Goal: Task Accomplishment & Management: Use online tool/utility

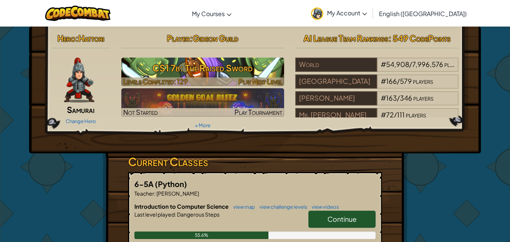
click at [237, 63] on h3 "CS1 7b: The Raised Sword" at bounding box center [202, 67] width 163 height 17
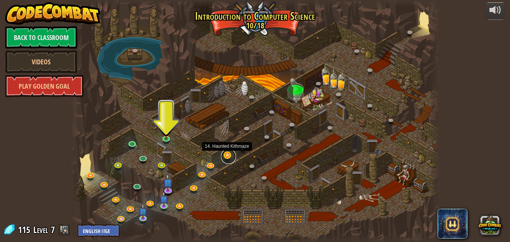
click at [226, 157] on link at bounding box center [228, 156] width 15 height 15
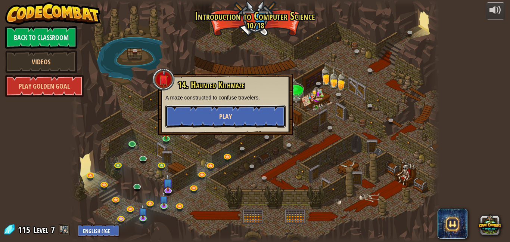
click at [234, 127] on button "Play" at bounding box center [225, 116] width 120 height 22
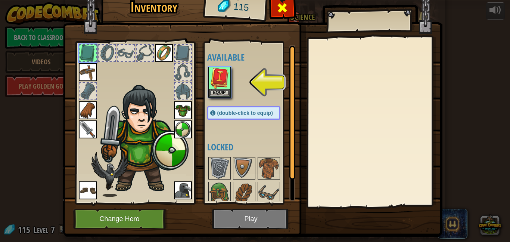
click at [282, 6] on span at bounding box center [282, 8] width 12 height 12
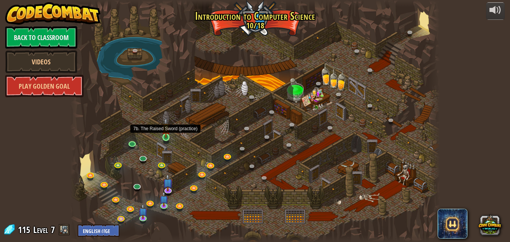
click at [163, 137] on img at bounding box center [166, 128] width 9 height 20
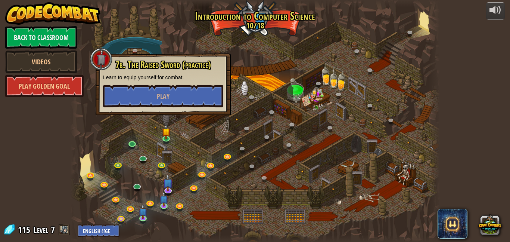
click at [231, 91] on div at bounding box center [255, 121] width 370 height 242
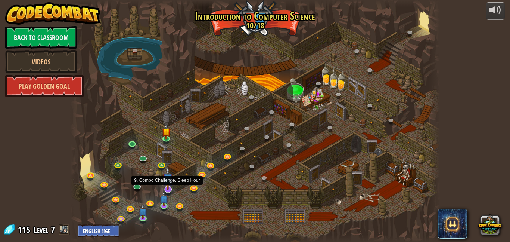
click at [168, 187] on img at bounding box center [168, 178] width 10 height 23
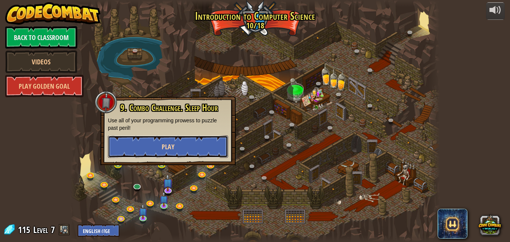
click at [168, 150] on span "Play" at bounding box center [168, 146] width 13 height 9
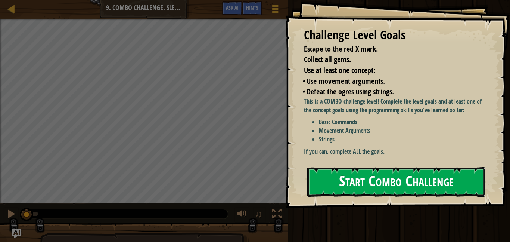
click at [327, 179] on button "Start Combo Challenge" at bounding box center [396, 181] width 178 height 29
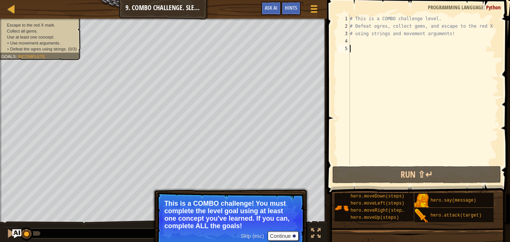
scroll to position [3, 0]
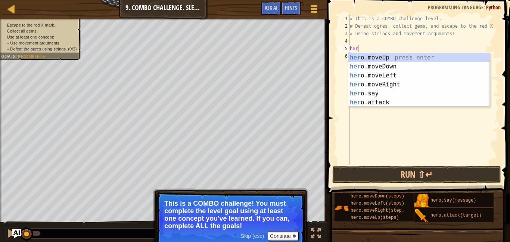
type textarea "hero"
click at [400, 83] on div "hero .moveUp press enter hero .moveDown press enter hero .moveLeft press enter …" at bounding box center [418, 89] width 141 height 72
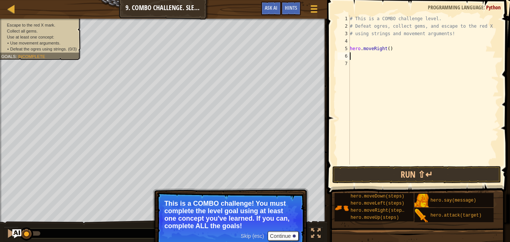
scroll to position [3, 0]
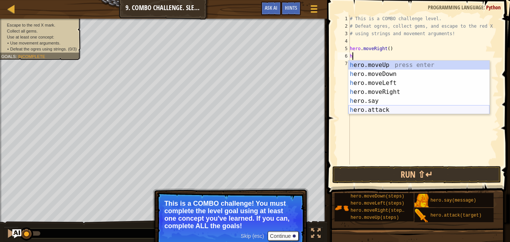
click at [394, 108] on div "h ero.moveUp press enter h ero.moveDown press enter h ero.moveLeft press enter …" at bounding box center [418, 96] width 141 height 72
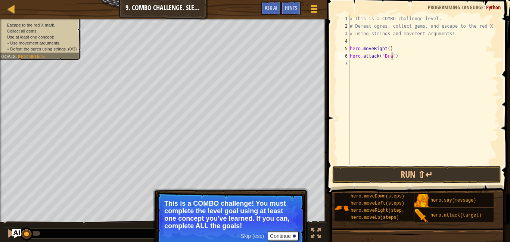
scroll to position [3, 7]
type textarea "hero.attack("Brack")"
click at [435, 170] on button "Run ⇧↵" at bounding box center [416, 174] width 169 height 17
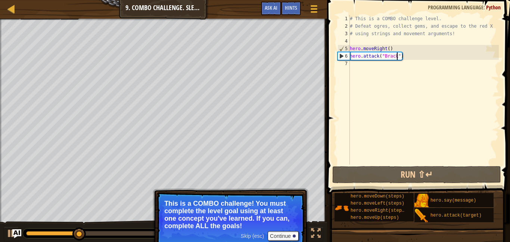
click at [420, 56] on div "# This is a COMBO challenge level. # Defeat [PERSON_NAME], collect gems, and es…" at bounding box center [423, 97] width 150 height 164
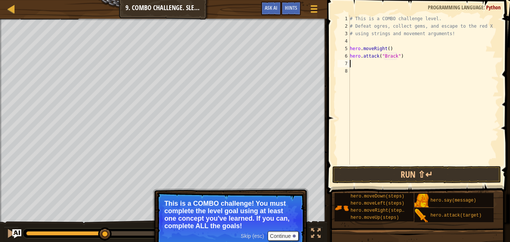
click at [412, 59] on div "# This is a COMBO challenge level. # Defeat [PERSON_NAME], collect gems, and es…" at bounding box center [423, 97] width 150 height 164
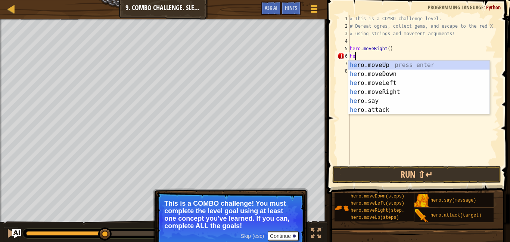
type textarea "h"
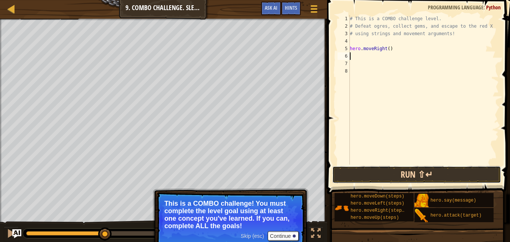
click at [422, 175] on button "Run ⇧↵" at bounding box center [416, 174] width 169 height 17
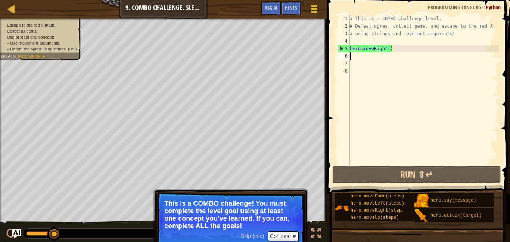
click at [389, 50] on div "# This is a COMBO challenge level. # Defeat [PERSON_NAME], collect gems, and es…" at bounding box center [423, 97] width 150 height 164
type textarea "hero.moveRight(2)"
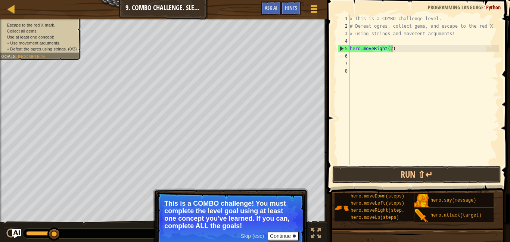
scroll to position [3, 6]
click at [358, 60] on div "# This is a COMBO challenge level. # Defeat [PERSON_NAME], collect gems, and es…" at bounding box center [423, 97] width 150 height 164
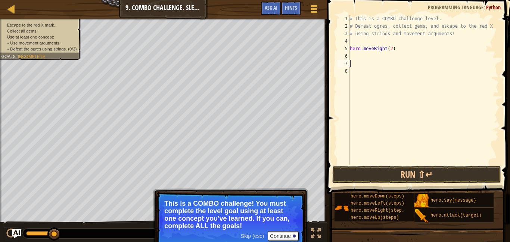
scroll to position [3, 0]
click at [359, 57] on div "# This is a COMBO challenge level. # Defeat [PERSON_NAME], collect gems, and es…" at bounding box center [423, 97] width 150 height 164
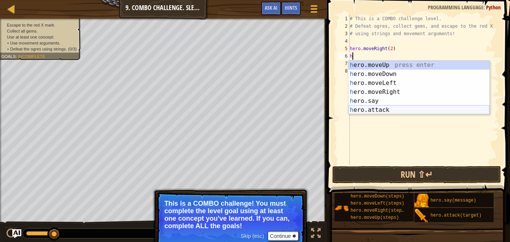
click at [380, 107] on div "h ero.moveUp press enter h ero.moveDown press enter h ero.moveLeft press enter …" at bounding box center [418, 96] width 141 height 72
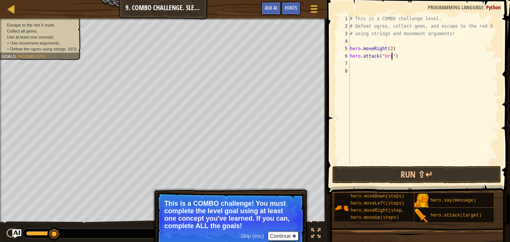
scroll to position [3, 7]
type textarea "hero.attack("Ursa")"
click at [385, 170] on button "Run ⇧↵" at bounding box center [416, 174] width 169 height 17
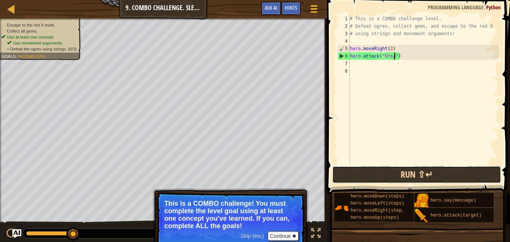
click at [401, 173] on button "Run ⇧↵" at bounding box center [416, 174] width 169 height 17
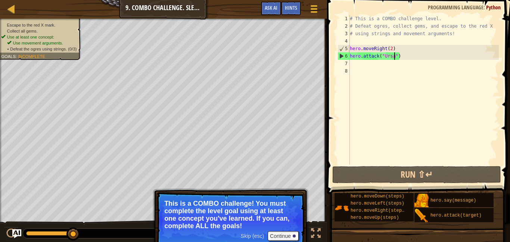
click at [364, 63] on div "# This is a COMBO challenge level. # Defeat [PERSON_NAME], collect gems, and es…" at bounding box center [423, 97] width 150 height 164
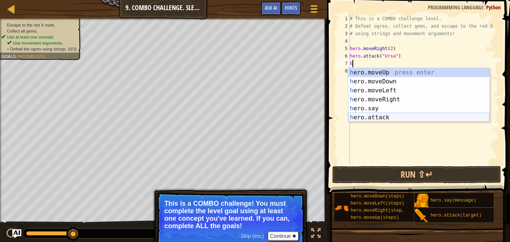
click at [391, 118] on div "h ero.moveUp press enter h ero.moveDown press enter h ero.moveLeft press enter …" at bounding box center [418, 104] width 141 height 72
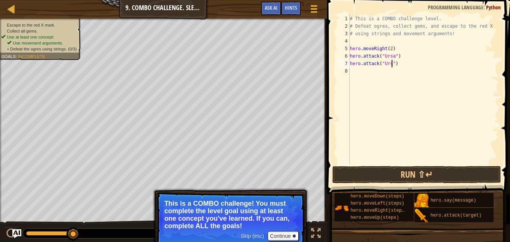
scroll to position [3, 7]
type textarea "hero.attack("Ursa")"
click at [422, 175] on button "Run ⇧↵" at bounding box center [416, 174] width 169 height 17
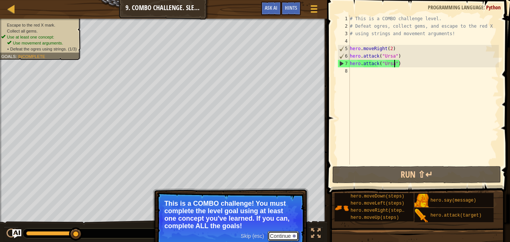
click at [285, 235] on button "Continue" at bounding box center [283, 236] width 31 height 10
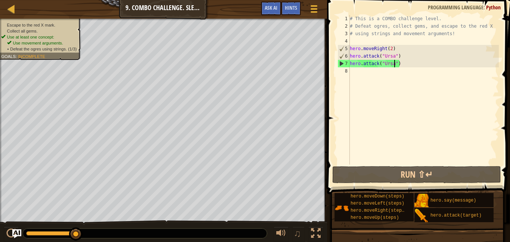
click at [370, 74] on div "# This is a COMBO challenge level. # Defeat [PERSON_NAME], collect gems, and es…" at bounding box center [423, 97] width 150 height 164
type textarea "h"
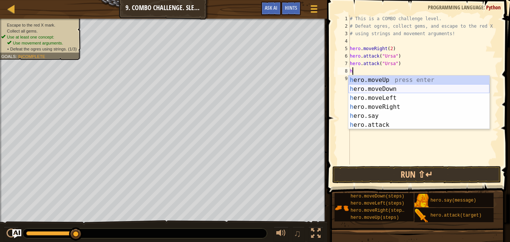
click at [395, 87] on div "h ero.moveUp press enter h ero.moveDown press enter h ero.moveLeft press enter …" at bounding box center [418, 111] width 141 height 72
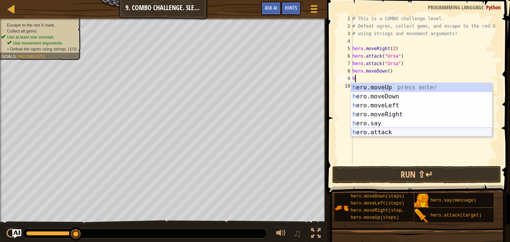
click at [397, 130] on div "h ero.moveUp press enter h ero.moveDown press enter h ero.moveLeft press enter …" at bounding box center [421, 119] width 141 height 72
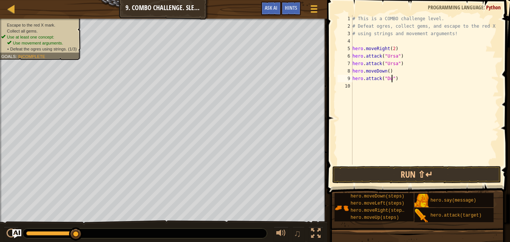
scroll to position [3, 6]
type textarea "hero.attack("Dudle")"
click at [370, 84] on div "# This is a COMBO challenge level. # Defeat [PERSON_NAME], collect gems, and es…" at bounding box center [425, 97] width 148 height 164
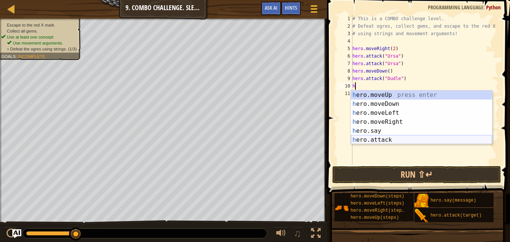
click at [381, 139] on div "h ero.moveUp press enter h ero.moveDown press enter h ero.moveLeft press enter …" at bounding box center [421, 126] width 141 height 72
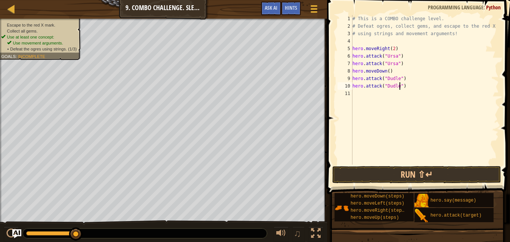
scroll to position [3, 7]
click at [393, 175] on button "Run ⇧↵" at bounding box center [416, 174] width 169 height 17
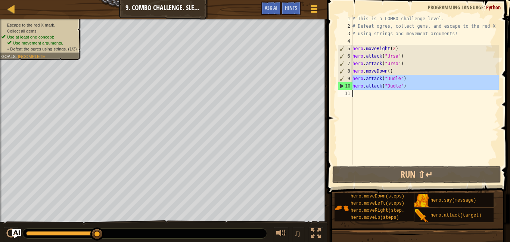
drag, startPoint x: 353, startPoint y: 78, endPoint x: 411, endPoint y: 98, distance: 61.2
click at [411, 98] on div "# This is a COMBO challenge level. # Defeat [PERSON_NAME], collect gems, and es…" at bounding box center [425, 97] width 148 height 164
type textarea "hero.attack("Dudle")"
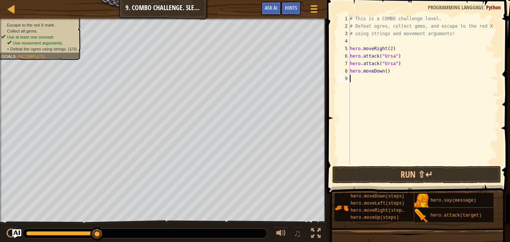
type textarea "h"
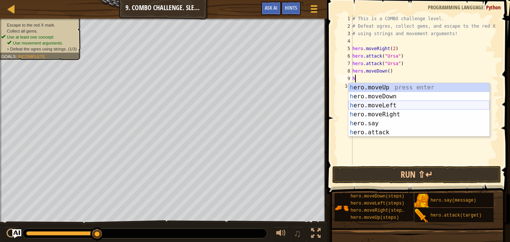
click at [398, 106] on div "h ero.moveUp press enter h ero.moveDown press enter h ero.moveLeft press enter …" at bounding box center [418, 119] width 141 height 72
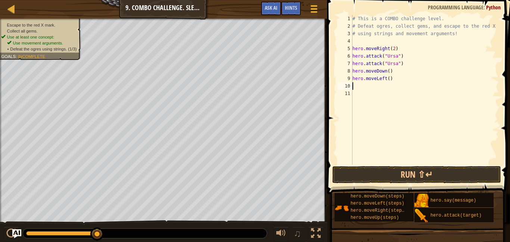
click at [390, 78] on div "# This is a COMBO challenge level. # Defeat [PERSON_NAME], collect gems, and es…" at bounding box center [425, 97] width 148 height 164
type textarea "hero.moveLeft(2)"
click at [392, 167] on button "Run ⇧↵" at bounding box center [416, 174] width 169 height 17
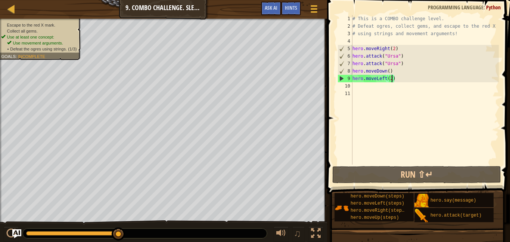
click at [367, 84] on div "# This is a COMBO challenge level. # Defeat [PERSON_NAME], collect gems, and es…" at bounding box center [425, 97] width 148 height 164
type textarea "h"
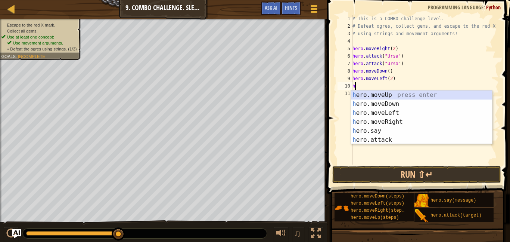
click at [384, 96] on div "h ero.moveUp press enter h ero.moveDown press enter h ero.moveLeft press enter …" at bounding box center [421, 126] width 141 height 72
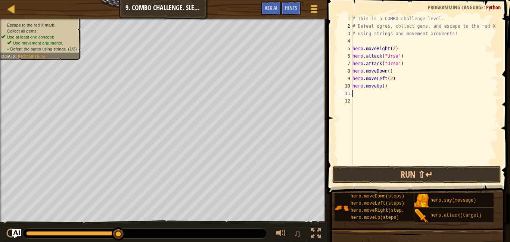
click at [384, 85] on div "# This is a COMBO challenge level. # Defeat [PERSON_NAME], collect gems, and es…" at bounding box center [425, 97] width 148 height 164
type textarea "hero.moveUp(2)"
click at [369, 92] on div "# This is a COMBO challenge level. # Defeat [PERSON_NAME], collect gems, and es…" at bounding box center [425, 97] width 148 height 164
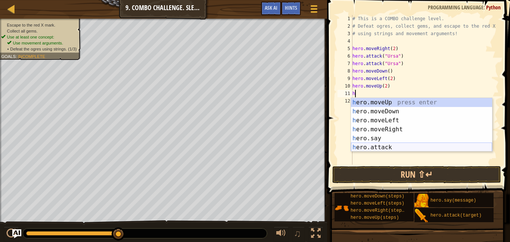
click at [396, 145] on div "h ero.moveUp press enter h ero.moveDown press enter h ero.moveLeft press enter …" at bounding box center [421, 134] width 141 height 72
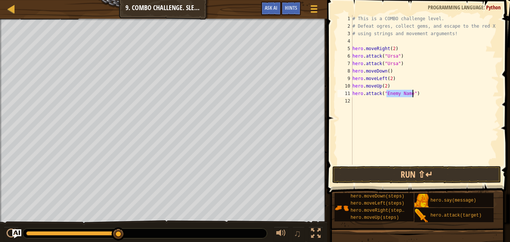
click at [369, 59] on div "# This is a COMBO challenge level. # Defeat [PERSON_NAME], collect gems, and es…" at bounding box center [425, 97] width 148 height 164
type textarea "hero.ttack("Ursa")"
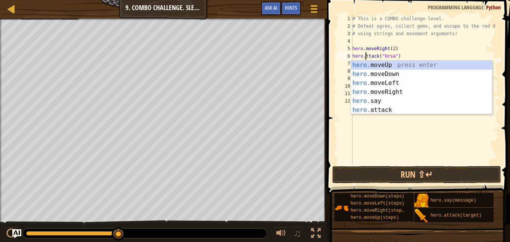
click at [441, 152] on div "# This is a COMBO challenge level. # Defeat [PERSON_NAME], collect gems, and es…" at bounding box center [425, 97] width 148 height 164
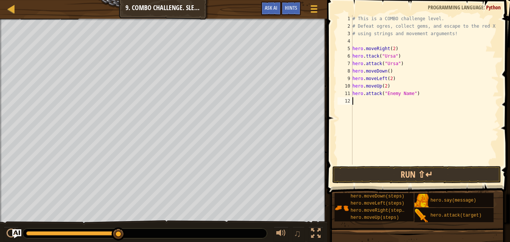
click at [412, 92] on div "# This is a COMBO challenge level. # Defeat [PERSON_NAME], collect gems, and es…" at bounding box center [425, 97] width 148 height 164
type textarea "hero.attack("Rexxar")"
click at [355, 101] on div "# This is a COMBO challenge level. # Defeat [PERSON_NAME], collect gems, and es…" at bounding box center [425, 97] width 148 height 164
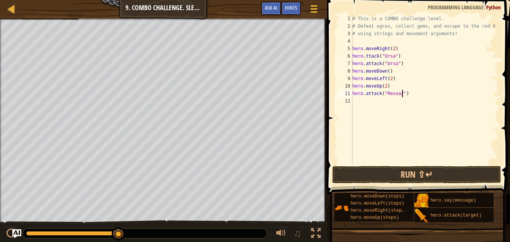
scroll to position [3, 0]
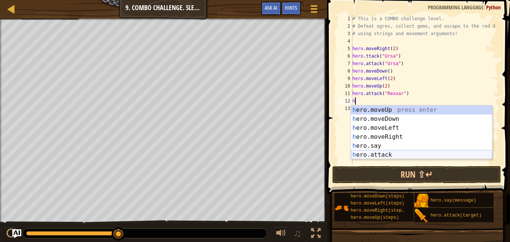
click at [381, 155] on div "h ero.moveUp press enter h ero.moveDown press enter h ero.moveLeft press enter …" at bounding box center [421, 141] width 141 height 72
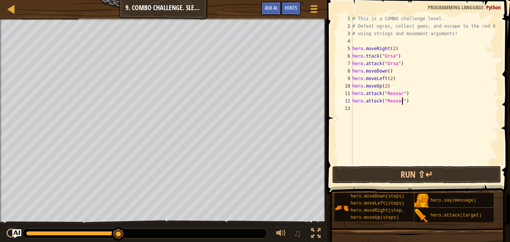
scroll to position [3, 7]
click at [394, 175] on button "Run ⇧↵" at bounding box center [416, 174] width 169 height 17
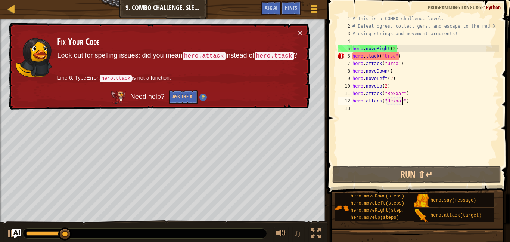
click at [366, 57] on div "# This is a COMBO challenge level. # Defeat [PERSON_NAME], collect gems, and es…" at bounding box center [425, 97] width 148 height 164
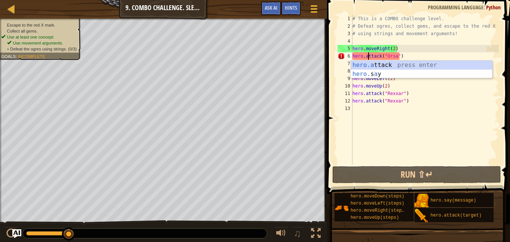
scroll to position [3, 3]
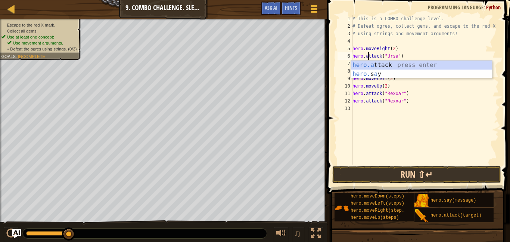
type textarea "hero.attack("Ursa")"
click at [405, 179] on button "Run ⇧↵" at bounding box center [416, 174] width 169 height 17
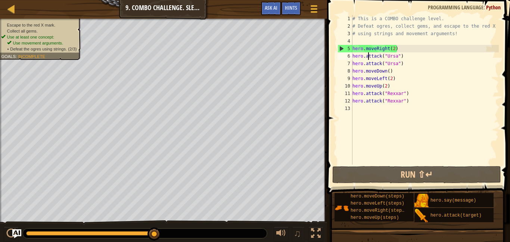
click at [355, 108] on div "# This is a COMBO challenge level. # Defeat [PERSON_NAME], collect gems, and es…" at bounding box center [425, 97] width 148 height 164
type textarea "h"
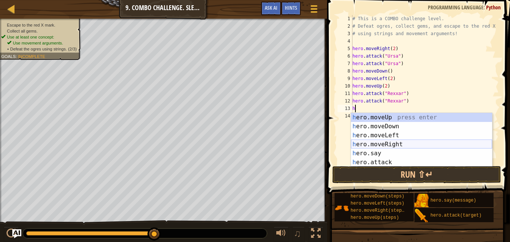
click at [407, 142] on div "h ero.moveUp press enter h ero.moveDown press enter h ero.moveLeft press enter …" at bounding box center [421, 149] width 141 height 72
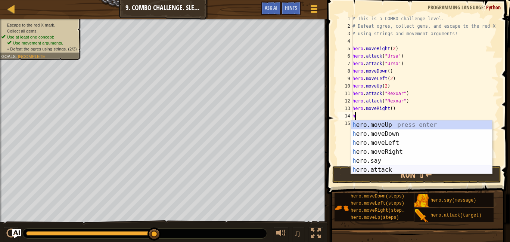
click at [399, 168] on div "h ero.moveUp press enter h ero.moveDown press enter h ero.moveLeft press enter …" at bounding box center [421, 156] width 141 height 72
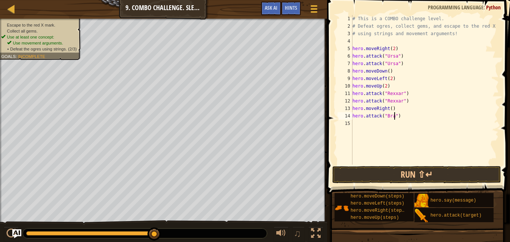
type textarea "hero.attack("Brack")"
click at [367, 121] on div "# This is a COMBO challenge level. # Defeat [PERSON_NAME], collect gems, and es…" at bounding box center [425, 97] width 148 height 164
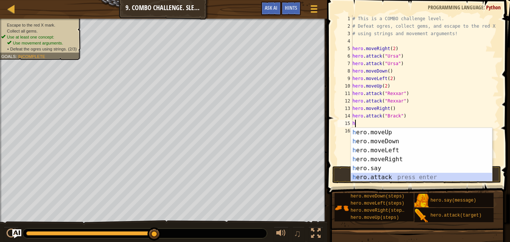
click at [373, 175] on div "h ero.moveUp press enter h ero.moveDown press enter h ero.moveLeft press enter …" at bounding box center [421, 164] width 141 height 72
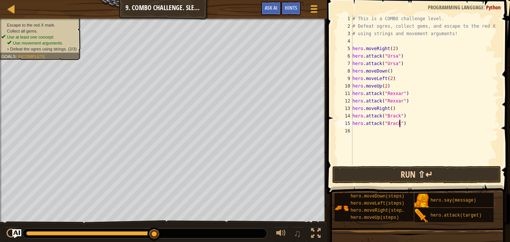
scroll to position [3, 7]
type textarea "hero.attack("Brack")"
click at [385, 178] on button "Run ⇧↵" at bounding box center [416, 174] width 169 height 17
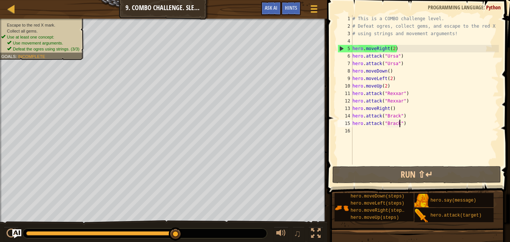
click at [370, 130] on div "# This is a COMBO challenge level. # Defeat [PERSON_NAME], collect gems, and es…" at bounding box center [425, 97] width 148 height 164
type textarea "h"
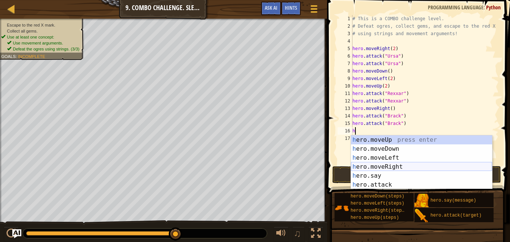
click at [397, 165] on div "h ero.moveUp press enter h ero.moveDown press enter h ero.moveLeft press enter …" at bounding box center [421, 171] width 141 height 72
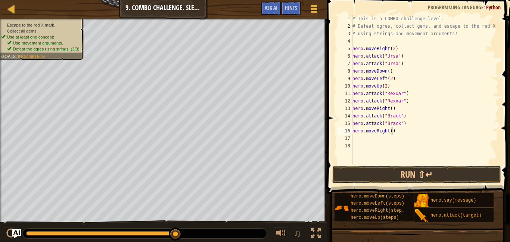
click at [392, 130] on div "# This is a COMBO challenge level. # Defeat [PERSON_NAME], collect gems, and es…" at bounding box center [425, 97] width 148 height 164
type textarea "hero.moveRight(2)"
click at [418, 170] on button "Run ⇧↵" at bounding box center [416, 174] width 169 height 17
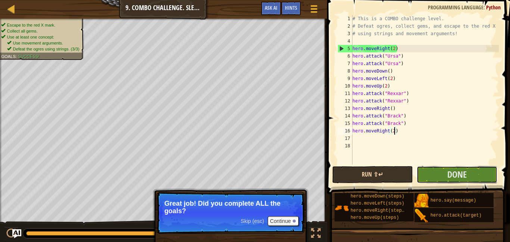
click at [418, 170] on button "Done" at bounding box center [457, 174] width 81 height 17
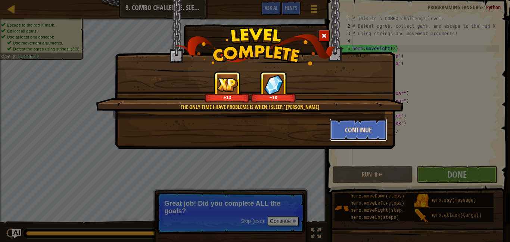
click at [358, 122] on button "Continue" at bounding box center [359, 129] width 58 height 22
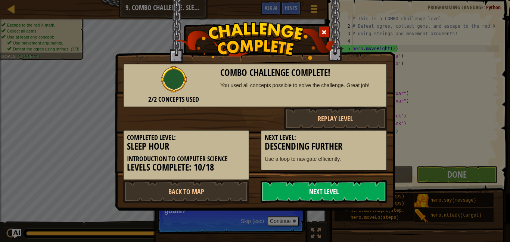
click at [317, 192] on link "Next Level" at bounding box center [324, 191] width 127 height 22
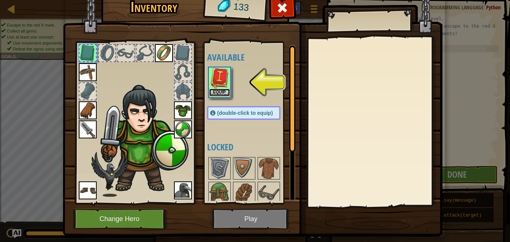
click at [220, 90] on button "Equip" at bounding box center [219, 92] width 21 height 8
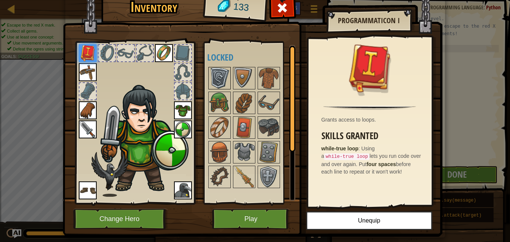
click at [218, 78] on img at bounding box center [219, 78] width 21 height 21
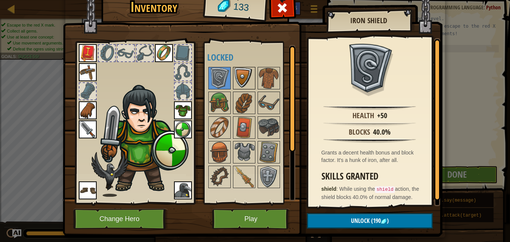
click at [240, 81] on img at bounding box center [244, 78] width 21 height 21
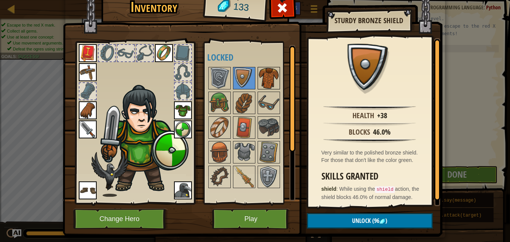
click at [266, 80] on img at bounding box center [268, 78] width 21 height 21
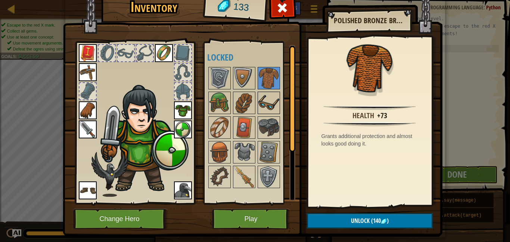
click at [266, 102] on img at bounding box center [268, 102] width 21 height 21
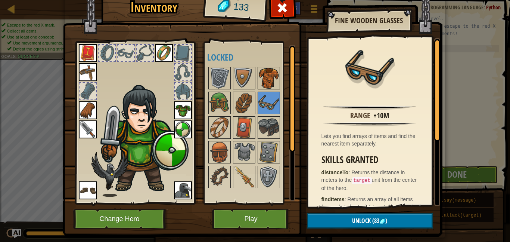
click at [271, 81] on img at bounding box center [268, 78] width 21 height 21
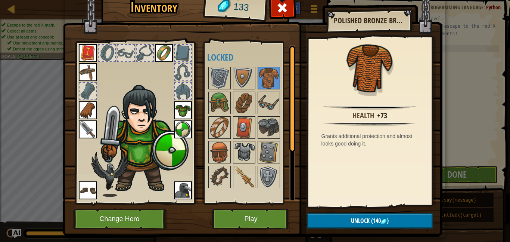
click at [237, 150] on img at bounding box center [244, 152] width 21 height 21
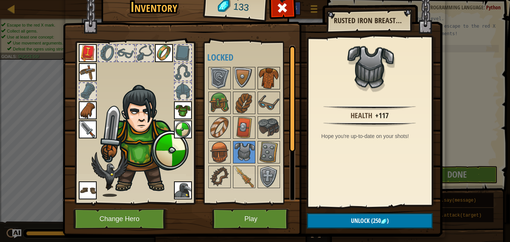
click at [258, 72] on img at bounding box center [268, 78] width 21 height 21
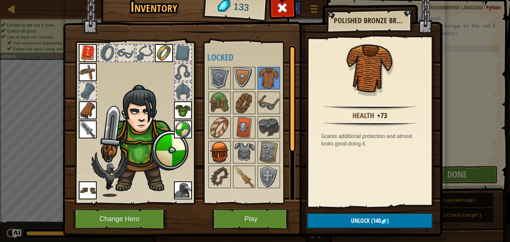
click at [224, 156] on img at bounding box center [219, 152] width 21 height 21
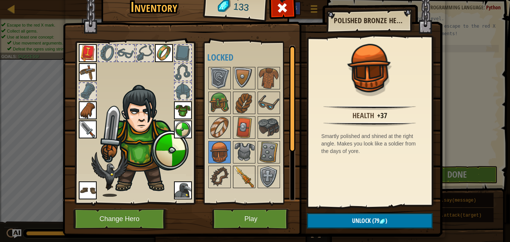
click at [249, 174] on img at bounding box center [244, 176] width 21 height 21
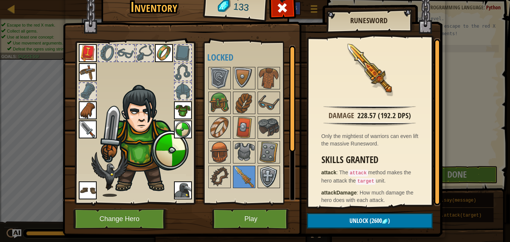
click at [260, 177] on img at bounding box center [268, 176] width 21 height 21
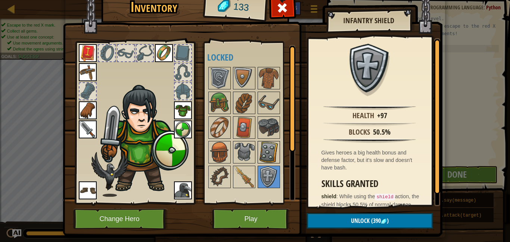
click at [273, 153] on img at bounding box center [268, 152] width 21 height 21
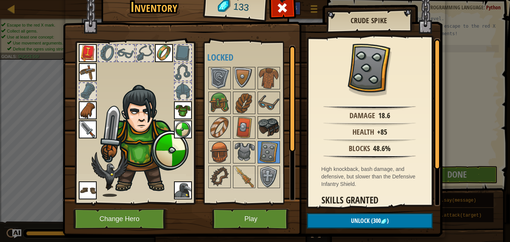
click at [265, 130] on img at bounding box center [268, 127] width 21 height 21
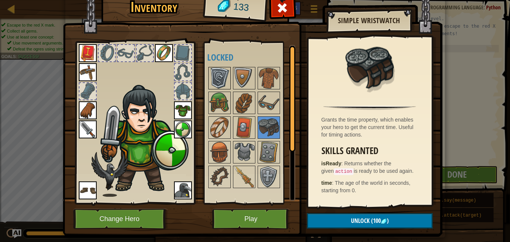
click at [220, 84] on img at bounding box center [219, 78] width 21 height 21
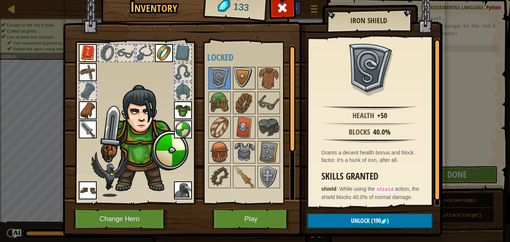
click at [241, 81] on img at bounding box center [244, 78] width 21 height 21
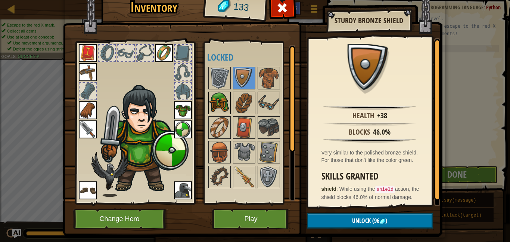
click at [223, 104] on img at bounding box center [219, 102] width 21 height 21
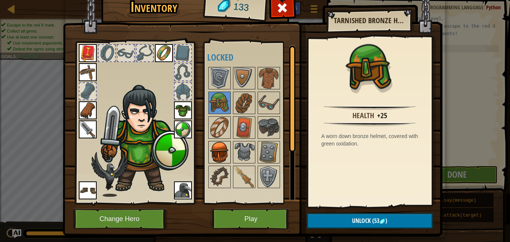
click at [211, 155] on img at bounding box center [219, 152] width 21 height 21
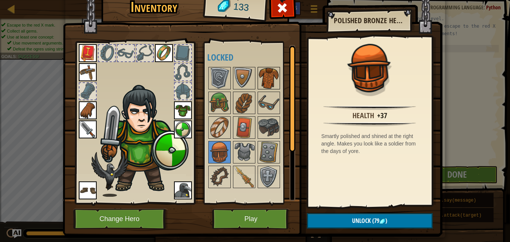
click at [270, 71] on img at bounding box center [268, 78] width 21 height 21
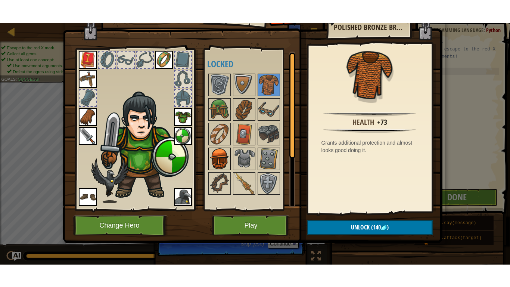
scroll to position [13, 0]
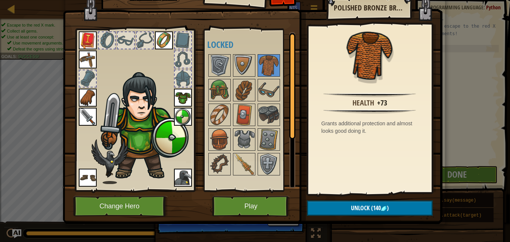
drag, startPoint x: 292, startPoint y: 105, endPoint x: 295, endPoint y: 123, distance: 18.5
click at [295, 123] on div at bounding box center [292, 86] width 6 height 106
click at [264, 205] on button "Play" at bounding box center [251, 206] width 78 height 21
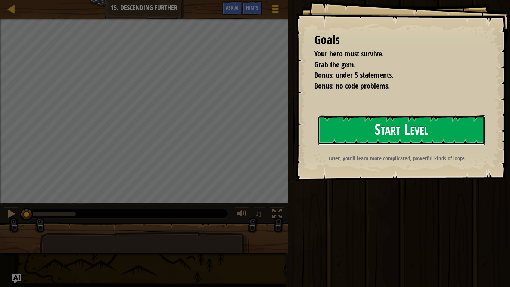
click at [354, 130] on button "Start Level" at bounding box center [402, 129] width 168 height 29
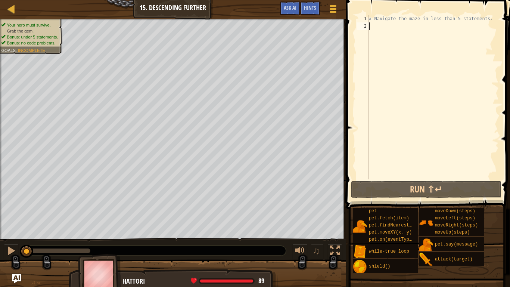
type textarea "h"
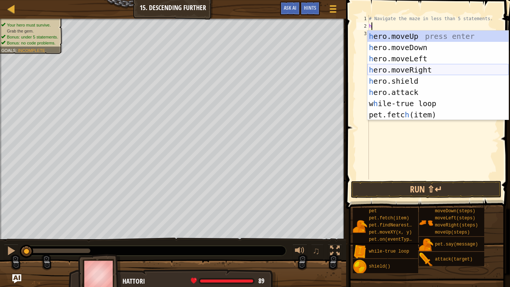
click at [435, 68] on div "h ero.moveUp press enter h ero.moveDown press enter h ero.moveLeft press enter …" at bounding box center [437, 87] width 141 height 112
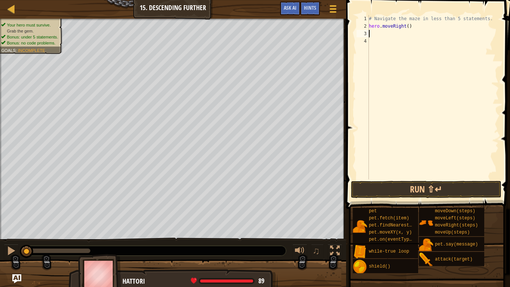
click at [408, 26] on div "# Navigate the maze in less than 5 statements. hero . moveRight ( )" at bounding box center [432, 104] width 131 height 179
type textarea "hero.moveRight(2)"
click at [376, 33] on div "# Navigate the maze in less than 5 statements. hero . moveRight ( 2 )" at bounding box center [432, 104] width 131 height 179
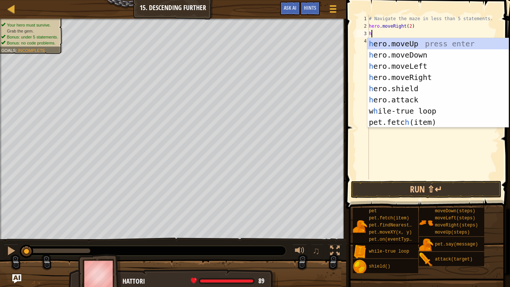
click at [427, 31] on div "# Navigate the maze in less than 5 statements. hero . moveRight ( 2 ) h" at bounding box center [432, 104] width 131 height 179
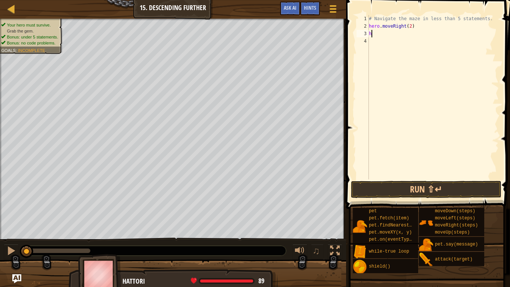
scroll to position [3, 0]
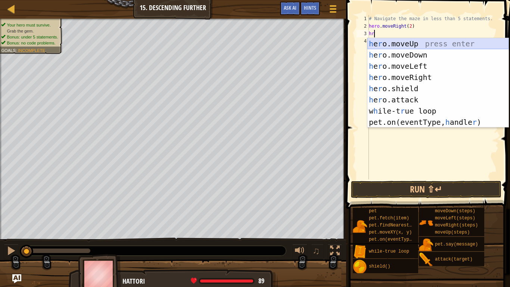
type textarea "h"
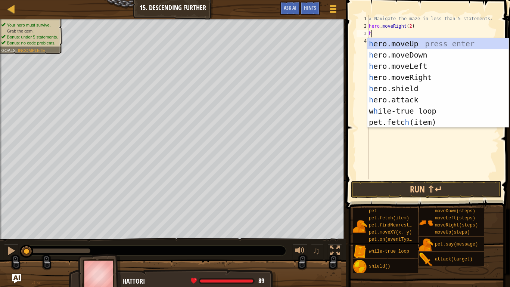
scroll to position [3, 0]
click at [422, 52] on div "h ero.moveUp press enter h ero.moveDown press enter h ero.moveLeft press enter …" at bounding box center [437, 94] width 141 height 112
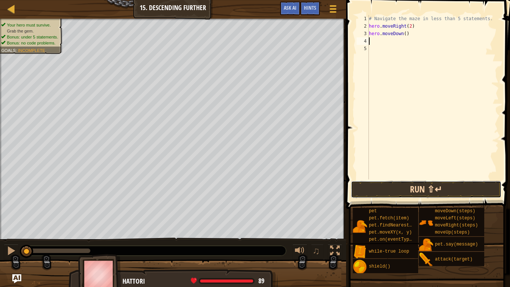
click at [414, 192] on button "Run ⇧↵" at bounding box center [426, 189] width 150 height 17
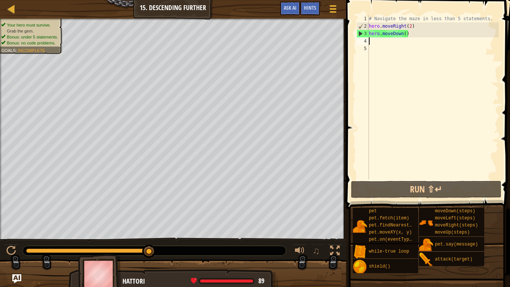
type textarea "h"
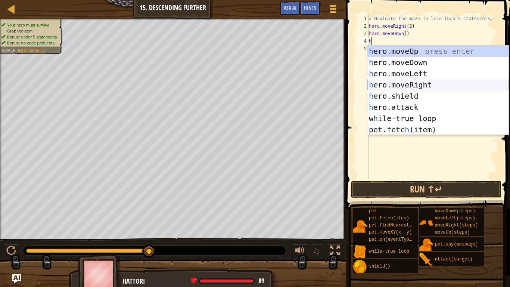
click at [408, 84] on div "h ero.moveUp press enter h ero.moveDown press enter h ero.moveLeft press enter …" at bounding box center [437, 102] width 141 height 112
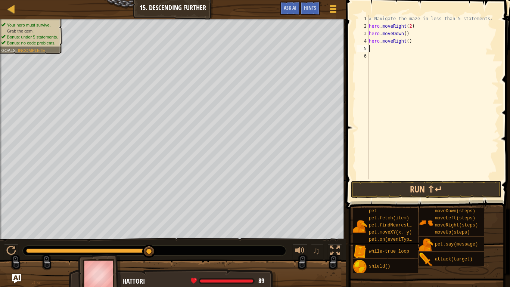
click at [409, 42] on div "# Navigate the maze in less than 5 statements. hero . moveRight ( 2 ) hero . mo…" at bounding box center [432, 104] width 131 height 179
type textarea "hero.moveRight(2)"
click at [389, 48] on div "# Navigate the maze in less than 5 statements. hero . moveRight ( 2 ) hero . mo…" at bounding box center [432, 104] width 131 height 179
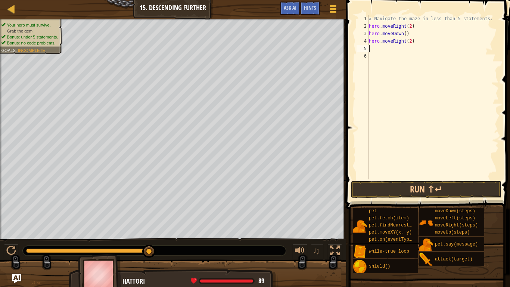
type textarea "h"
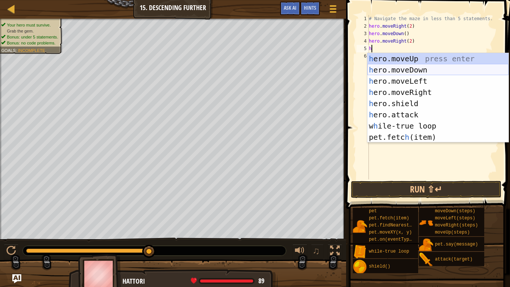
click at [399, 68] on div "h ero.moveUp press enter h ero.moveDown press enter h ero.moveLeft press enter …" at bounding box center [437, 109] width 141 height 112
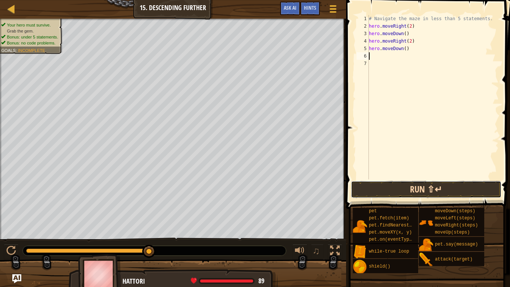
click at [385, 184] on button "Run ⇧↵" at bounding box center [426, 189] width 150 height 17
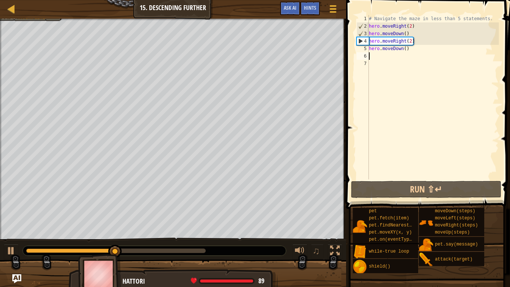
type textarea "h"
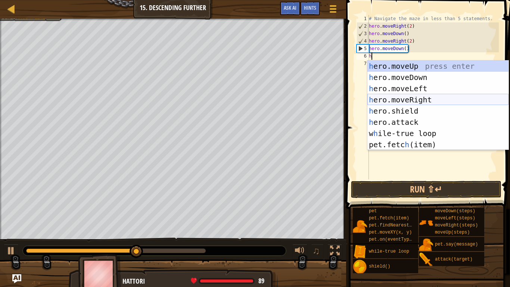
click at [412, 98] on div "h ero.moveUp press enter h ero.moveDown press enter h ero.moveLeft press enter …" at bounding box center [437, 116] width 141 height 112
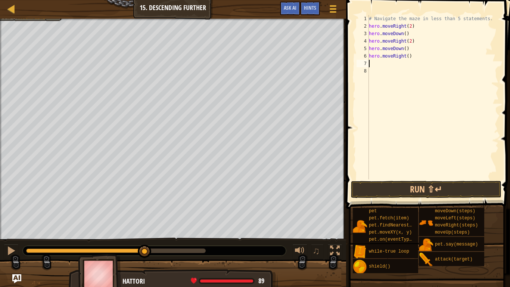
click at [410, 57] on div "# Navigate the maze in less than 5 statements. hero . moveRight ( 2 ) hero . mo…" at bounding box center [432, 104] width 131 height 179
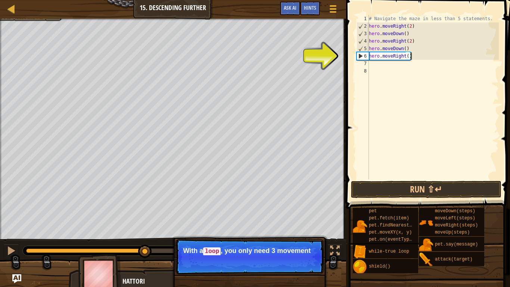
click at [407, 56] on div "# Navigate the maze in less than 5 statements. hero . moveRight ( 2 ) hero . mo…" at bounding box center [432, 104] width 131 height 179
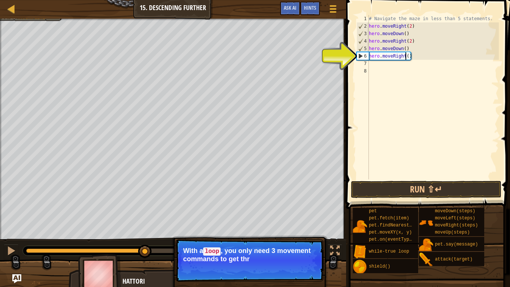
click at [408, 56] on div "# Navigate the maze in less than 5 statements. hero . moveRight ( 2 ) hero . mo…" at bounding box center [432, 104] width 131 height 179
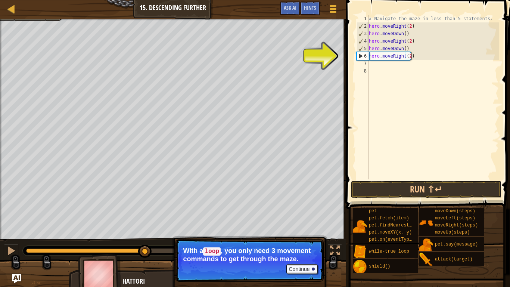
scroll to position [3, 6]
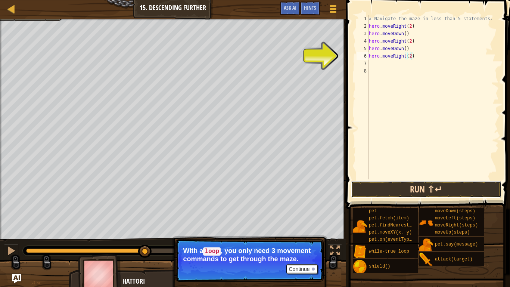
click at [417, 184] on button "Run ⇧↵" at bounding box center [426, 189] width 150 height 17
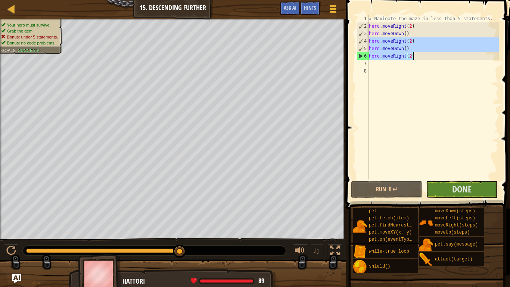
drag, startPoint x: 369, startPoint y: 41, endPoint x: 420, endPoint y: 55, distance: 53.3
click at [420, 55] on div "# Navigate the maze in less than 5 statements. hero . moveRight ( 2 ) hero . mo…" at bounding box center [432, 104] width 131 height 179
type textarea "hero.moveDown() hero.moveRight(2)"
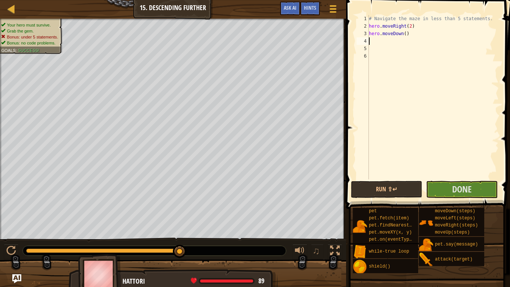
click at [369, 24] on div "# Navigate the maze in less than 5 statements. hero . moveRight ( 2 ) hero . mo…" at bounding box center [432, 104] width 131 height 179
type textarea "hero.moveRight(2)"
click at [371, 27] on div "# Navigate the maze in less than 5 statements. hero . moveRight ( 2 ) hero . mo…" at bounding box center [432, 104] width 131 height 179
type textarea "l"
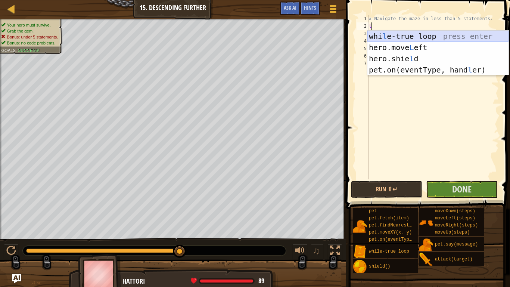
click at [404, 38] on div "whi l e-true loop press enter hero.move L eft press enter hero.[PERSON_NAME] pr…" at bounding box center [437, 64] width 141 height 67
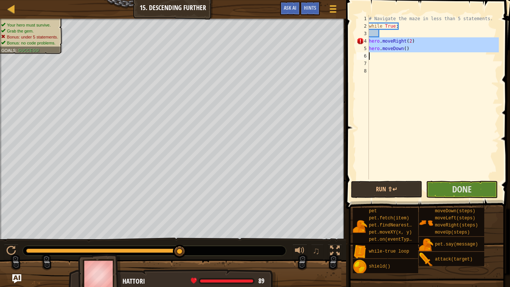
drag, startPoint x: 369, startPoint y: 41, endPoint x: 402, endPoint y: 52, distance: 35.7
click at [402, 52] on div "1 2 3 4 5 6 7 8 # Navigate the maze in less than 5 statements. while True : her…" at bounding box center [427, 97] width 144 height 164
type textarea "hero.moveDown()"
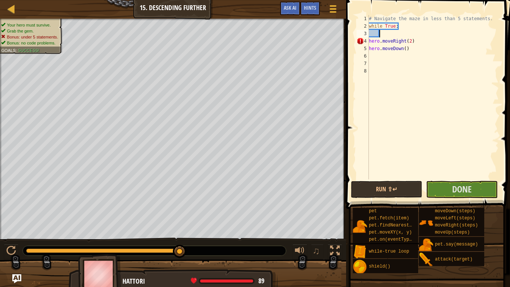
click at [383, 37] on div "# Navigate the maze in less than 5 statements. while True : hero . moveRight ( …" at bounding box center [432, 104] width 131 height 179
paste textarea
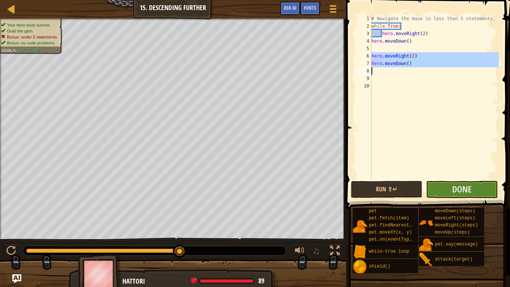
drag, startPoint x: 373, startPoint y: 54, endPoint x: 419, endPoint y: 72, distance: 50.0
click at [419, 72] on div "# Navigate the maze in less than 5 statements. while True : hero . moveRight ( …" at bounding box center [434, 104] width 129 height 179
type textarea "hero.moveDown()"
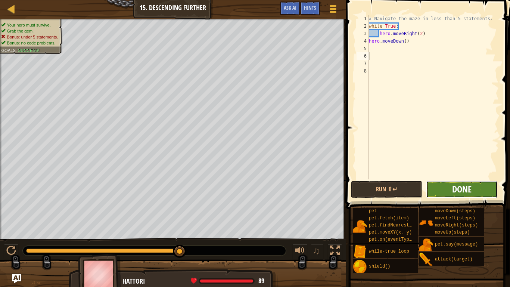
click at [455, 194] on span "Done" at bounding box center [461, 189] width 19 height 12
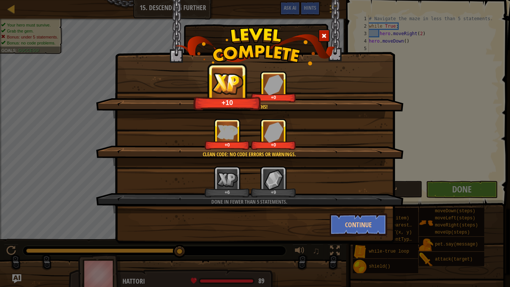
click at [190, 68] on div "Into the depths! +10 +0 Clean code: no code errors or warnings. +0 +0 Done in f…" at bounding box center [254, 148] width 279 height 176
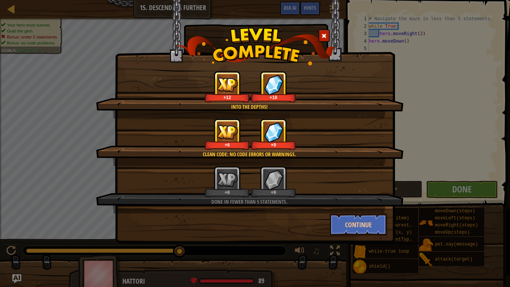
click at [325, 37] on span at bounding box center [323, 35] width 5 height 5
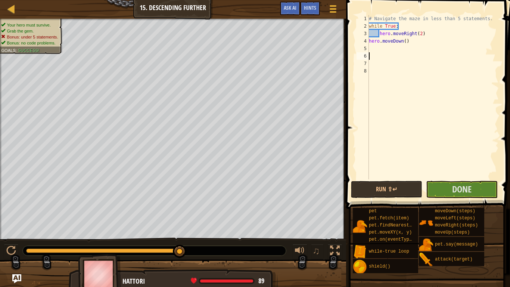
click at [369, 40] on div "4" at bounding box center [363, 40] width 12 height 7
type textarea "hero.moveDown()"
click at [453, 186] on span "Done" at bounding box center [461, 189] width 19 height 12
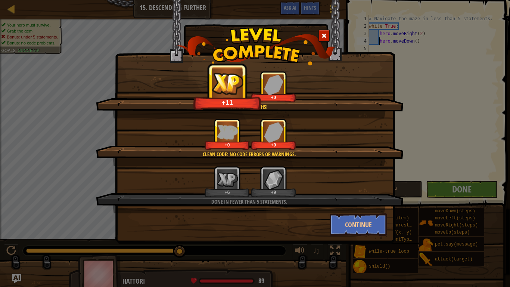
click at [326, 34] on span at bounding box center [323, 35] width 5 height 5
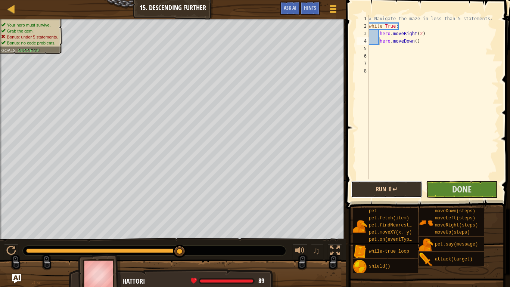
click at [383, 186] on button "Run ⇧↵" at bounding box center [386, 189] width 71 height 17
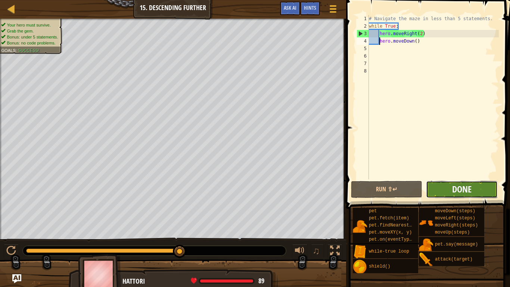
click at [466, 189] on span "Done" at bounding box center [461, 189] width 19 height 12
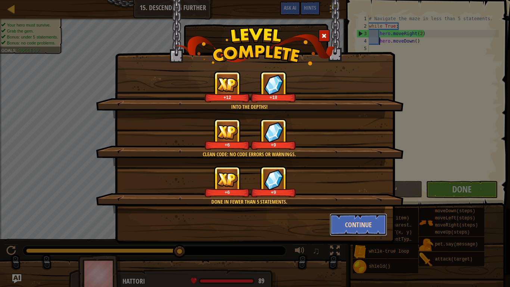
click at [358, 226] on button "Continue" at bounding box center [359, 224] width 58 height 22
click at [358, 227] on div "Into the depths! +12 +18 Clean code: no code errors or warnings. +6 +9 Done in …" at bounding box center [255, 143] width 510 height 287
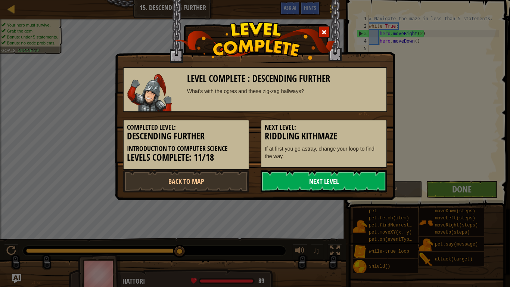
click at [320, 172] on link "Next Level" at bounding box center [324, 181] width 127 height 22
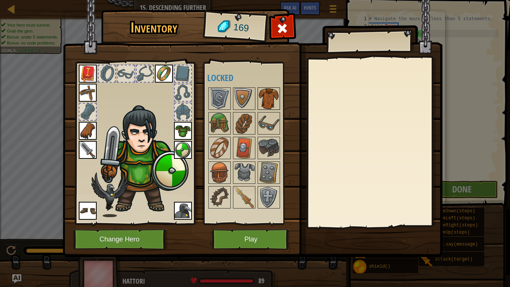
click at [262, 104] on img at bounding box center [268, 98] width 21 height 21
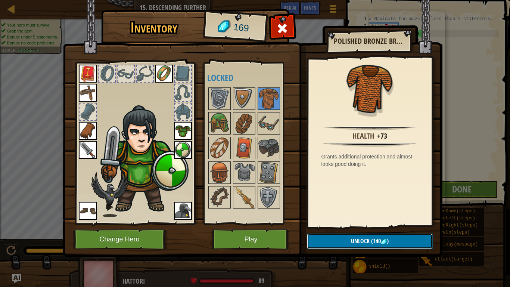
click at [368, 241] on span "Unlock" at bounding box center [360, 241] width 19 height 8
click at [333, 236] on button "Confirm" at bounding box center [370, 240] width 126 height 15
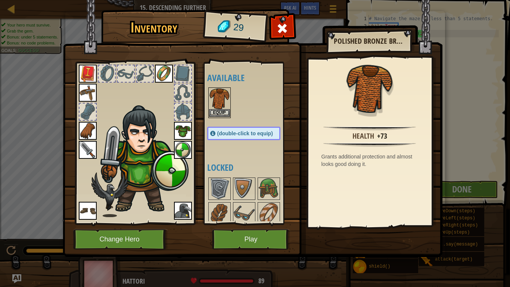
click at [227, 105] on img at bounding box center [219, 98] width 21 height 21
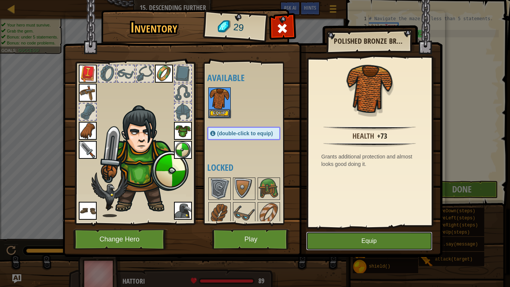
click at [341, 241] on button "Equip" at bounding box center [369, 240] width 126 height 19
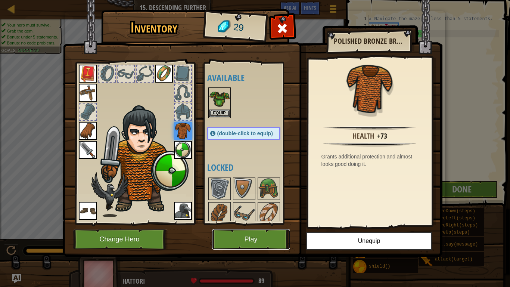
click at [272, 237] on button "Play" at bounding box center [251, 239] width 78 height 21
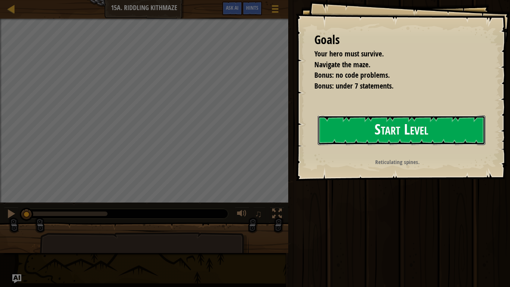
click at [412, 122] on button "Start Level" at bounding box center [402, 129] width 168 height 29
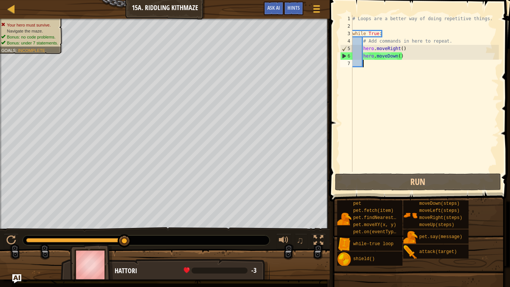
type textarea "h"
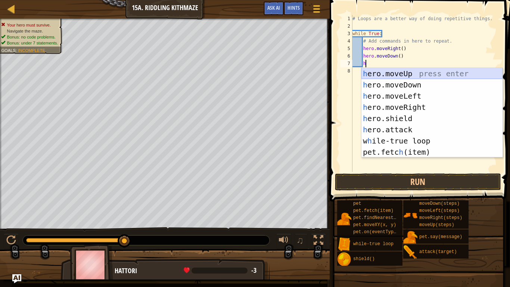
click at [400, 72] on div "h ero.moveUp press enter h ero.moveDown press enter h ero.moveLeft press enter …" at bounding box center [431, 124] width 141 height 112
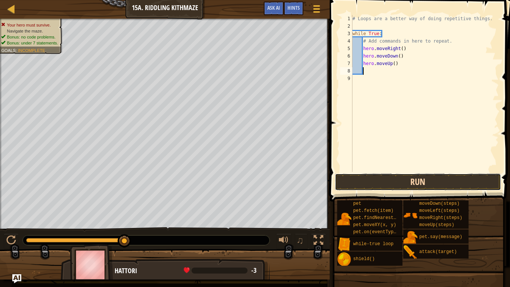
click at [382, 180] on button "Run" at bounding box center [418, 181] width 166 height 17
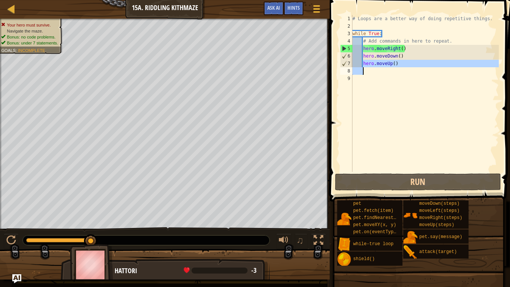
drag, startPoint x: 364, startPoint y: 63, endPoint x: 395, endPoint y: 69, distance: 32.2
click at [395, 69] on div "# Loops are a better way of doing repetitive things. while True : # Add command…" at bounding box center [425, 101] width 148 height 172
type textarea "hero.moveUp()"
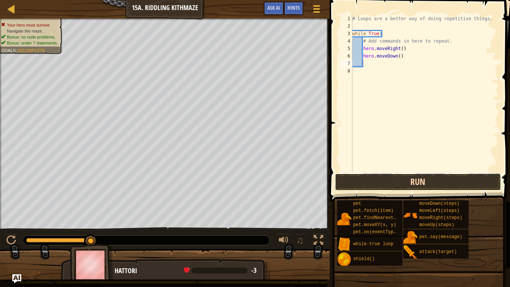
click at [371, 178] on button "Run" at bounding box center [418, 181] width 166 height 17
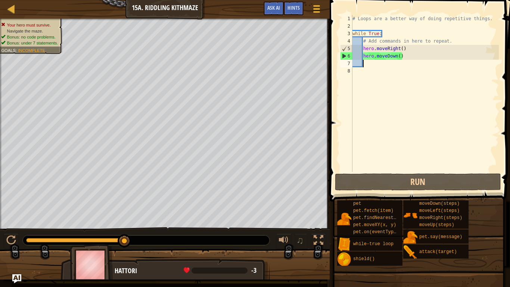
click at [405, 49] on div "# Loops are a better way of doing repetitive things. while True : # Add command…" at bounding box center [425, 101] width 148 height 172
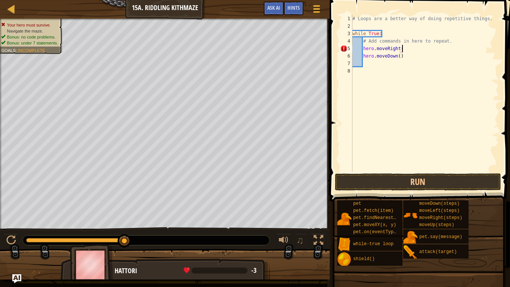
type textarea "hero.moveRight()"
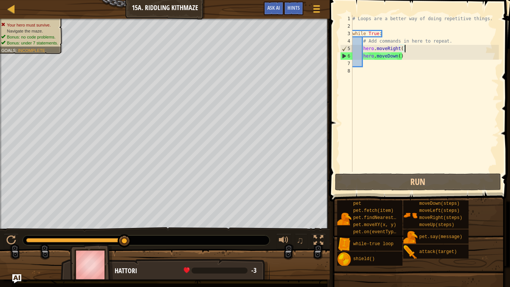
click at [363, 48] on div "# Loops are a better way of doing repetitive things. while True : # Add command…" at bounding box center [425, 101] width 148 height 172
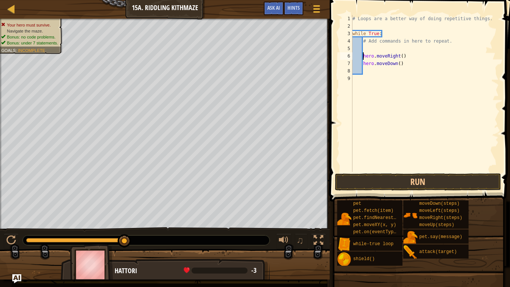
click at [368, 46] on div "# Loops are a better way of doing repetitive things. while True : # Add command…" at bounding box center [425, 101] width 148 height 172
type textarea "h"
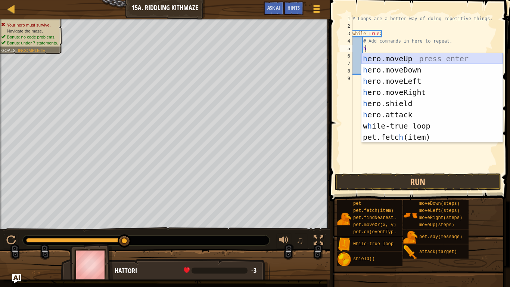
click at [421, 61] on div "h ero.moveUp press enter h ero.moveDown press enter h ero.moveLeft press enter …" at bounding box center [431, 109] width 141 height 112
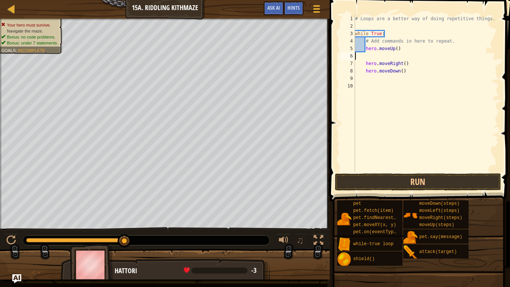
scroll to position [3, 0]
click at [365, 76] on div "# Loops are a better way of doing repetitive things. while True : # Add command…" at bounding box center [426, 101] width 145 height 172
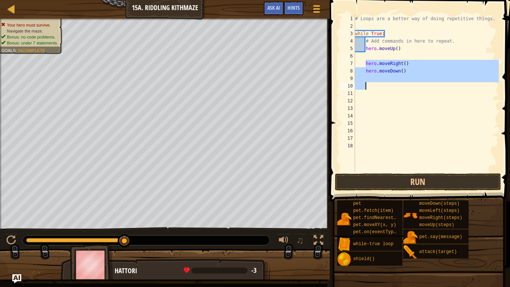
drag, startPoint x: 366, startPoint y: 62, endPoint x: 411, endPoint y: 85, distance: 50.8
click at [411, 85] on div "# Loops are a better way of doing repetitive things. while True : # Add command…" at bounding box center [426, 101] width 145 height 172
click at [371, 53] on div "# Loops are a better way of doing repetitive things. while True : # Add command…" at bounding box center [426, 101] width 145 height 172
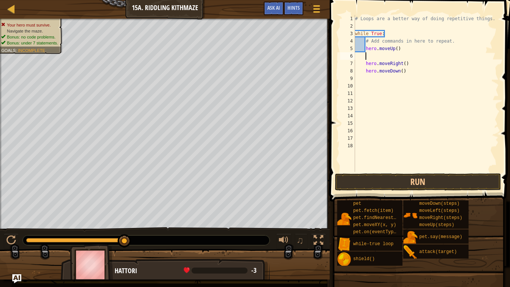
paste textarea
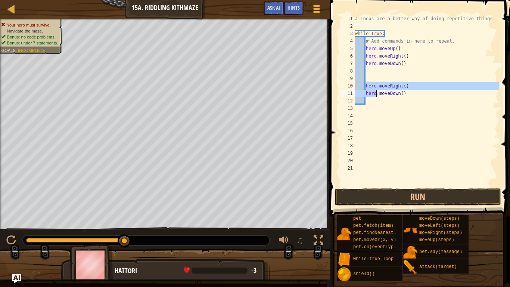
drag, startPoint x: 366, startPoint y: 84, endPoint x: 458, endPoint y: 123, distance: 100.2
click at [458, 123] on div "# Loops are a better way of doing repetitive things. while True : # Add command…" at bounding box center [426, 108] width 145 height 187
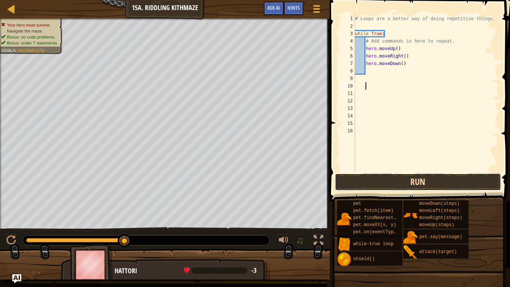
click at [435, 182] on button "Run" at bounding box center [418, 181] width 166 height 17
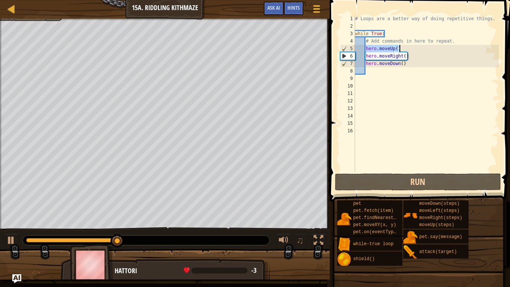
drag, startPoint x: 366, startPoint y: 47, endPoint x: 402, endPoint y: 46, distance: 35.5
click at [402, 46] on div "# Loops are a better way of doing repetitive things. while True : # Add command…" at bounding box center [426, 101] width 145 height 172
type textarea "hero.moveUp()"
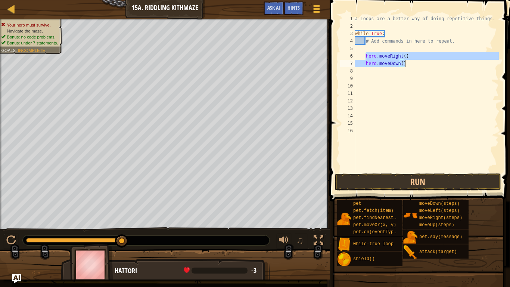
drag, startPoint x: 366, startPoint y: 55, endPoint x: 422, endPoint y: 66, distance: 57.9
click at [422, 66] on div "# Loops are a better way of doing repetitive things. while True : # Add command…" at bounding box center [426, 101] width 145 height 172
type textarea "hero.moveRight() hero.moveDown()"
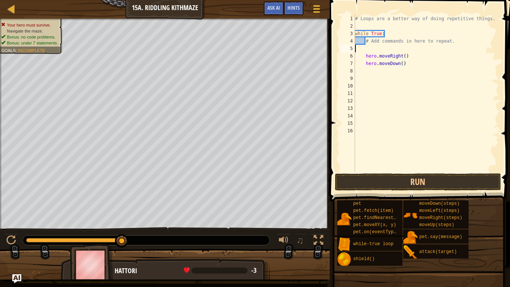
click at [369, 47] on div "# Loops are a better way of doing repetitive things. while True : # Add command…" at bounding box center [426, 101] width 145 height 172
paste textarea "hero.moveDown()"
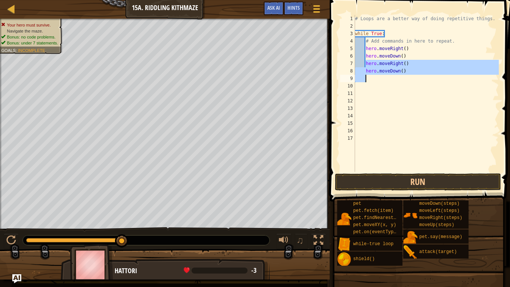
drag, startPoint x: 365, startPoint y: 63, endPoint x: 410, endPoint y: 80, distance: 48.1
click at [410, 80] on div "# Loops are a better way of doing repetitive things. while True : # Add command…" at bounding box center [426, 101] width 145 height 172
type textarea "hero.moveDown()"
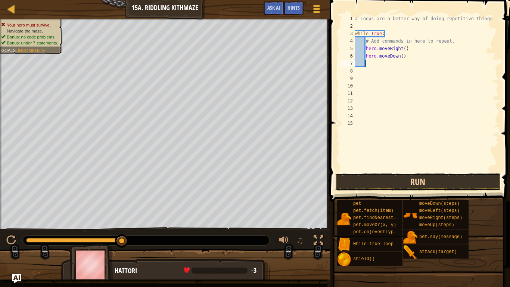
click at [419, 179] on button "Run" at bounding box center [418, 181] width 166 height 17
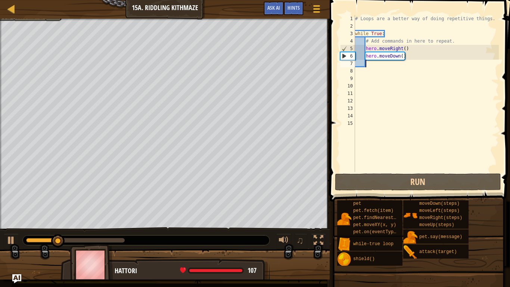
type textarea "h"
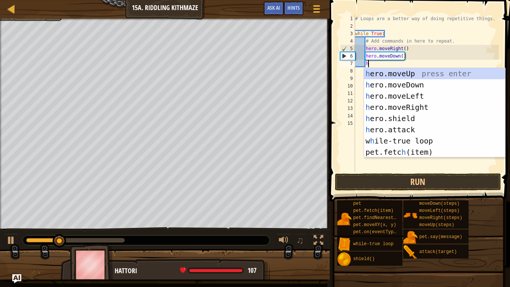
scroll to position [3, 1]
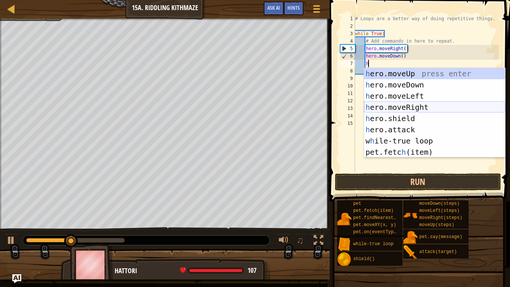
click at [393, 105] on div "h ero.moveUp press enter h ero.moveDown press enter h ero.moveLeft press enter …" at bounding box center [434, 124] width 141 height 112
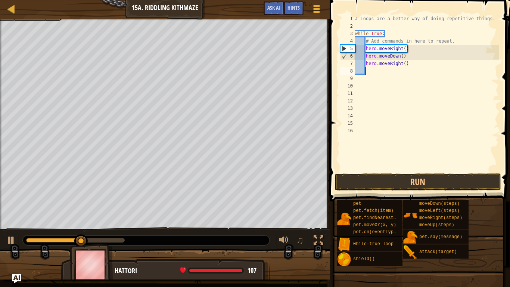
type textarea "h"
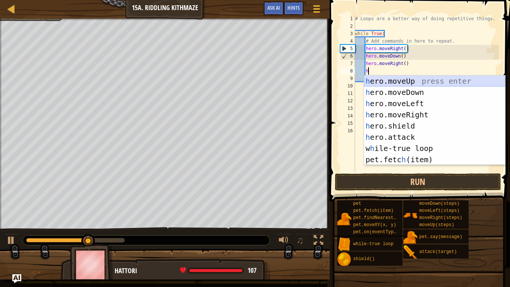
click at [409, 82] on div "h ero.moveUp press enter h ero.moveDown press enter h ero.moveLeft press enter …" at bounding box center [434, 131] width 141 height 112
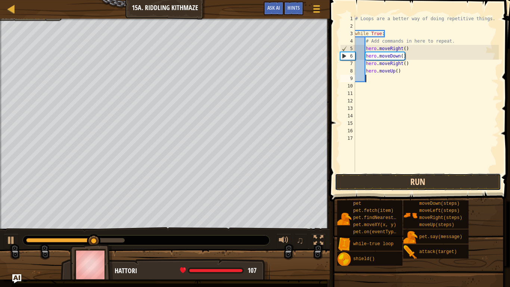
click at [422, 179] on button "Run" at bounding box center [418, 181] width 166 height 17
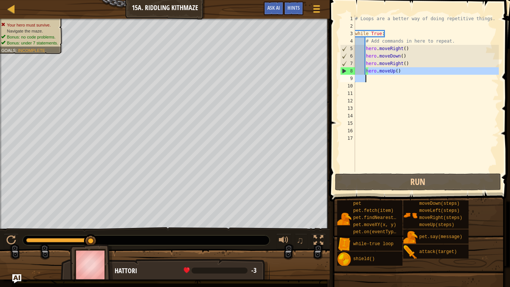
drag, startPoint x: 367, startPoint y: 69, endPoint x: 403, endPoint y: 75, distance: 36.3
click at [403, 75] on div "# Loops are a better way of doing repetitive things. while True : # Add command…" at bounding box center [426, 101] width 145 height 172
type textarea "h"
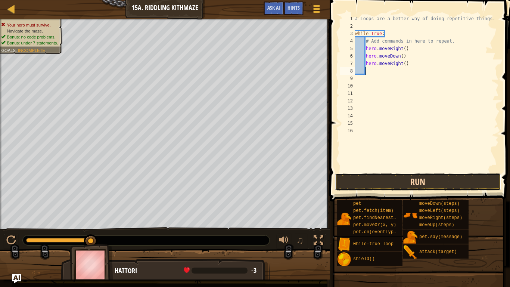
click at [392, 181] on button "Run" at bounding box center [418, 181] width 166 height 17
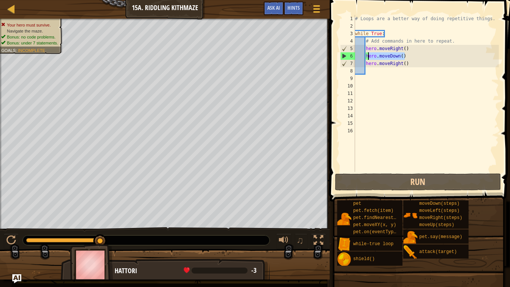
drag, startPoint x: 409, startPoint y: 55, endPoint x: 369, endPoint y: 57, distance: 40.4
click at [369, 57] on div "# Loops are a better way of doing repetitive things. while True : # Add command…" at bounding box center [426, 101] width 145 height 172
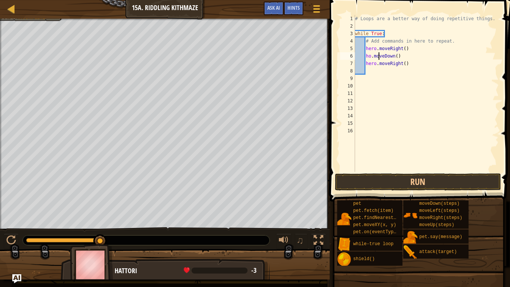
click at [399, 57] on div "# Loops are a better way of doing repetitive things. while True : # Add command…" at bounding box center [426, 101] width 145 height 172
type textarea "h"
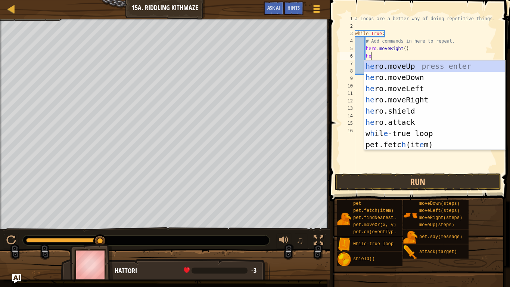
type textarea "her"
click at [403, 65] on div "her o.moveUp press enter her o.moveDown press enter her o.moveLeft press enter …" at bounding box center [434, 116] width 141 height 112
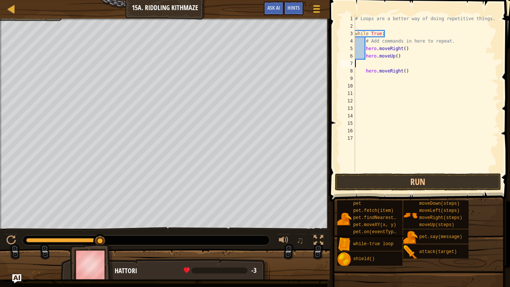
scroll to position [3, 0]
click at [367, 70] on div "# Loops are a better way of doing repetitive things. while True : # Add command…" at bounding box center [426, 101] width 145 height 172
type textarea "hero.moveRight()"
click at [370, 60] on div "# Loops are a better way of doing repetitive things. while True : # Add command…" at bounding box center [426, 101] width 145 height 172
type textarea "h"
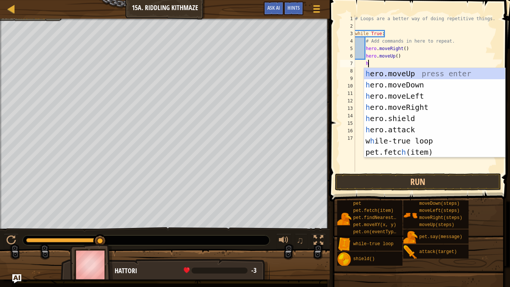
scroll to position [3, 1]
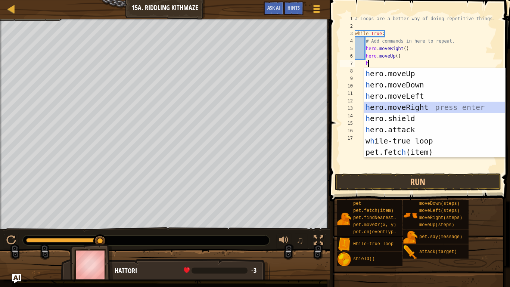
click at [398, 105] on div "h ero.moveUp press enter h ero.moveDown press enter h ero.moveLeft press enter …" at bounding box center [434, 124] width 141 height 112
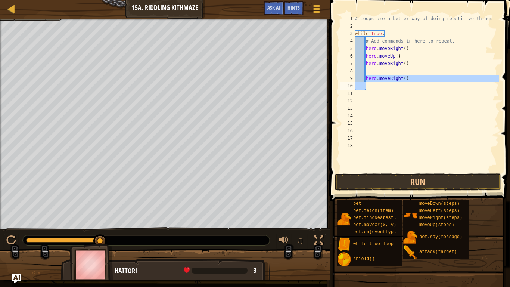
drag, startPoint x: 365, startPoint y: 78, endPoint x: 402, endPoint y: 84, distance: 37.8
click at [402, 84] on div "# Loops are a better way of doing repetitive things. while True : # Add command…" at bounding box center [426, 101] width 145 height 172
type textarea "hero.moveRight()"
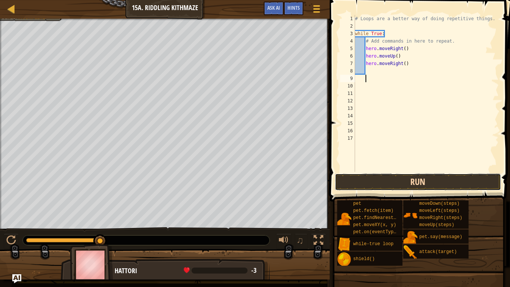
click at [380, 179] on button "Run" at bounding box center [418, 181] width 166 height 17
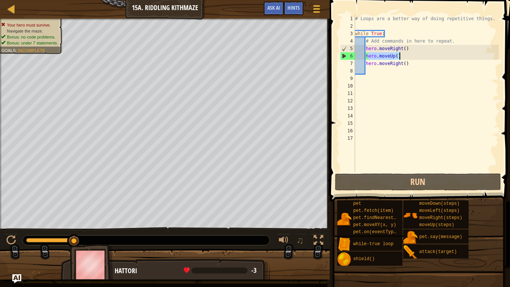
drag, startPoint x: 367, startPoint y: 53, endPoint x: 401, endPoint y: 56, distance: 33.3
click at [401, 56] on div "# Loops are a better way of doing repetitive things. while True : # Add command…" at bounding box center [426, 101] width 145 height 172
type textarea "h"
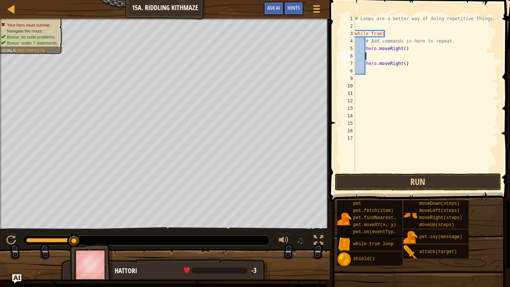
type textarea "g"
type textarea "h"
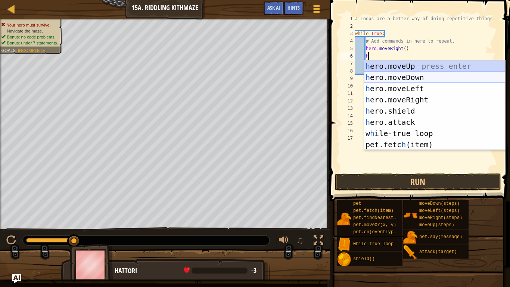
click at [411, 79] on div "h ero.moveUp press enter h ero.moveDown press enter h ero.moveLeft press enter …" at bounding box center [434, 116] width 141 height 112
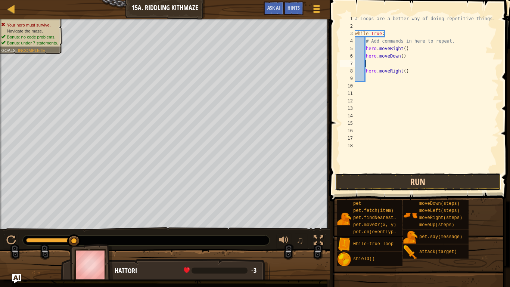
click at [427, 187] on button "Run" at bounding box center [418, 181] width 166 height 17
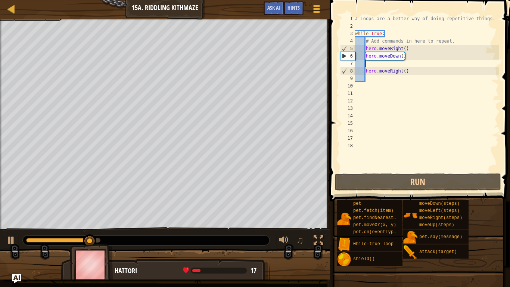
type textarea "h"
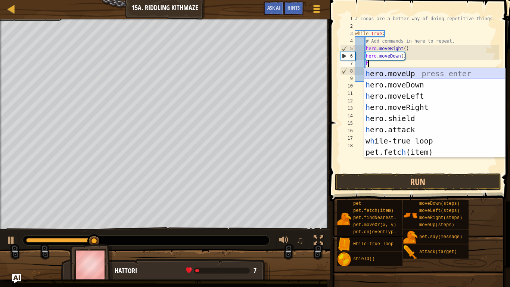
click at [389, 75] on div "h ero.moveUp press enter h ero.moveDown press enter h ero.moveLeft press enter …" at bounding box center [434, 124] width 141 height 112
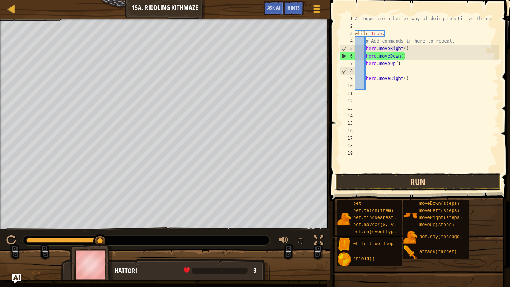
click at [429, 174] on button "Run" at bounding box center [418, 181] width 166 height 17
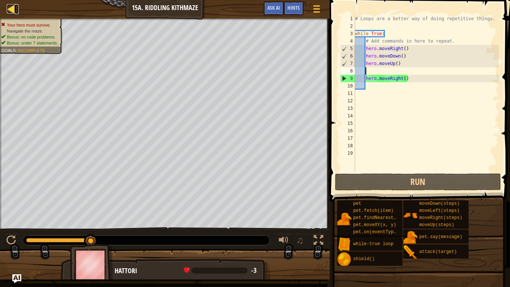
click at [11, 6] on div at bounding box center [11, 8] width 9 height 9
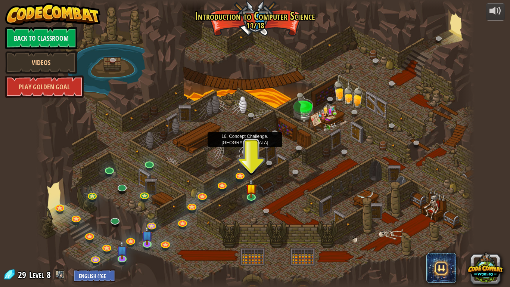
click at [248, 153] on link at bounding box center [246, 153] width 15 height 15
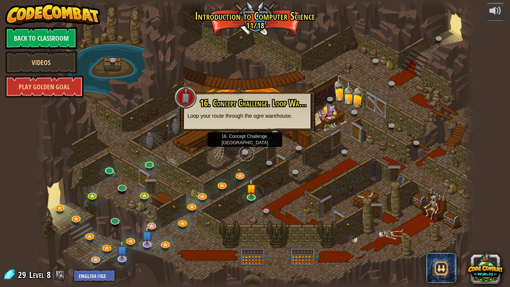
click at [245, 151] on link at bounding box center [246, 153] width 15 height 15
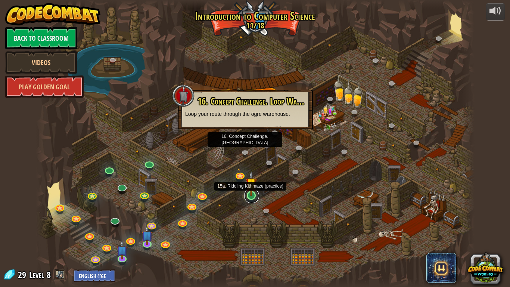
click at [251, 198] on link at bounding box center [251, 195] width 15 height 15
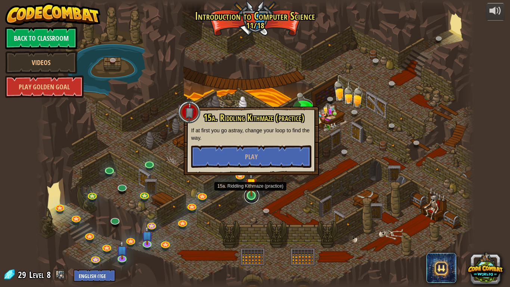
click at [251, 198] on link at bounding box center [251, 195] width 15 height 15
click at [248, 153] on span "Play" at bounding box center [251, 156] width 13 height 9
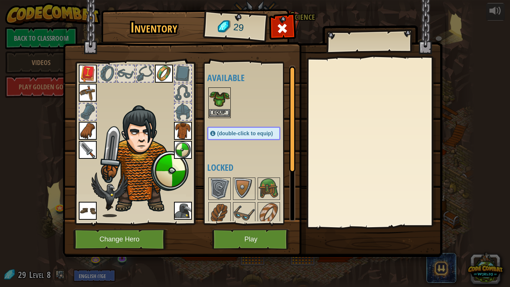
click at [219, 108] on img at bounding box center [219, 98] width 21 height 21
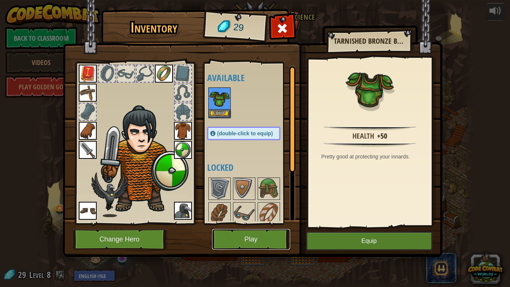
click at [246, 240] on button "Play" at bounding box center [251, 239] width 78 height 21
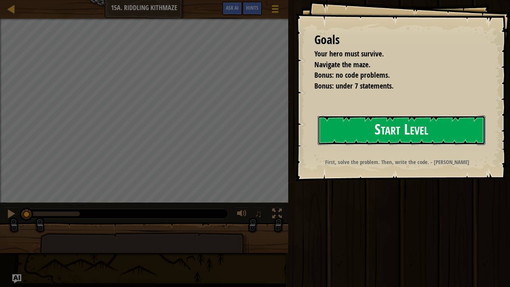
click at [364, 124] on button "Start Level" at bounding box center [402, 129] width 168 height 29
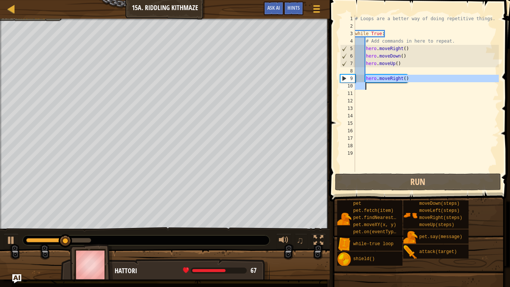
drag, startPoint x: 364, startPoint y: 79, endPoint x: 409, endPoint y: 87, distance: 45.6
click at [409, 87] on div "# Loops are a better way of doing repetitive things. while True : # Add command…" at bounding box center [426, 101] width 145 height 172
type textarea "hero.moveRight()"
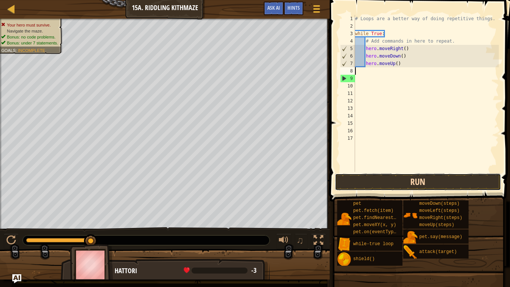
click at [399, 181] on button "Run" at bounding box center [418, 181] width 166 height 17
click at [396, 186] on button "Run" at bounding box center [418, 181] width 166 height 17
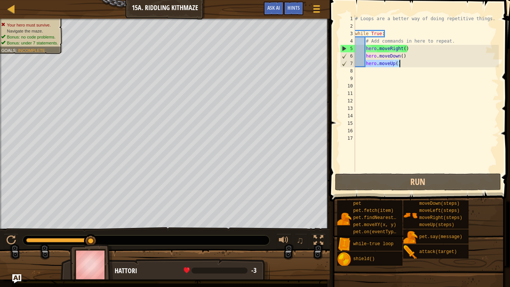
drag, startPoint x: 365, startPoint y: 62, endPoint x: 401, endPoint y: 66, distance: 35.8
click at [401, 66] on div "# Loops are a better way of doing repetitive things. while True : # Add command…" at bounding box center [426, 101] width 145 height 172
type textarea "hero.moveUp()"
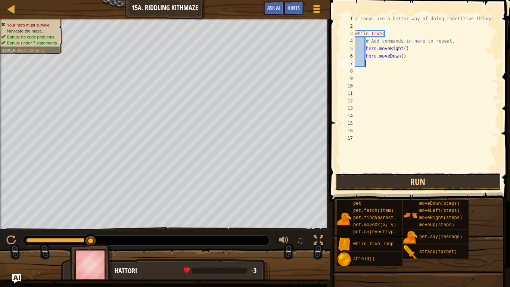
click at [450, 183] on button "Run" at bounding box center [418, 181] width 166 height 17
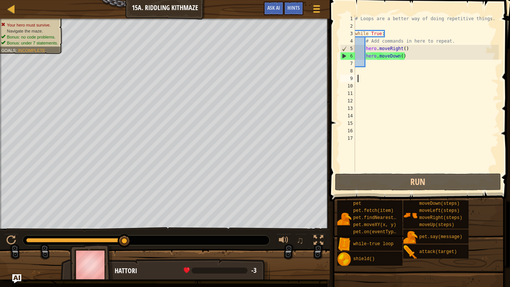
click at [357, 77] on div "# Loops are a better way of doing repetitive things. while True : # Add command…" at bounding box center [426, 101] width 145 height 172
type textarea "h"
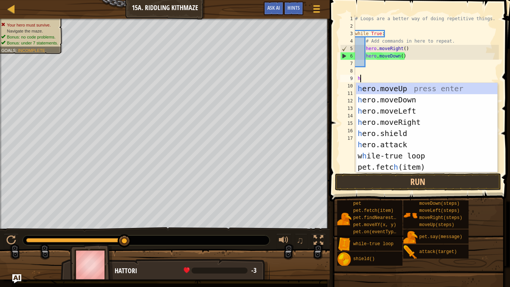
scroll to position [3, 1]
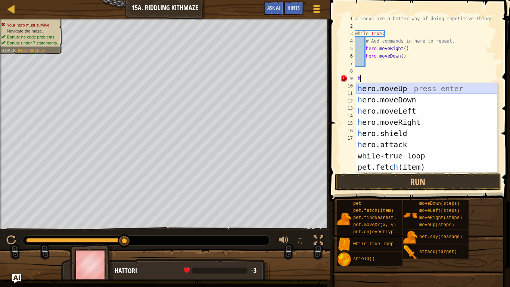
click at [371, 88] on div "h ero.moveUp press enter h ero.moveDown press enter h ero.moveLeft press enter …" at bounding box center [426, 139] width 141 height 112
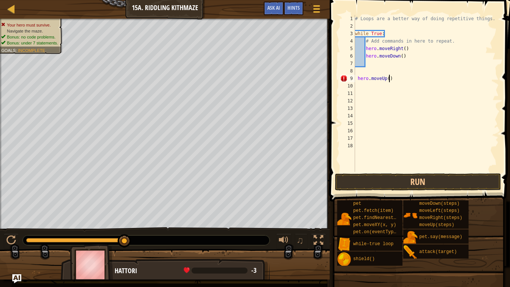
click at [388, 79] on div "# Loops are a better way of doing repetitive things. while True : # Add command…" at bounding box center [426, 101] width 145 height 172
click at [420, 176] on button "Run" at bounding box center [418, 181] width 166 height 17
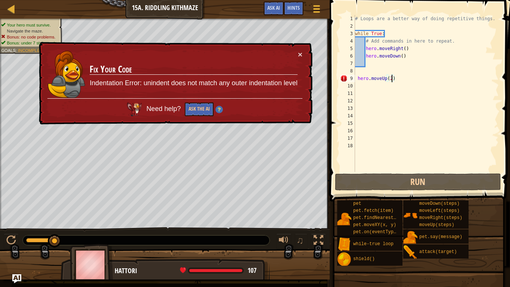
click at [397, 79] on div "# Loops are a better way of doing repetitive things. while True : # Add command…" at bounding box center [426, 101] width 145 height 172
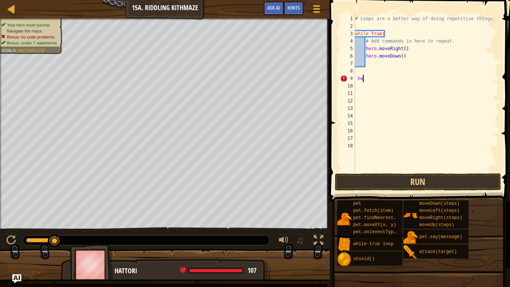
type textarea "h"
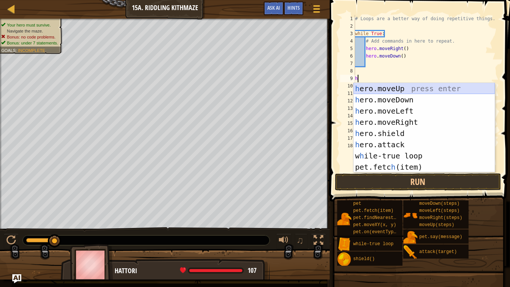
click at [399, 88] on div "h ero.moveUp press enter h ero.moveDown press enter h ero.moveLeft press enter …" at bounding box center [424, 139] width 141 height 112
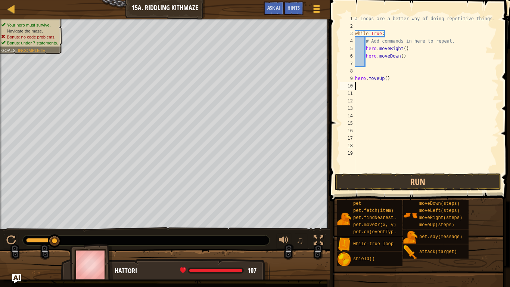
click at [386, 80] on div "# Loops are a better way of doing repetitive things. while True : # Add command…" at bounding box center [426, 101] width 145 height 172
click at [427, 180] on button "Run" at bounding box center [418, 181] width 166 height 17
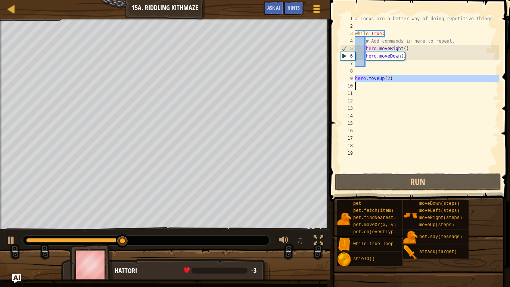
drag, startPoint x: 355, startPoint y: 78, endPoint x: 390, endPoint y: 83, distance: 35.1
click at [390, 83] on div "# Loops are a better way of doing repetitive things. while True : # Add command…" at bounding box center [426, 101] width 145 height 172
type textarea "hero.moveUp(2)"
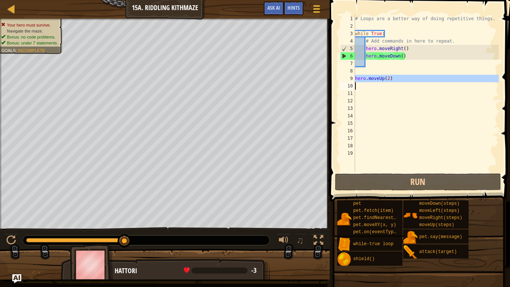
scroll to position [3, 0]
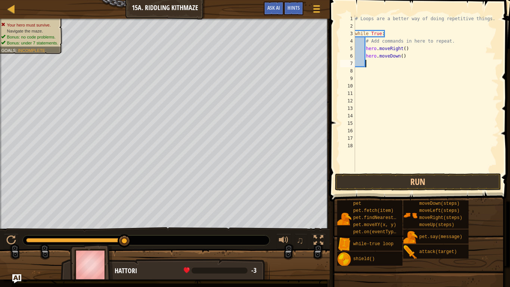
click at [379, 63] on div "# Loops are a better way of doing repetitive things. while True : # Add command…" at bounding box center [426, 101] width 145 height 172
type textarea "h"
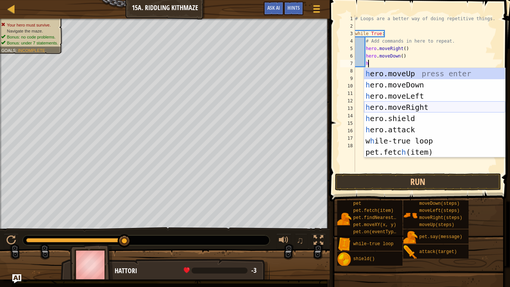
click at [411, 105] on div "h ero.moveUp press enter h ero.moveDown press enter h ero.moveLeft press enter …" at bounding box center [434, 124] width 141 height 112
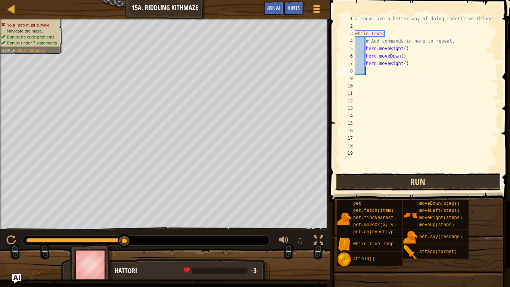
click at [403, 179] on button "Run" at bounding box center [418, 181] width 166 height 17
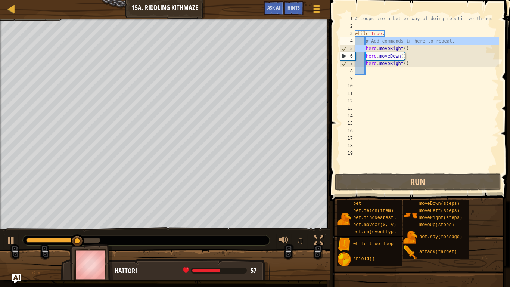
drag, startPoint x: 366, startPoint y: 49, endPoint x: 367, endPoint y: 44, distance: 5.6
click at [367, 44] on div "# Loops are a better way of doing repetitive things. while True : # Add command…" at bounding box center [426, 101] width 145 height 172
type textarea "# Add commands in here to repeat. hero.moveRight()"
click at [373, 69] on div "# Loops are a better way of doing repetitive things. while True : # Add command…" at bounding box center [426, 101] width 145 height 172
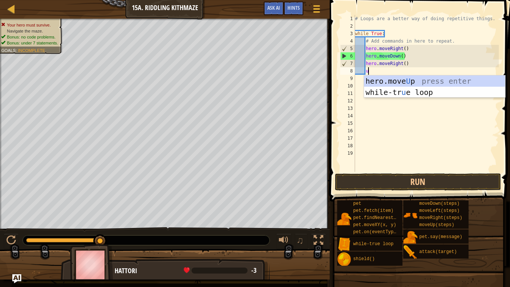
type textarea "up"
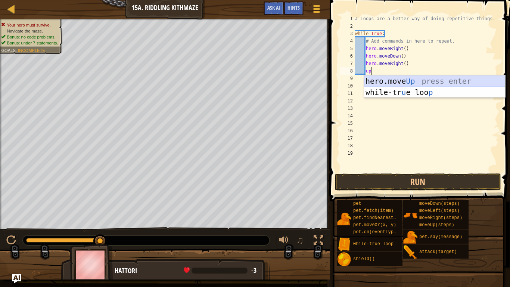
click at [414, 79] on div "hero.move Up press enter while-tr u e loo p press enter" at bounding box center [434, 97] width 141 height 45
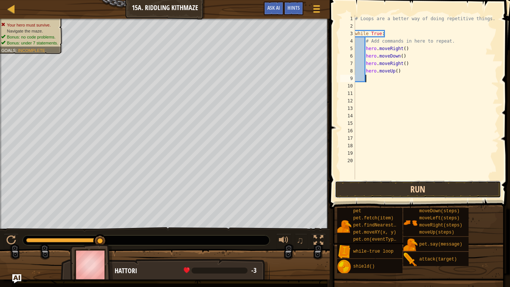
click at [391, 188] on button "Run" at bounding box center [418, 189] width 166 height 17
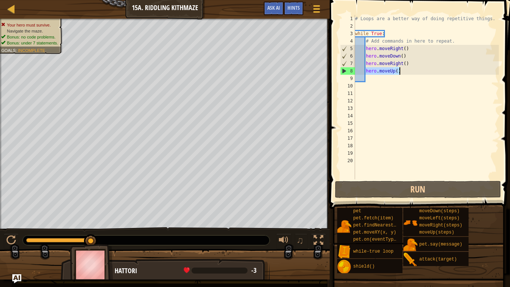
drag, startPoint x: 366, startPoint y: 70, endPoint x: 407, endPoint y: 71, distance: 41.1
click at [407, 71] on div "# Loops are a better way of doing repetitive things. while True : # Add command…" at bounding box center [426, 104] width 145 height 179
type textarea "hero.moveUp()"
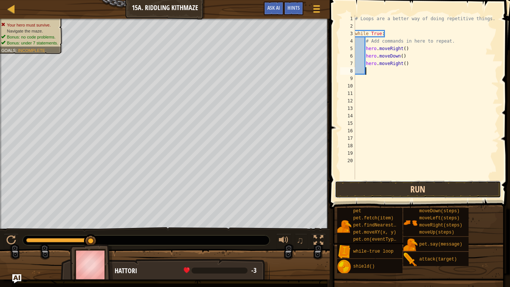
click at [340, 185] on button "Run" at bounding box center [418, 189] width 166 height 17
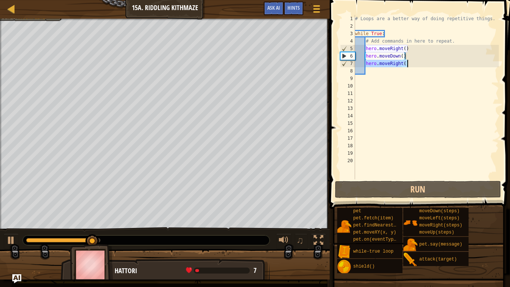
drag, startPoint x: 366, startPoint y: 61, endPoint x: 410, endPoint y: 65, distance: 44.2
click at [410, 65] on div "# Loops are a better way of doing repetitive things. while True : # Add command…" at bounding box center [426, 104] width 145 height 179
type textarea "hero.moveRight()"
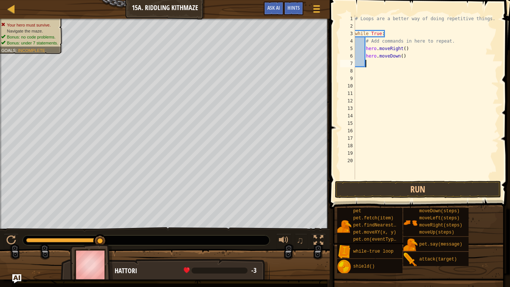
type textarea "h"
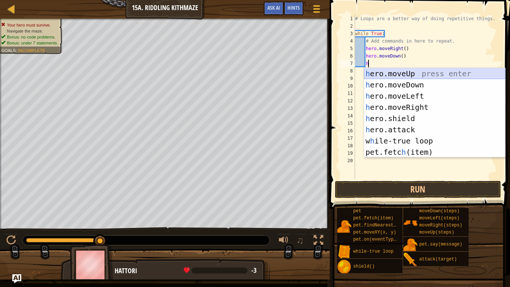
click at [414, 72] on div "h ero.moveUp press enter h ero.moveDown press enter h ero.moveLeft press enter …" at bounding box center [434, 124] width 141 height 112
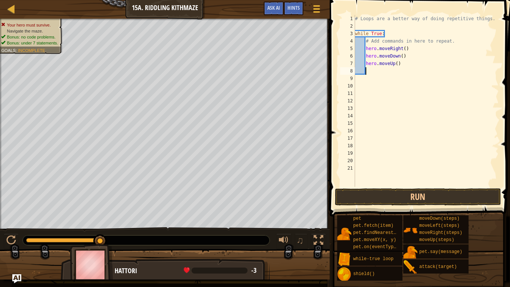
type textarea "h"
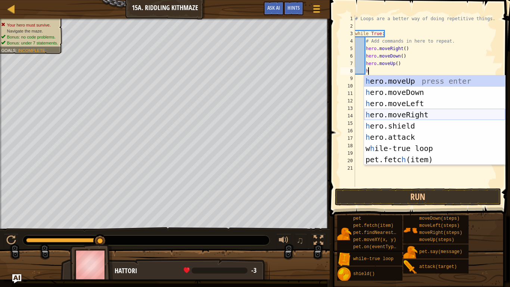
click at [409, 111] on div "h ero.moveUp press enter h ero.moveDown press enter h ero.moveLeft press enter …" at bounding box center [434, 131] width 141 height 112
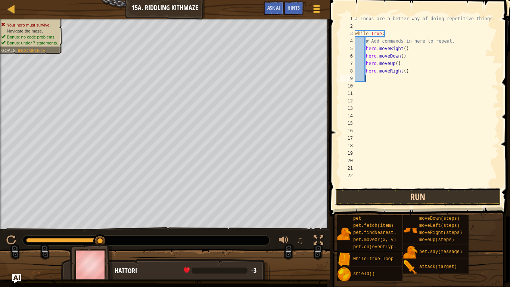
click at [433, 193] on button "Run" at bounding box center [418, 196] width 166 height 17
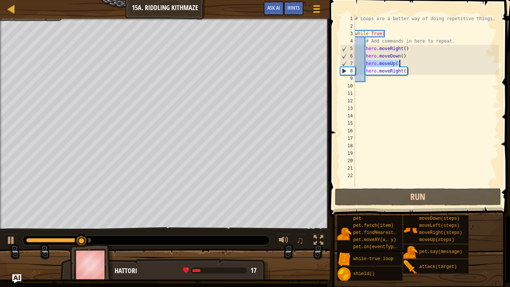
drag, startPoint x: 366, startPoint y: 64, endPoint x: 404, endPoint y: 65, distance: 37.7
click at [404, 65] on div "# Loops are a better way of doing repetitive things. while True : # Add command…" at bounding box center [426, 108] width 145 height 187
type textarea "hero.moveUp()"
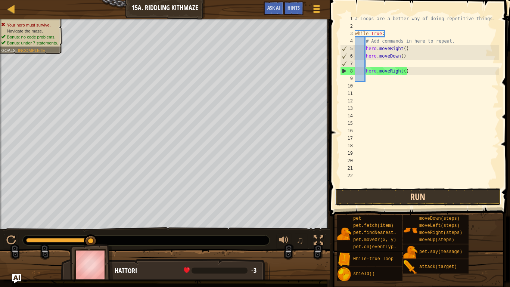
click at [401, 198] on button "Run" at bounding box center [418, 196] width 166 height 17
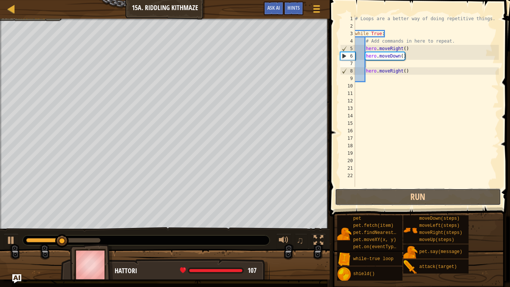
click at [285, 164] on div "Map Introduction to Computer Science 15a. Riddling Kithmaze Game Menu Done Hint…" at bounding box center [255, 143] width 510 height 287
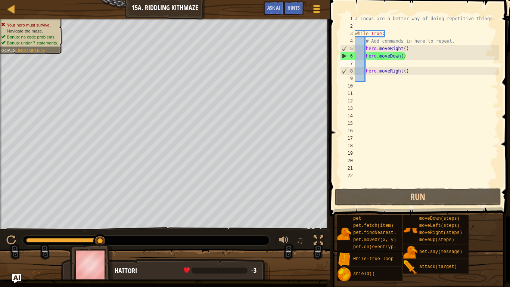
click at [372, 77] on div "# Loops are a better way of doing repetitive things. while True : # Add command…" at bounding box center [426, 108] width 145 height 187
type textarea "h"
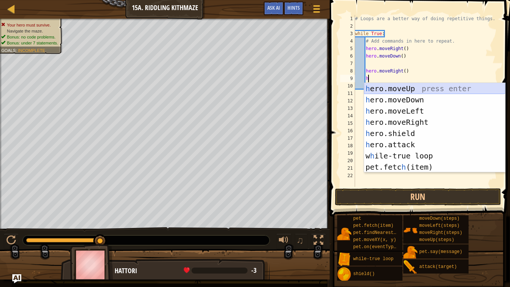
click at [380, 88] on div "h ero.moveUp press enter h ero.moveDown press enter h ero.moveLeft press enter …" at bounding box center [434, 139] width 141 height 112
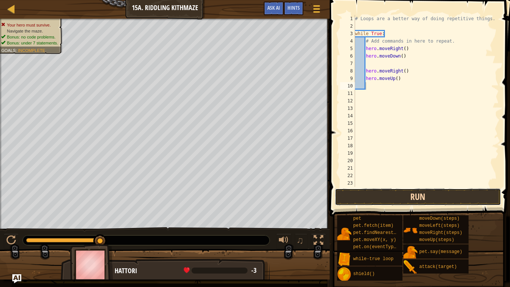
click at [393, 196] on button "Run" at bounding box center [418, 196] width 166 height 17
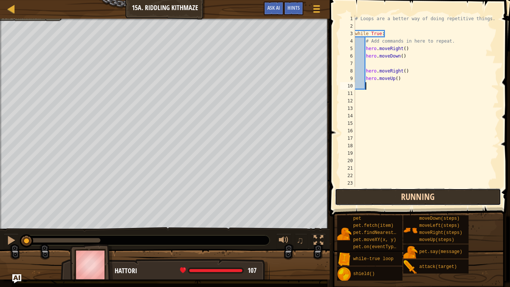
click at [393, 196] on button "Running" at bounding box center [418, 196] width 166 height 17
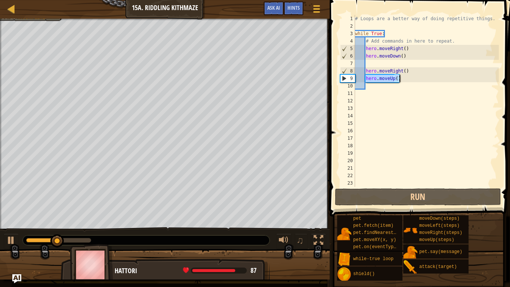
drag, startPoint x: 367, startPoint y: 78, endPoint x: 402, endPoint y: 82, distance: 36.0
click at [402, 82] on div "# Loops are a better way of doing repetitive things. while True : # Add command…" at bounding box center [426, 108] width 145 height 187
type textarea "hero.moveUp()"
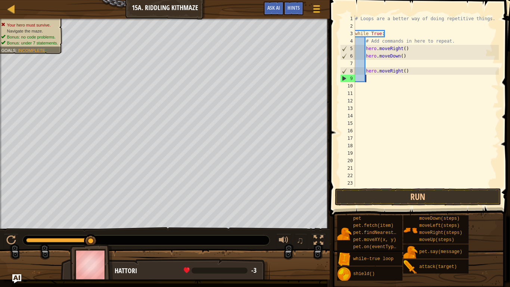
click at [369, 66] on div "# Loops are a better way of doing repetitive things. while True : # Add command…" at bounding box center [426, 108] width 145 height 187
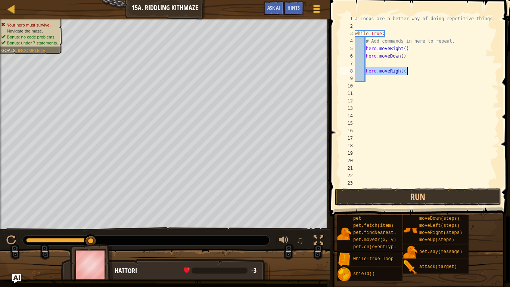
drag, startPoint x: 366, startPoint y: 70, endPoint x: 407, endPoint y: 68, distance: 41.2
click at [407, 68] on div "# Loops are a better way of doing repetitive things. while True : # Add command…" at bounding box center [426, 108] width 145 height 187
type textarea "hero.moveRight()"
click at [427, 102] on div "# Loops are a better way of doing repetitive things. while True : # Add command…" at bounding box center [426, 108] width 145 height 187
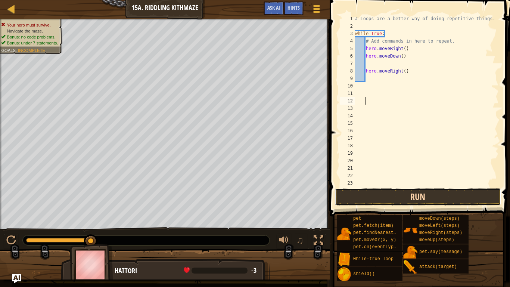
click at [400, 195] on button "Run" at bounding box center [418, 196] width 166 height 17
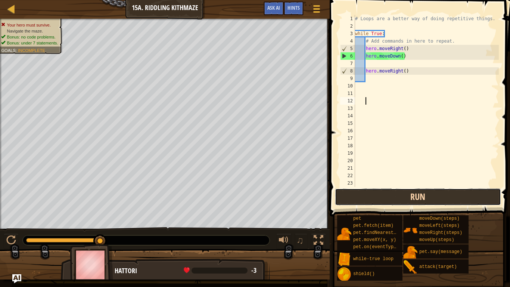
click at [406, 198] on button "Run" at bounding box center [418, 196] width 166 height 17
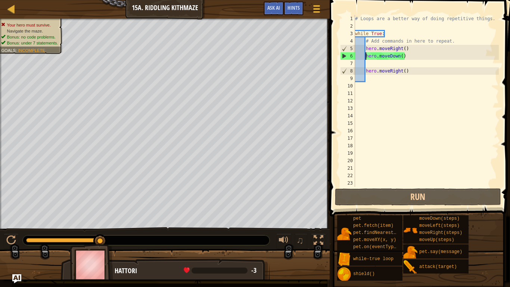
click at [367, 56] on div "# Loops are a better way of doing repetitive things. while True : # Add command…" at bounding box center [426, 108] width 145 height 187
type textarea "hero.moveDown()"
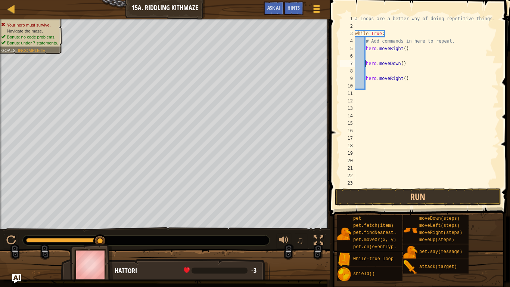
click at [370, 55] on div "# Loops are a better way of doing repetitive things. while True : # Add command…" at bounding box center [426, 108] width 145 height 187
type textarea "h"
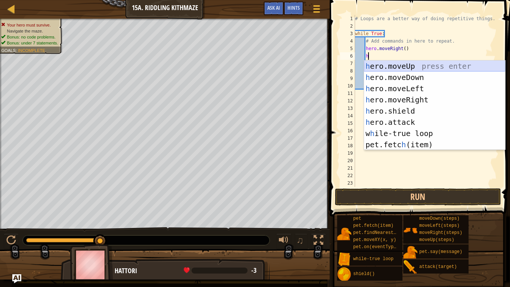
click at [387, 67] on div "h ero.moveUp press enter h ero.moveDown press enter h ero.moveLeft press enter …" at bounding box center [434, 116] width 141 height 112
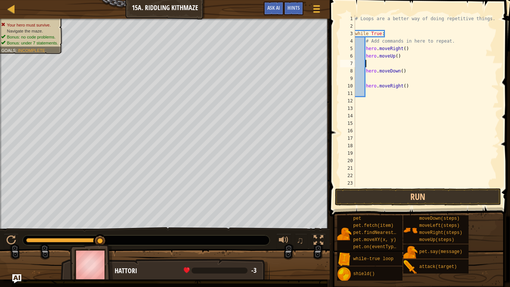
scroll to position [3, 1]
click at [395, 200] on button "Run" at bounding box center [418, 196] width 166 height 17
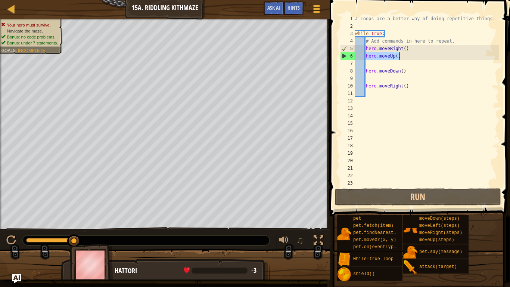
drag, startPoint x: 367, startPoint y: 58, endPoint x: 404, endPoint y: 58, distance: 37.0
click at [404, 58] on div "# Loops are a better way of doing repetitive things. while True : # Add command…" at bounding box center [426, 108] width 145 height 187
type textarea "hero.moveUp()"
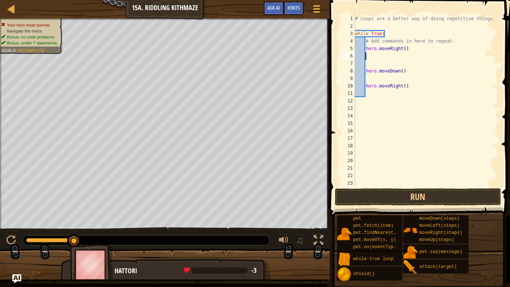
scroll to position [3, 0]
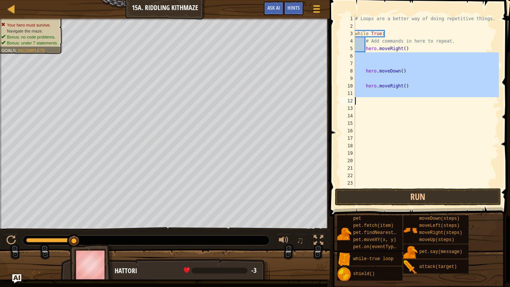
drag, startPoint x: 354, startPoint y: 54, endPoint x: 411, endPoint y: 93, distance: 69.3
click at [411, 93] on div "1 2 3 4 5 6 7 8 9 10 11 12 13 14 15 16 17 18 19 20 21 22 23 24 # Loops are a be…" at bounding box center [419, 101] width 160 height 172
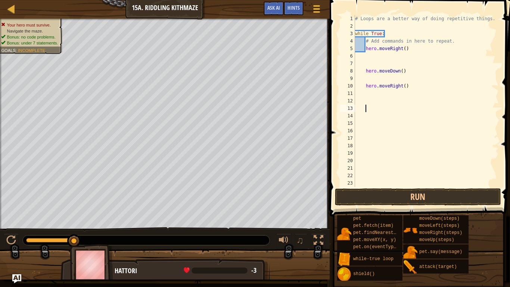
click at [365, 55] on div "# Loops are a better way of doing repetitive things. while True : # Add command…" at bounding box center [426, 108] width 145 height 187
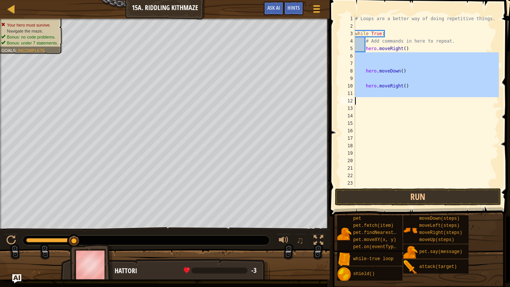
drag, startPoint x: 354, startPoint y: 55, endPoint x: 400, endPoint y: 92, distance: 59.2
click at [400, 92] on div "1 2 3 4 5 6 7 8 9 10 11 12 13 14 15 16 17 18 19 20 21 22 23 24 # Loops are a be…" at bounding box center [419, 101] width 160 height 172
click at [374, 76] on div "# Loops are a better way of doing repetitive things. while True : # Add command…" at bounding box center [426, 101] width 145 height 172
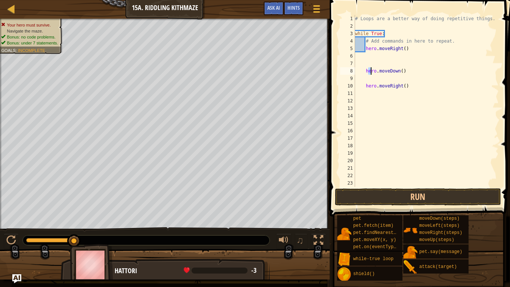
drag, startPoint x: 367, startPoint y: 70, endPoint x: 370, endPoint y: 74, distance: 5.0
click at [370, 74] on div "# Loops are a better way of doing repetitive things. while True : # Add command…" at bounding box center [426, 108] width 145 height 187
click at [364, 74] on div "# Loops are a better way of doing repetitive things. while True : # Add command…" at bounding box center [426, 108] width 145 height 187
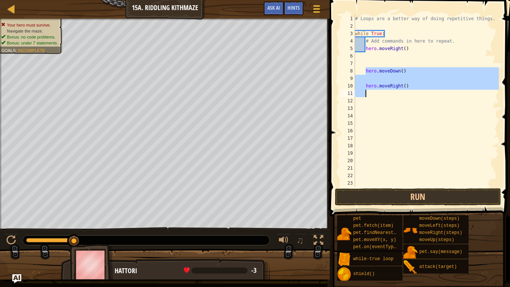
drag, startPoint x: 366, startPoint y: 71, endPoint x: 402, endPoint y: 94, distance: 43.1
click at [402, 94] on div "# Loops are a better way of doing repetitive things. while True : # Add command…" at bounding box center [426, 108] width 145 height 187
type textarea "hero.moveRight()"
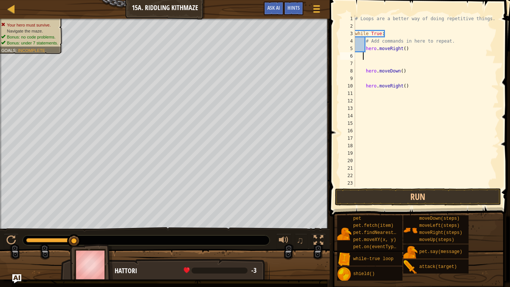
click at [368, 53] on div "# Loops are a better way of doing repetitive things. while True : # Add command…" at bounding box center [426, 108] width 145 height 187
paste textarea
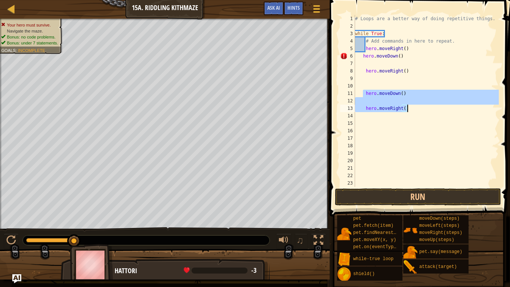
drag, startPoint x: 364, startPoint y: 94, endPoint x: 411, endPoint y: 112, distance: 50.3
click at [411, 112] on div "# Loops are a better way of doing repetitive things. while True : # Add command…" at bounding box center [426, 108] width 145 height 187
type textarea "hero.moveRight()"
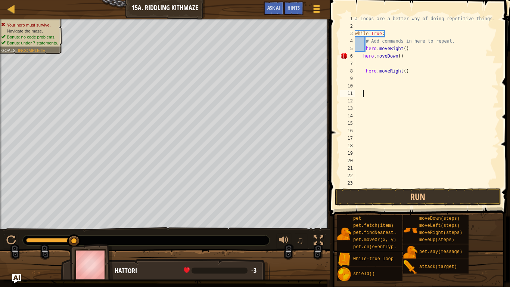
click at [363, 58] on div "# Loops are a better way of doing repetitive things. while True : # Add command…" at bounding box center [426, 108] width 145 height 187
type textarea "hero.moveDown()"
click at [367, 66] on div "# Loops are a better way of doing repetitive things. while True : # Add command…" at bounding box center [426, 108] width 145 height 187
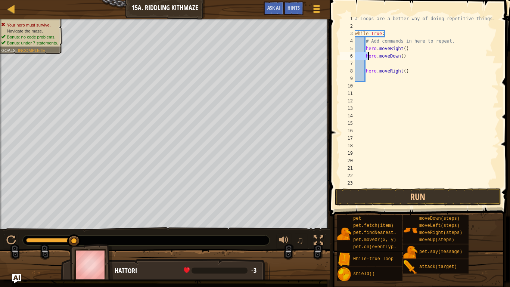
drag, startPoint x: 356, startPoint y: 53, endPoint x: 367, endPoint y: 57, distance: 11.6
click at [367, 57] on div "# Loops are a better way of doing repetitive things. while True : # Add command…" at bounding box center [426, 108] width 145 height 187
type textarea "hero.moveDown()"
click at [406, 99] on div "# Loops are a better way of doing repetitive things. while True : # Add command…" at bounding box center [426, 108] width 145 height 187
click at [291, 12] on div "Hints" at bounding box center [294, 8] width 20 height 14
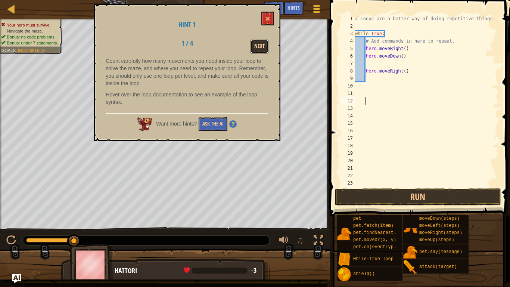
click at [260, 53] on button "Next" at bounding box center [260, 47] width 18 height 14
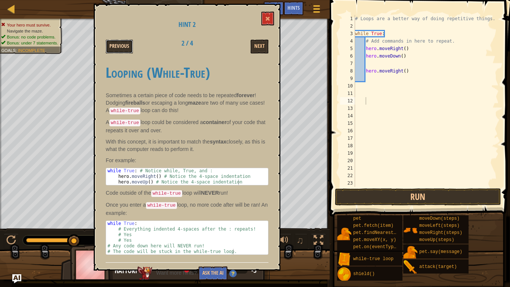
click at [128, 44] on button "Previous" at bounding box center [119, 47] width 27 height 14
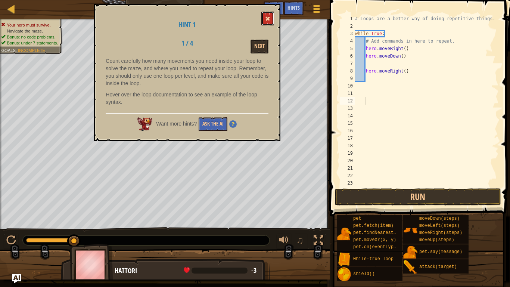
click at [267, 16] on span at bounding box center [267, 18] width 5 height 5
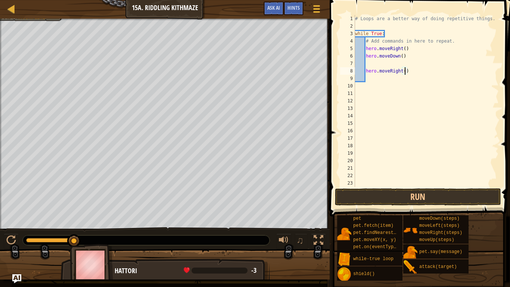
click at [405, 71] on div "# Loops are a better way of doing repetitive things. while True : # Add command…" at bounding box center [426, 108] width 145 height 187
type textarea "hero.moveRight(2)"
click at [369, 75] on div "# Loops are a better way of doing repetitive things. while True : # Add command…" at bounding box center [426, 108] width 145 height 187
type textarea "h"
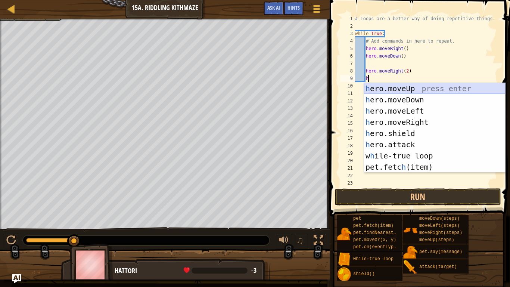
click at [388, 89] on div "h ero.moveUp press enter h ero.moveDown press enter h ero.moveLeft press enter …" at bounding box center [434, 139] width 141 height 112
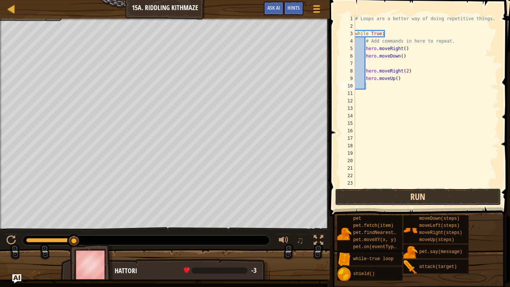
click at [413, 195] on button "Run" at bounding box center [418, 196] width 166 height 17
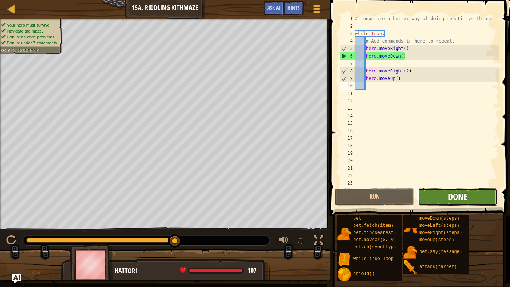
click at [458, 196] on span "Done" at bounding box center [457, 196] width 19 height 12
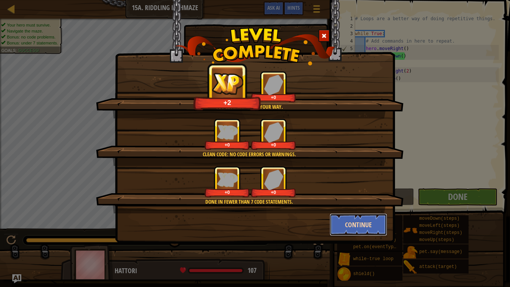
click at [364, 226] on button "Continue" at bounding box center [359, 224] width 58 height 22
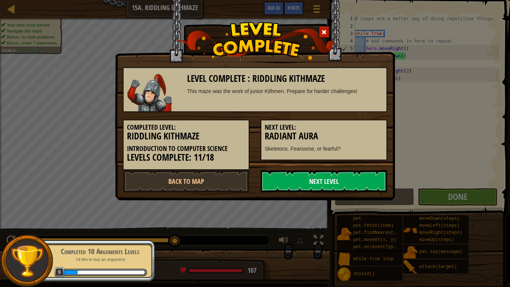
click at [312, 179] on link "Next Level" at bounding box center [324, 181] width 127 height 22
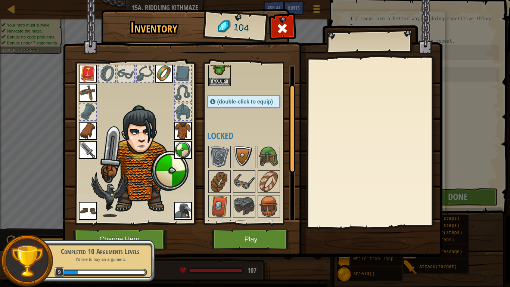
scroll to position [33, 0]
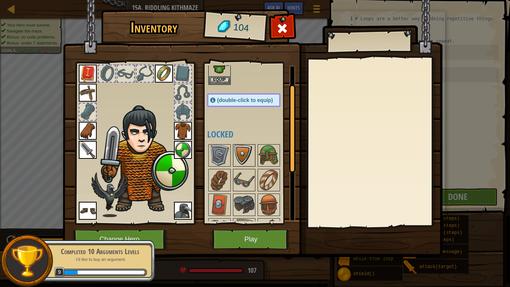
click at [248, 184] on img at bounding box center [244, 180] width 21 height 21
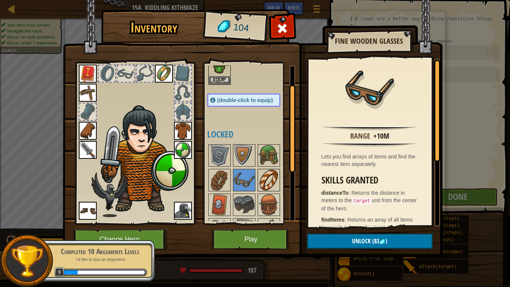
click at [264, 184] on img at bounding box center [268, 180] width 21 height 21
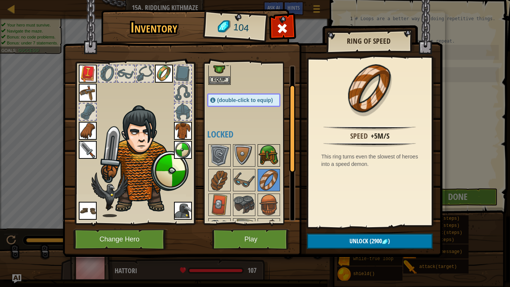
click at [272, 162] on img at bounding box center [268, 155] width 21 height 21
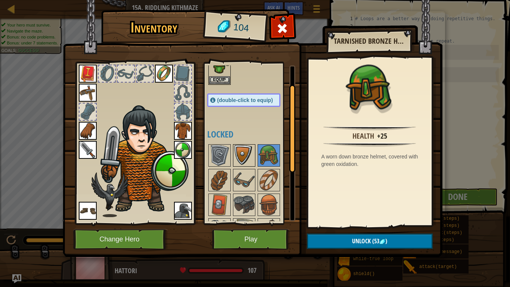
click at [239, 150] on img at bounding box center [244, 155] width 21 height 21
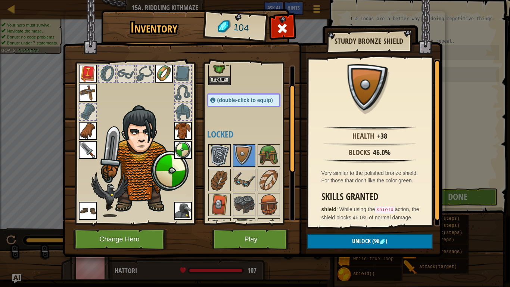
click at [221, 150] on img at bounding box center [219, 155] width 21 height 21
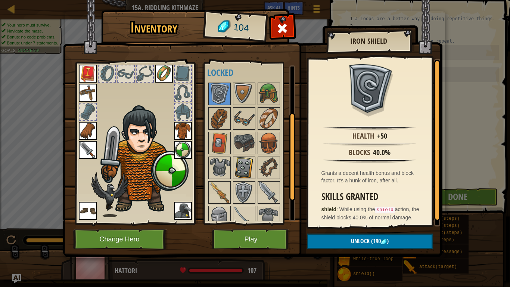
scroll to position [96, 0]
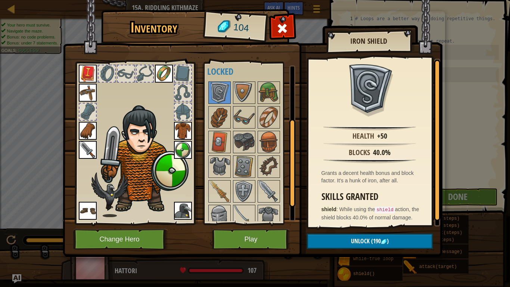
click at [256, 188] on div at bounding box center [251, 166] width 88 height 172
click at [264, 191] on img at bounding box center [268, 191] width 21 height 21
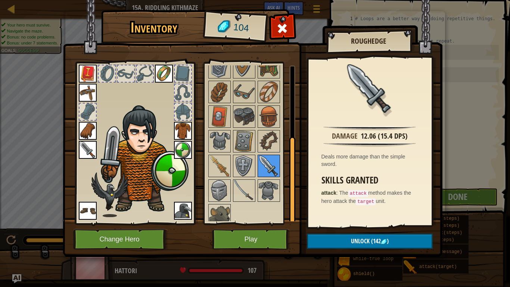
scroll to position [128, 0]
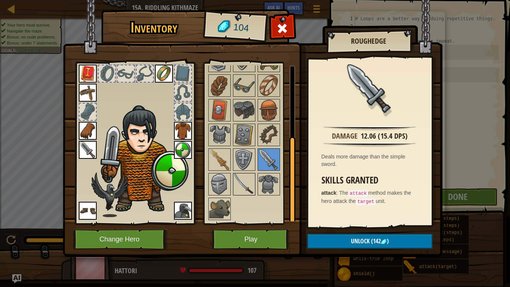
click at [245, 181] on img at bounding box center [244, 184] width 21 height 21
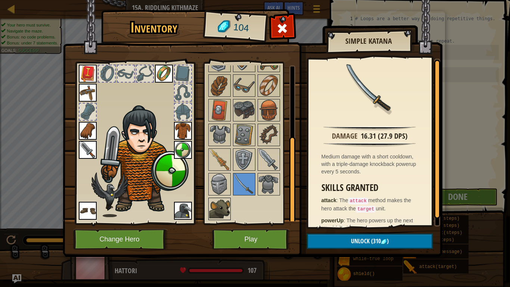
click at [226, 200] on img at bounding box center [219, 208] width 21 height 21
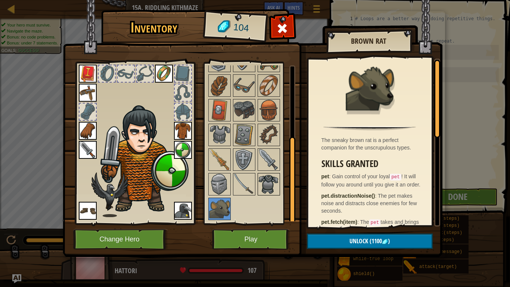
click at [268, 183] on img at bounding box center [268, 184] width 21 height 21
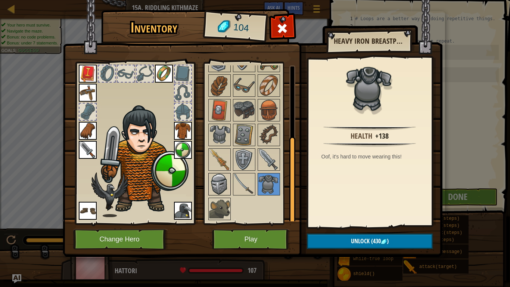
click at [221, 179] on img at bounding box center [219, 184] width 21 height 21
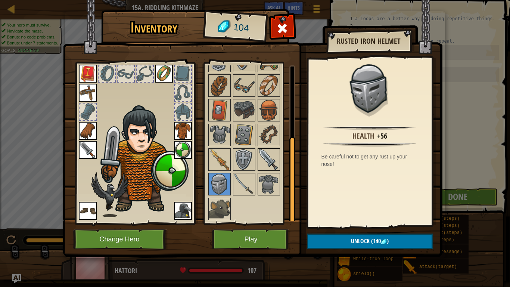
click at [267, 163] on img at bounding box center [268, 159] width 21 height 21
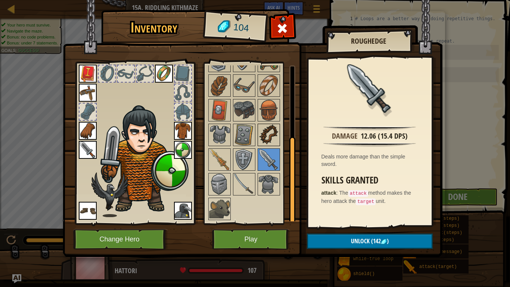
click at [271, 134] on img at bounding box center [268, 134] width 21 height 21
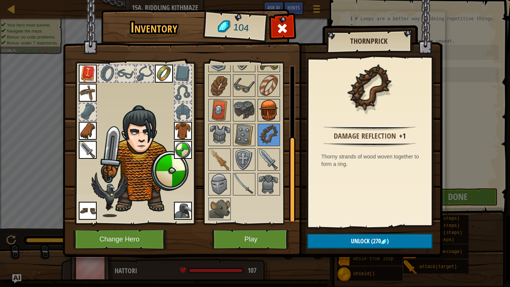
click at [268, 115] on img at bounding box center [268, 110] width 21 height 21
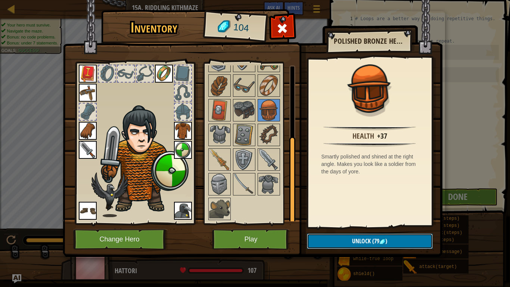
click at [351, 239] on button "Unlock (79 )" at bounding box center [370, 240] width 126 height 15
click at [353, 234] on button "Confirm" at bounding box center [370, 240] width 126 height 15
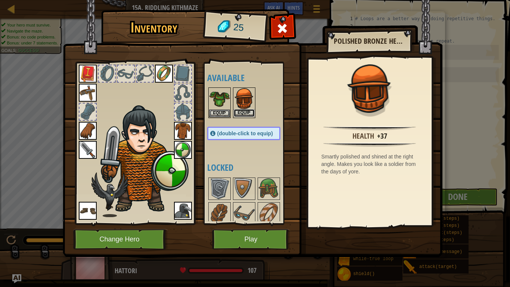
click at [246, 111] on button "Equip" at bounding box center [244, 113] width 21 height 8
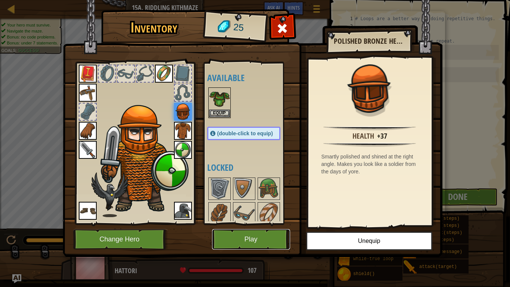
click at [260, 234] on button "Play" at bounding box center [251, 239] width 78 height 21
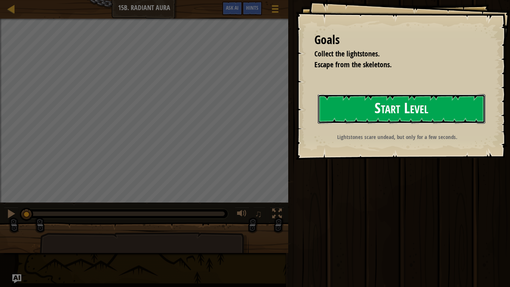
click at [444, 101] on button "Start Level" at bounding box center [402, 108] width 168 height 29
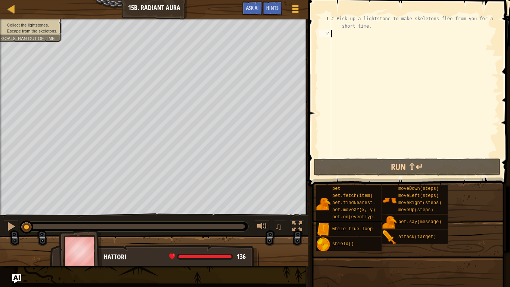
type textarea "h"
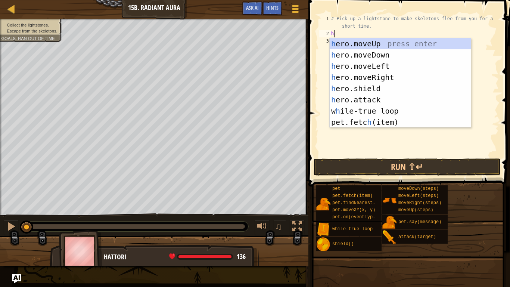
scroll to position [3, 0]
click at [396, 43] on div "h ero.moveUp press enter h ero.moveDown press enter h ero.moveLeft press enter …" at bounding box center [400, 94] width 141 height 112
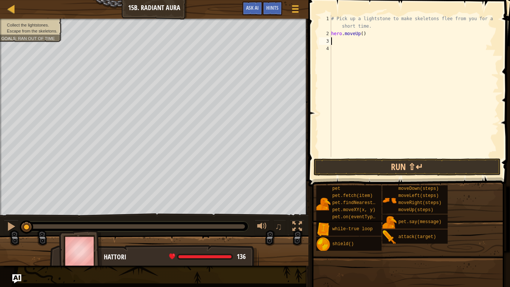
click at [367, 37] on div "# Pick up a lightstone to make skeletons flee from you for a short time. hero .…" at bounding box center [414, 97] width 169 height 164
type textarea "h"
type textarea "wh"
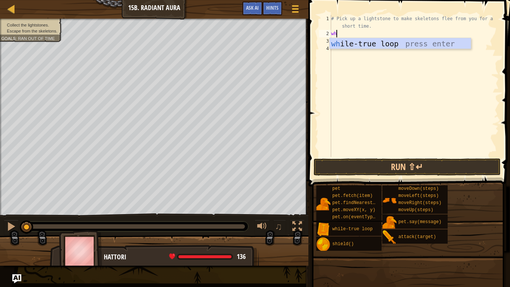
scroll to position [3, 0]
click at [375, 44] on div "wh ile-true loop press enter" at bounding box center [400, 55] width 141 height 34
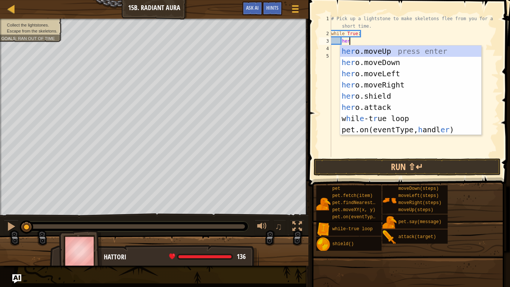
type textarea "hero"
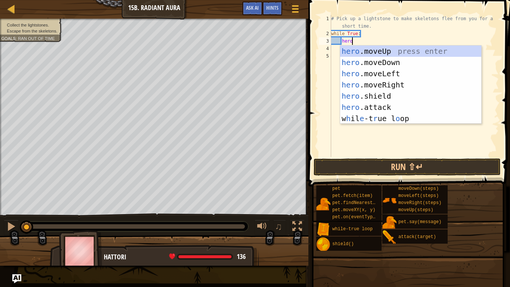
scroll to position [3, 3]
click at [352, 50] on div "hero .moveUp press enter hero .moveDown press enter hero .moveLeft press enter …" at bounding box center [410, 96] width 141 height 101
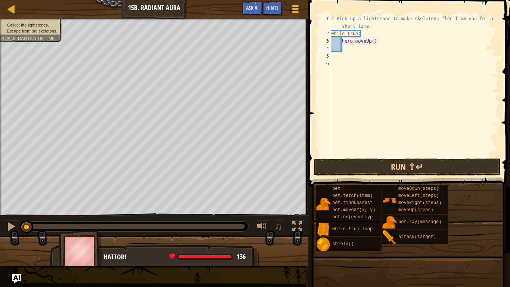
scroll to position [3, 1]
type textarea "h"
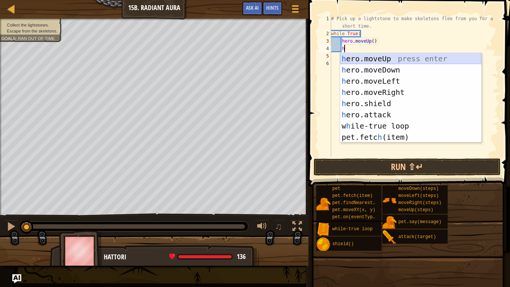
scroll to position [3, 1]
click at [374, 71] on div "h ero.moveUp press enter h ero.moveDown press enter h ero.moveLeft press enter …" at bounding box center [410, 109] width 141 height 112
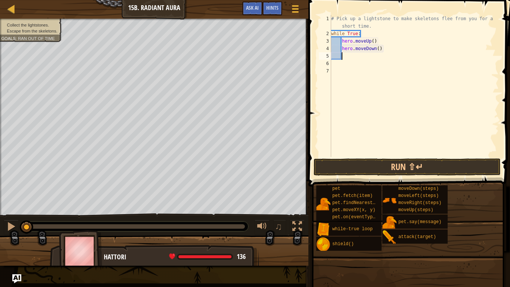
scroll to position [3, 1]
type textarea "h"
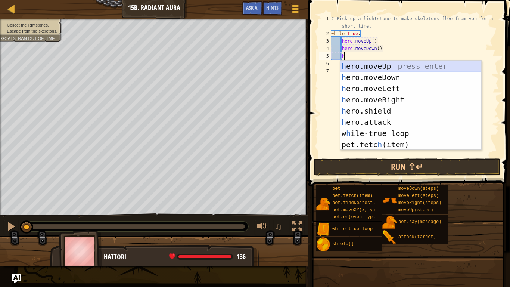
scroll to position [3, 1]
click at [396, 97] on div "h ero.moveUp press enter h ero.moveDown press enter h ero.moveLeft press enter …" at bounding box center [410, 116] width 141 height 112
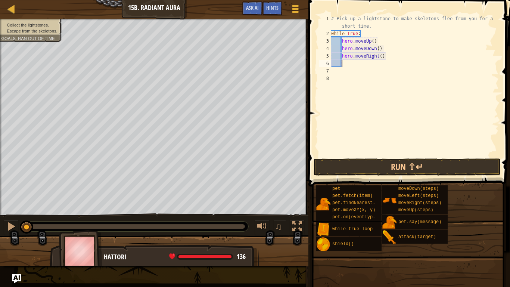
scroll to position [3, 1]
click at [410, 169] on button "Run ⇧↵" at bounding box center [407, 166] width 187 height 17
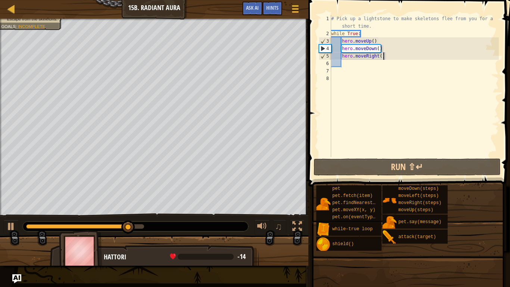
click at [382, 57] on div "# Pick up a lightstone to make skeletons flee from you for a short time. while …" at bounding box center [414, 97] width 169 height 164
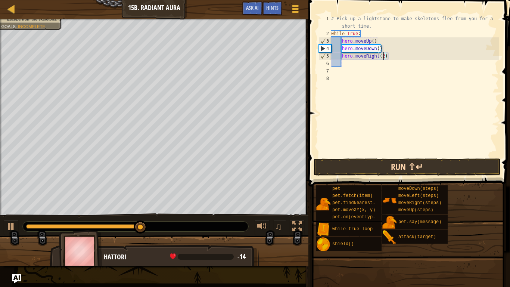
type textarea "hero.moveRight(2)"
click at [392, 165] on button "Run ⇧↵" at bounding box center [407, 166] width 187 height 17
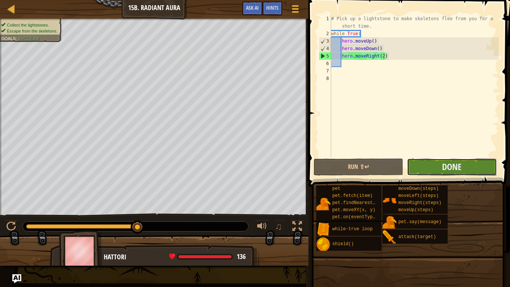
click at [433, 173] on button "Done" at bounding box center [452, 166] width 90 height 17
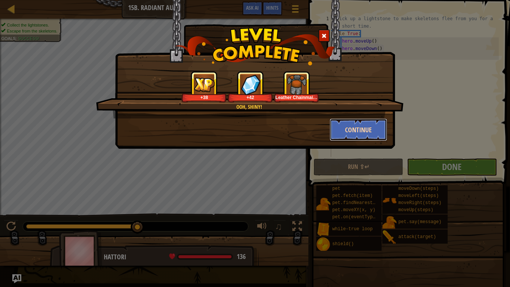
click at [362, 130] on button "Continue" at bounding box center [359, 129] width 58 height 22
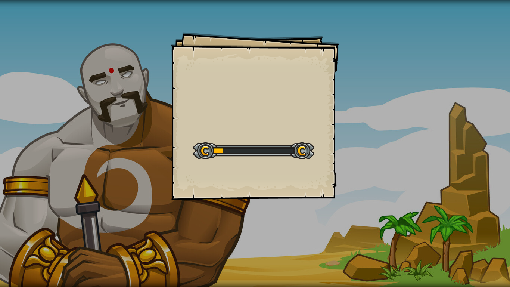
click at [350, 127] on div "Goals Start Level Error loading from server. Try refreshing the page. You'll ne…" at bounding box center [255, 143] width 510 height 287
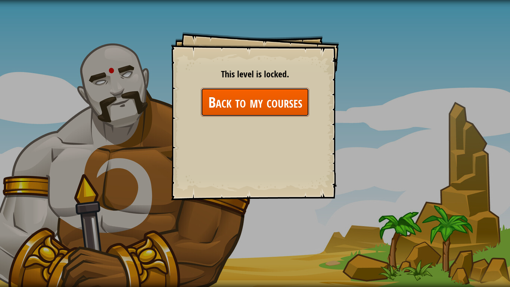
click at [291, 98] on link "Back to my courses" at bounding box center [255, 102] width 108 height 29
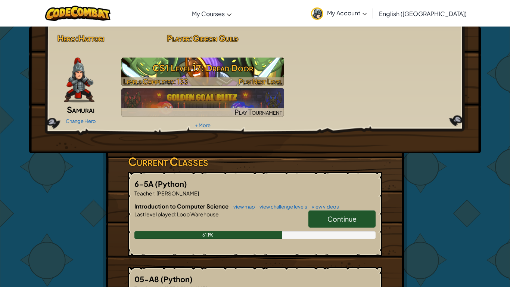
click at [258, 81] on span "Play Next Level" at bounding box center [261, 81] width 44 height 9
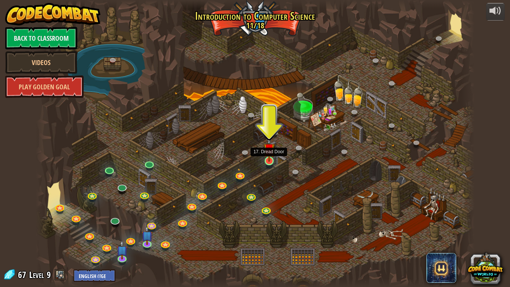
click at [268, 160] on img at bounding box center [269, 148] width 11 height 25
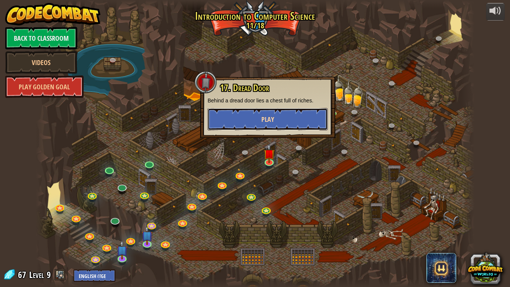
click at [284, 121] on button "Play" at bounding box center [268, 119] width 120 height 22
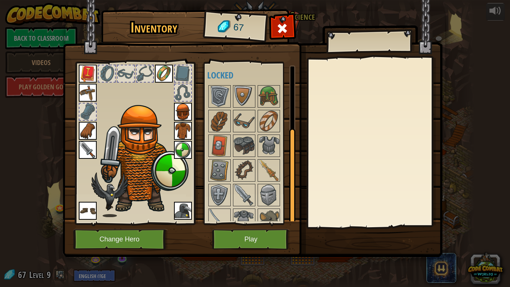
scroll to position [103, 0]
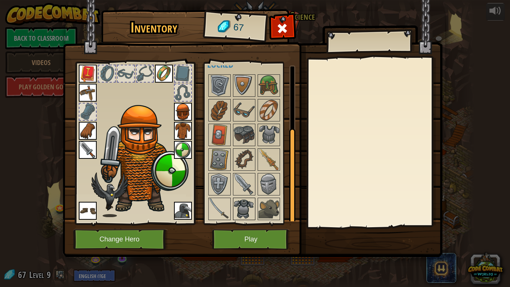
click at [239, 215] on img at bounding box center [244, 208] width 21 height 21
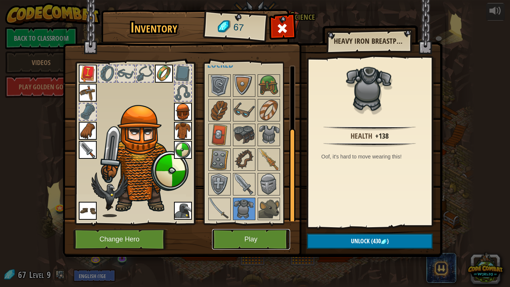
click at [262, 237] on button "Play" at bounding box center [251, 239] width 78 height 21
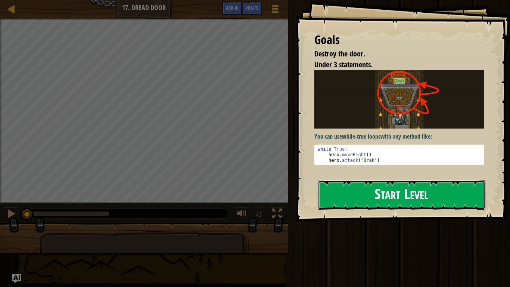
click at [439, 187] on button "Start Level" at bounding box center [402, 194] width 168 height 29
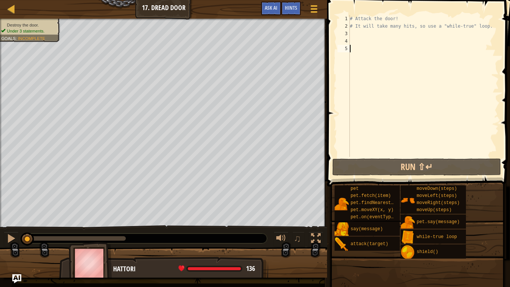
type textarea "w"
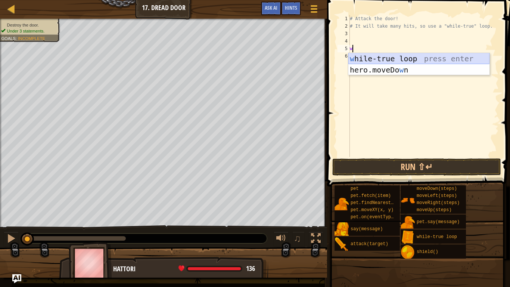
click at [390, 56] on div "w [PERSON_NAME]-true loop press enter hero.moveDo w n press enter" at bounding box center [418, 75] width 141 height 45
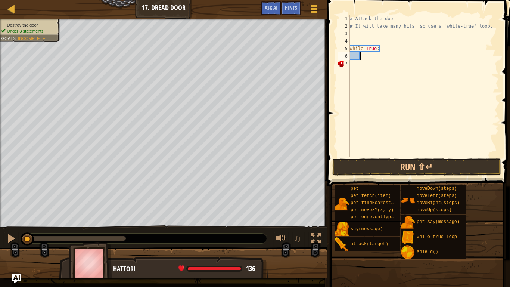
scroll to position [3, 1]
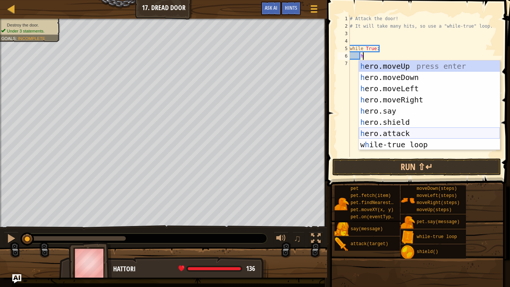
click at [405, 131] on div "h ero.moveUp press enter h ero.moveDown press enter h ero.moveLeft press enter …" at bounding box center [429, 116] width 141 height 112
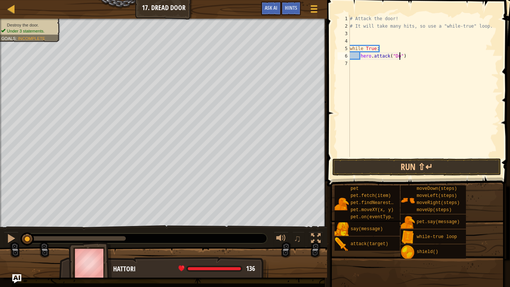
type textarea "hero.attack("Door")"
click at [361, 62] on div "# Attack the door! # It will take many hits, so use a "while-true" loop. while …" at bounding box center [423, 93] width 150 height 157
click at [408, 57] on div "# Attack the door! # It will take many hits, so use a "while-true" loop. while …" at bounding box center [423, 93] width 150 height 157
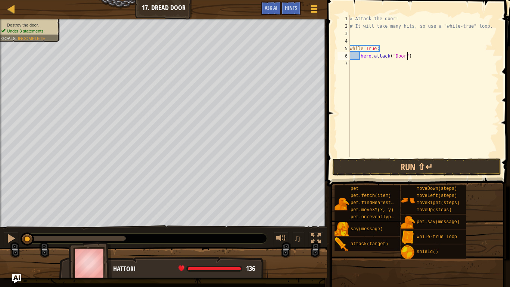
type textarea "hero.attack("Door")"
click at [412, 57] on div "# Attack the door! # It will take many hits, so use a "while-true" loop. while …" at bounding box center [423, 93] width 150 height 157
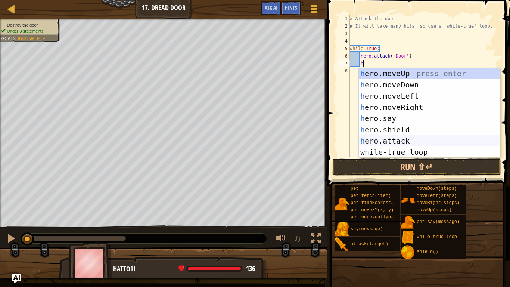
click at [405, 136] on div "h ero.moveUp press enter h ero.moveDown press enter h ero.moveLeft press enter …" at bounding box center [429, 124] width 141 height 112
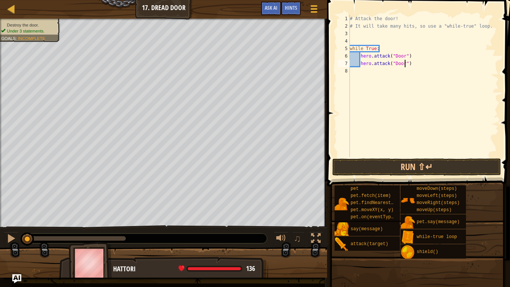
scroll to position [3, 8]
type textarea "hero.attack("Door")"
click at [404, 165] on button "Run ⇧↵" at bounding box center [416, 166] width 169 height 17
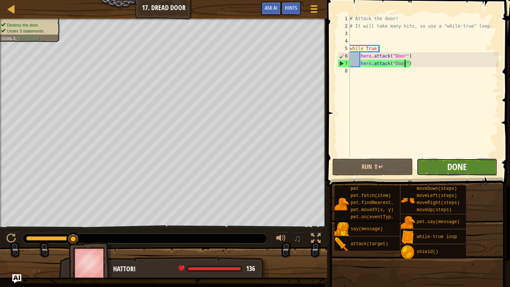
click at [460, 166] on span "Done" at bounding box center [456, 167] width 19 height 12
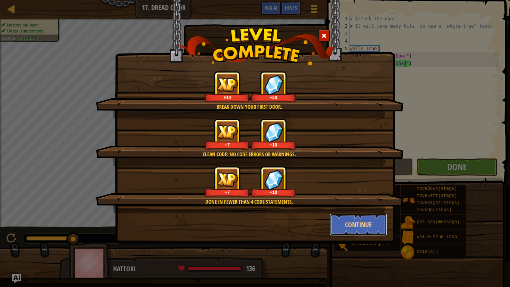
click at [361, 229] on button "Continue" at bounding box center [359, 224] width 58 height 22
click at [360, 227] on div "Break down your first door. +14 +20 Clean code: no code errors or warnings. +7 …" at bounding box center [255, 143] width 510 height 287
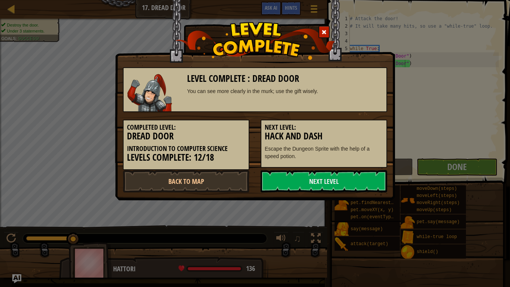
click at [345, 169] on div "Completed Level: Dread Door Introduction to Computer Science Levels Complete: 1…" at bounding box center [255, 141] width 276 height 58
click at [342, 180] on link "Next Level" at bounding box center [324, 181] width 127 height 22
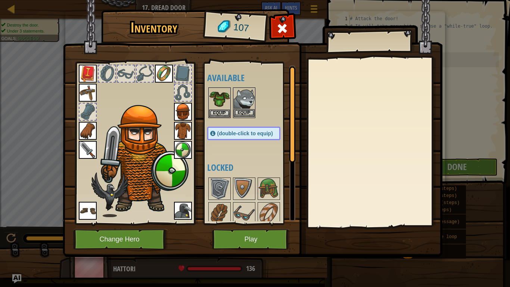
click at [245, 104] on img at bounding box center [244, 98] width 21 height 21
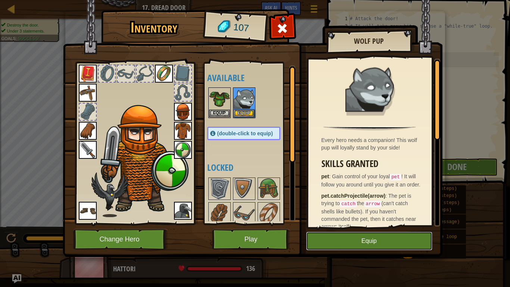
click at [363, 234] on button "Equip" at bounding box center [369, 240] width 126 height 19
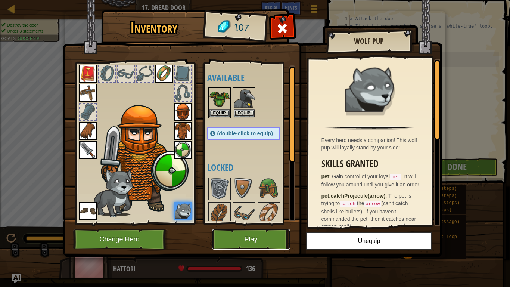
click at [271, 237] on button "Play" at bounding box center [251, 239] width 78 height 21
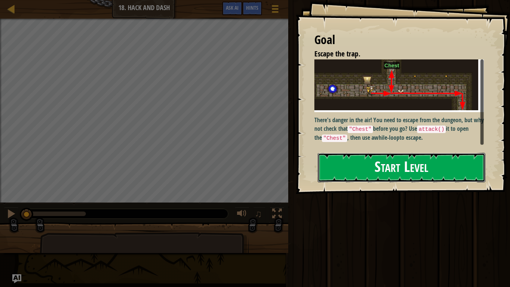
click at [370, 174] on button "Start Level" at bounding box center [402, 167] width 168 height 29
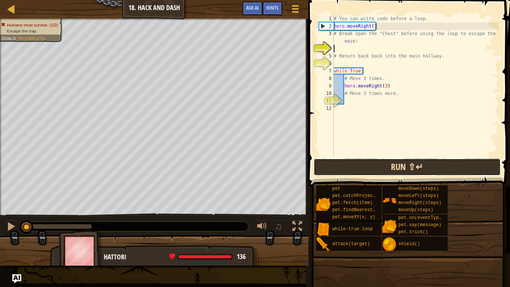
click at [438, 165] on button "Run ⇧↵" at bounding box center [407, 166] width 187 height 17
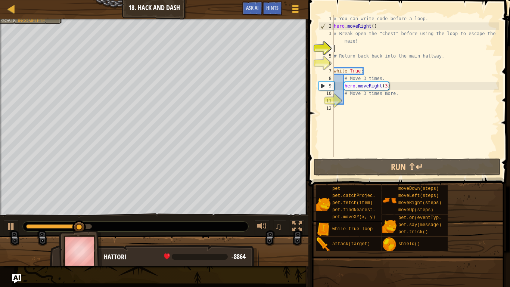
click at [346, 94] on div "# You can write code before a loop. hero . moveRight ( ) # Break open the "Ches…" at bounding box center [415, 93] width 167 height 157
type textarea "# Move 3 times more."
click at [349, 100] on div "# You can write code before a loop. hero . moveRight ( ) # Break open the "Ches…" at bounding box center [415, 93] width 167 height 157
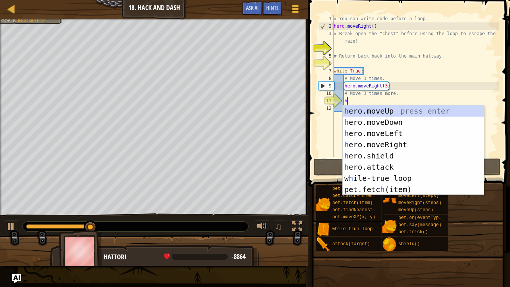
scroll to position [3, 1]
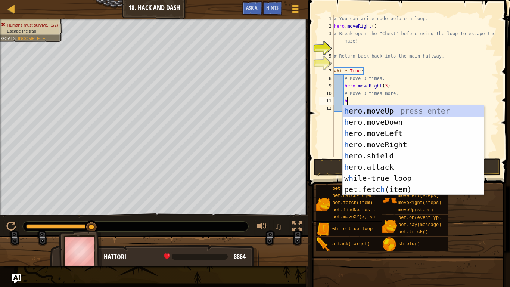
type textarea "h"
click at [488, 209] on div "pet pet.catchProjectile(arrow) pet.fetch(item) pet.findNearestByType(type) pet.…" at bounding box center [410, 218] width 189 height 66
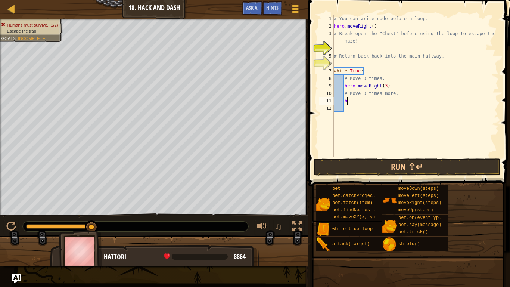
click at [338, 46] on div "# You can write code before a loop. hero . moveRight ( ) # Break open the "Ches…" at bounding box center [415, 93] width 167 height 157
click at [394, 168] on button "Run ⇧↵" at bounding box center [407, 166] width 187 height 17
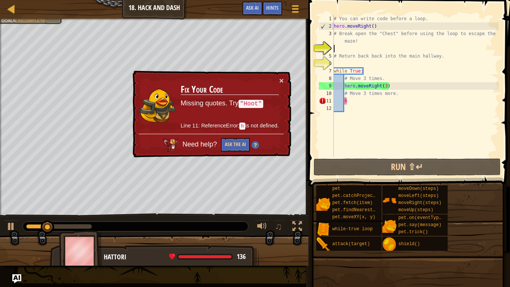
click at [349, 100] on div "# You can write code before a loop. hero . moveRight ( ) # Break open the "Ches…" at bounding box center [415, 93] width 167 height 157
type textarea "h"
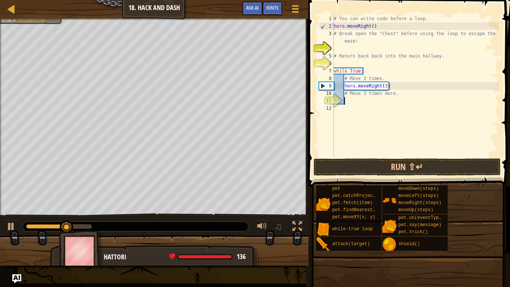
click at [339, 42] on div "# You can write code before a loop. hero . moveRight ( ) # Break open the "Ches…" at bounding box center [415, 93] width 167 height 157
type textarea "# Break open the "Chest" before using the loop to escape the maze!"
click at [339, 49] on div "# You can write code before a loop. hero . moveRight ( ) # Break open the "Ches…" at bounding box center [415, 93] width 167 height 157
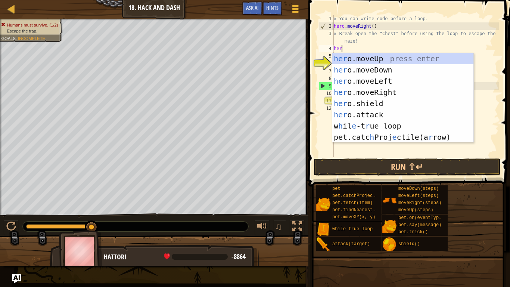
type textarea "hero"
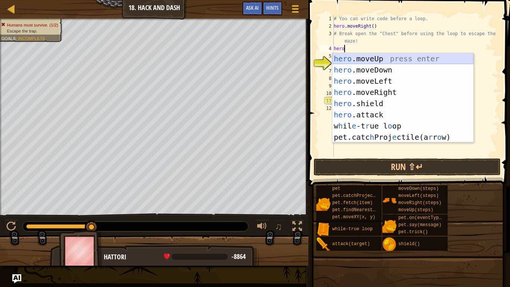
click at [426, 57] on div "hero .moveUp press enter hero .moveDown press enter hero .moveLeft press enter …" at bounding box center [402, 109] width 141 height 112
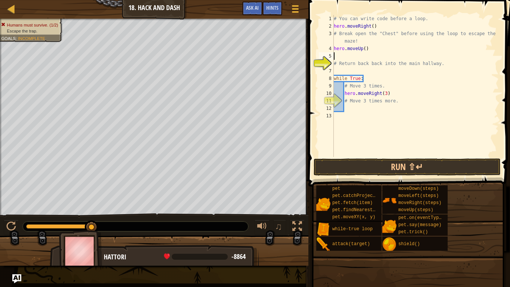
scroll to position [3, 0]
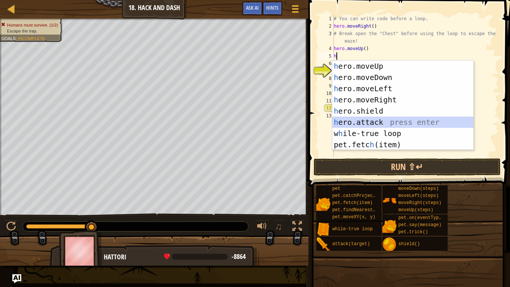
click at [383, 121] on div "h ero.moveUp press enter h ero.moveDown press enter h ero.moveLeft press enter …" at bounding box center [402, 116] width 141 height 112
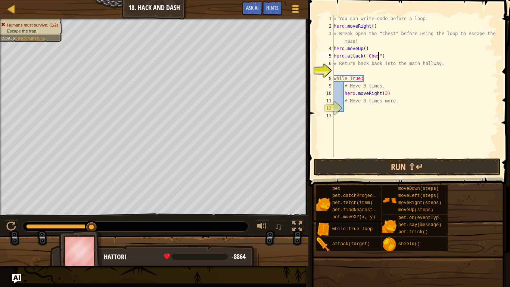
scroll to position [3, 7]
click at [351, 104] on div "# You can write code before a loop. hero . moveRight ( ) # Break open the "Ches…" at bounding box center [415, 93] width 167 height 157
type textarea "# Move 3 times more."
click at [348, 109] on div "# You can write code before a loop. hero . moveRight ( ) # Break open the "Ches…" at bounding box center [415, 93] width 167 height 157
type textarea "h"
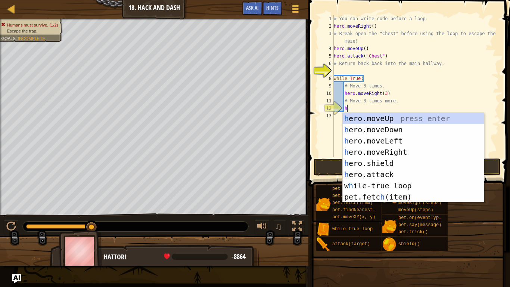
scroll to position [3, 1]
click at [396, 130] on div "h ero.moveUp press enter h ero.moveDown press enter h ero.moveLeft press enter …" at bounding box center [413, 169] width 141 height 112
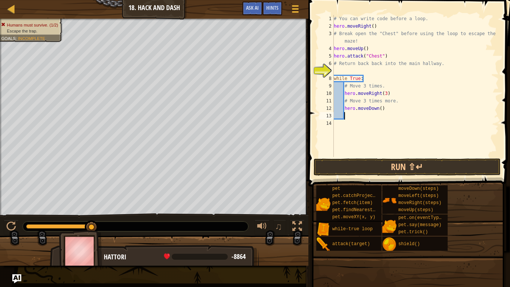
click at [381, 108] on div "# You can write code before a loop. hero . moveRight ( ) # Break open the "Ches…" at bounding box center [415, 93] width 167 height 157
type textarea "hero.moveDown(3)"
click at [399, 171] on button "Run ⇧↵" at bounding box center [407, 166] width 187 height 17
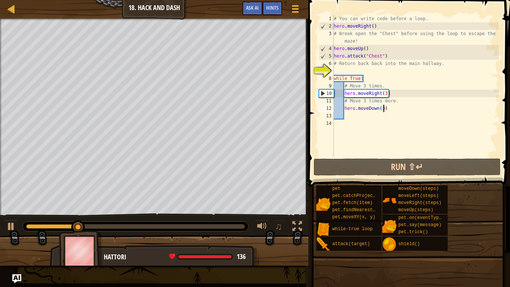
click at [339, 68] on div "# You can write code before a loop. hero . moveRight ( ) # Break open the "Ches…" at bounding box center [415, 93] width 167 height 157
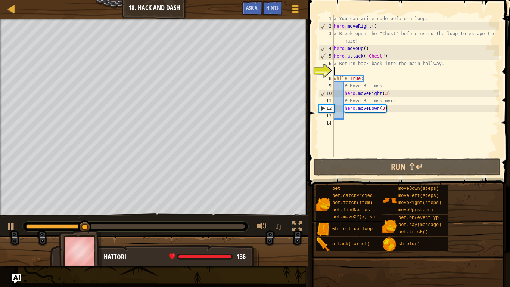
type textarea "h"
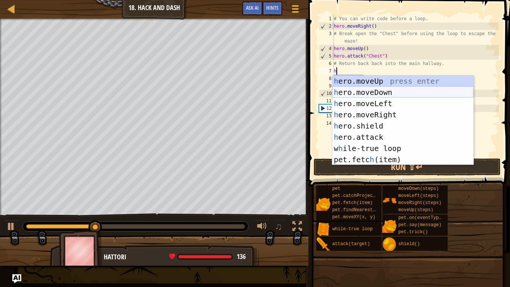
click at [379, 91] on div "h ero.moveUp press enter h ero.moveDown press enter h ero.moveLeft press enter …" at bounding box center [402, 131] width 141 height 112
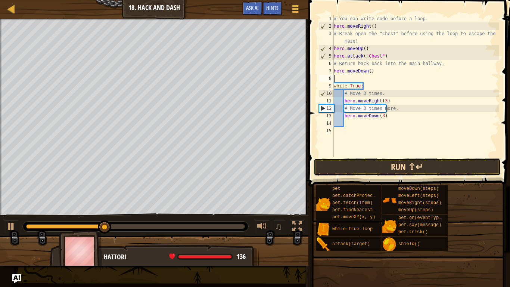
click at [361, 164] on button "Run ⇧↵" at bounding box center [407, 166] width 187 height 17
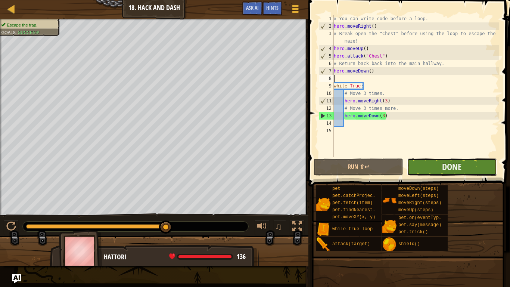
click at [464, 160] on button "Done" at bounding box center [452, 166] width 90 height 17
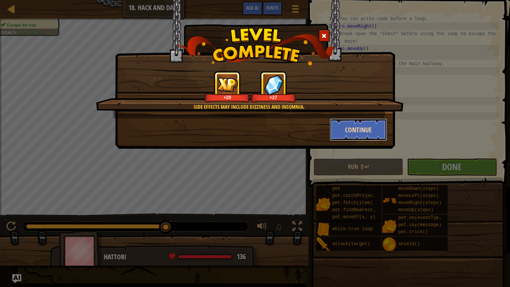
click at [355, 132] on button "Continue" at bounding box center [359, 129] width 58 height 22
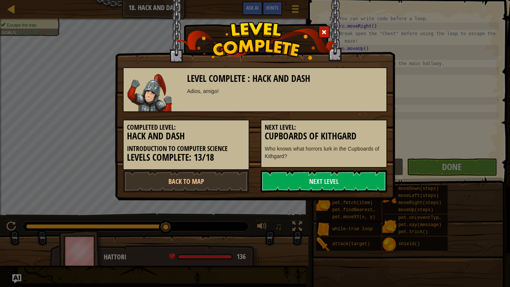
click at [355, 132] on h3 "Cupboards of Kithgard" at bounding box center [324, 136] width 118 height 10
click at [296, 181] on link "Next Level" at bounding box center [324, 181] width 127 height 22
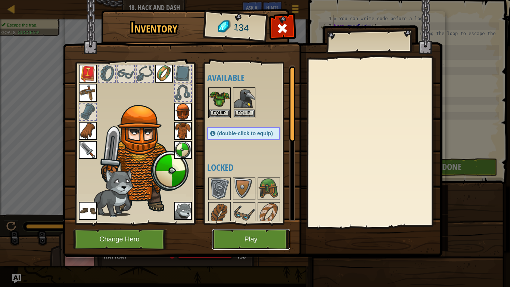
click at [232, 235] on button "Play" at bounding box center [251, 239] width 78 height 21
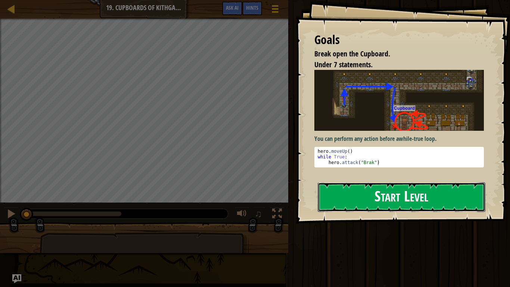
click at [328, 190] on button "Start Level" at bounding box center [402, 196] width 168 height 29
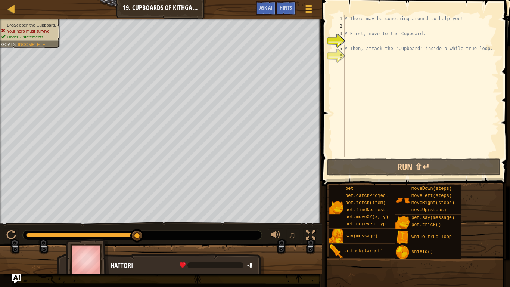
type textarea "h"
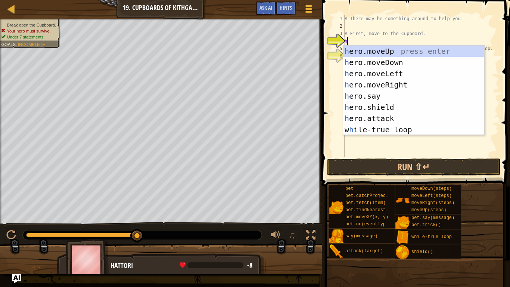
scroll to position [3, 0]
click at [385, 51] on div "h ero.moveUp press enter h ero.moveDown press enter h ero.moveLeft press enter …" at bounding box center [413, 102] width 141 height 112
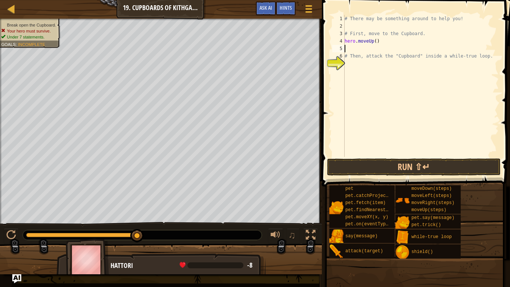
type textarea "h"
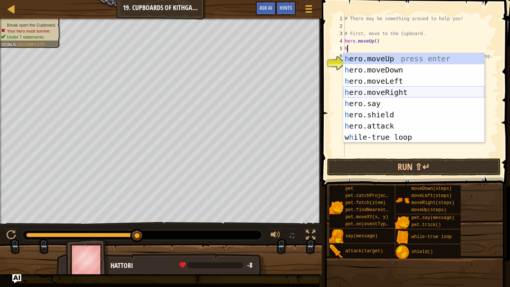
click at [393, 88] on div "h ero.moveUp press enter h ero.moveDown press enter h ero.moveLeft press enter …" at bounding box center [413, 109] width 141 height 112
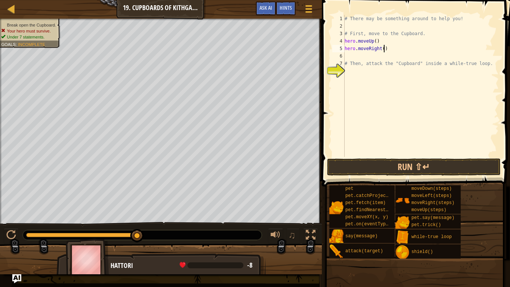
click at [383, 47] on div "# There may be something around to help you! # First, move to the Cupboard. her…" at bounding box center [421, 93] width 156 height 157
type textarea "hero.moveRight(2)"
click at [348, 57] on div "# There may be something around to help you! # First, move to the Cupboard. her…" at bounding box center [421, 93] width 156 height 157
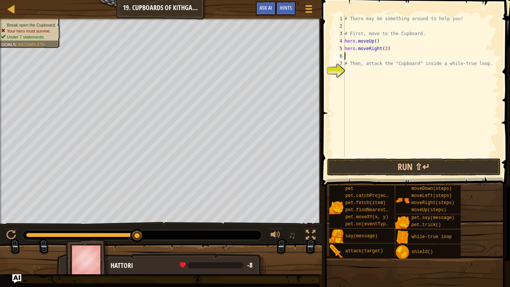
type textarea "h"
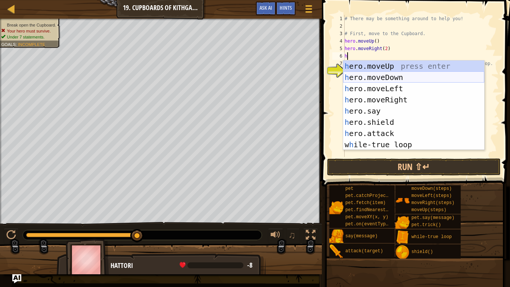
click at [394, 77] on div "h ero.moveUp press enter h ero.moveDown press enter h ero.moveLeft press enter …" at bounding box center [413, 116] width 141 height 112
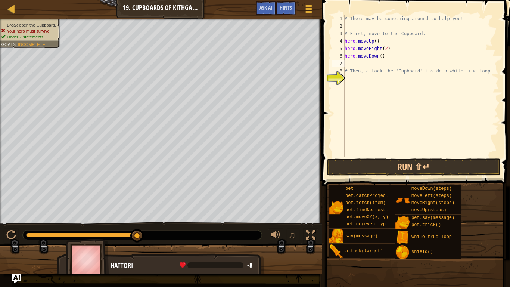
click at [382, 57] on div "# There may be something around to help you! # First, move to the Cupboard. her…" at bounding box center [421, 93] width 156 height 157
type textarea "hero.moveDown(2)"
click at [424, 164] on button "Run ⇧↵" at bounding box center [414, 166] width 174 height 17
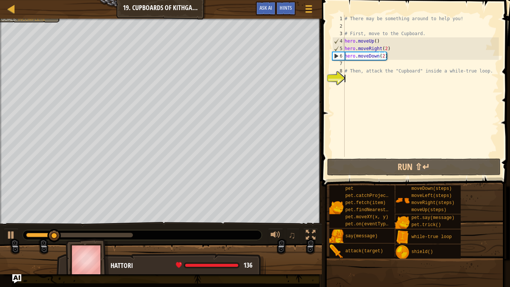
click at [358, 81] on div "# There may be something around to help you! # First, move to the Cupboard. her…" at bounding box center [421, 93] width 156 height 157
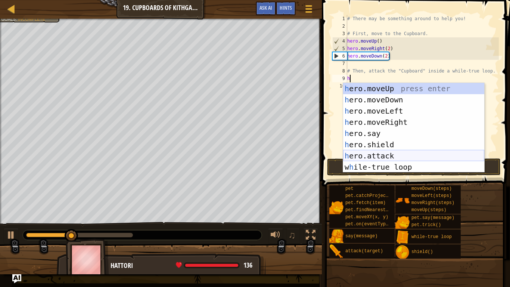
click at [373, 156] on div "h ero.moveUp press enter h ero.moveDown press enter h ero.moveLeft press enter …" at bounding box center [413, 139] width 141 height 112
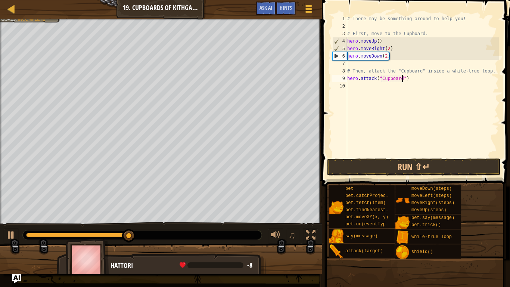
scroll to position [3, 8]
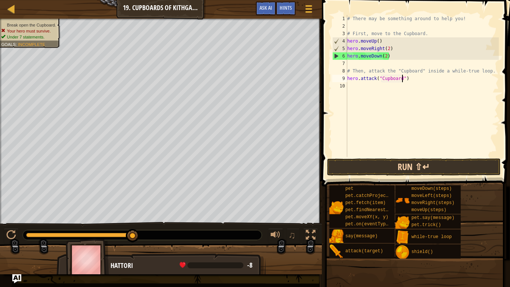
type textarea "hero.attack("Cupboard")"
click at [397, 168] on button "Run ⇧↵" at bounding box center [414, 166] width 174 height 17
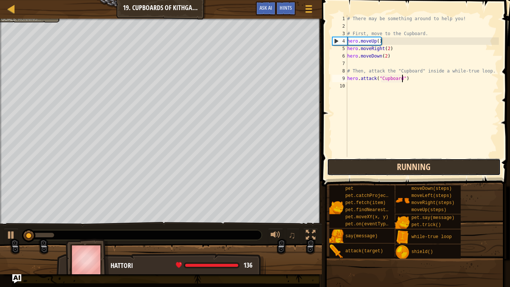
click at [382, 166] on button "Running" at bounding box center [414, 166] width 174 height 17
click at [384, 166] on button "Running" at bounding box center [414, 166] width 174 height 17
click at [385, 167] on button "Running" at bounding box center [414, 166] width 174 height 17
click at [383, 166] on button "Running" at bounding box center [414, 166] width 174 height 17
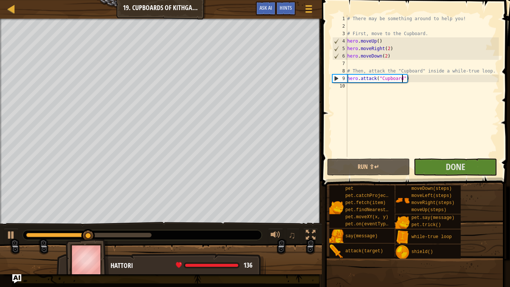
click at [347, 87] on div "10" at bounding box center [339, 85] width 15 height 7
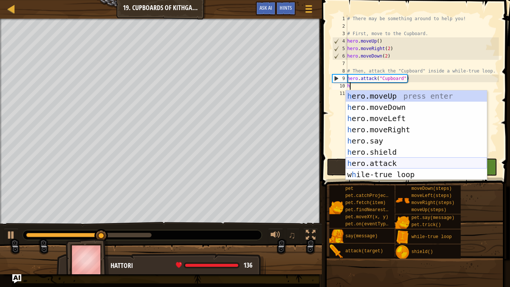
click at [386, 163] on div "h ero.moveUp press enter h ero.moveDown press enter h ero.moveLeft press enter …" at bounding box center [416, 146] width 141 height 112
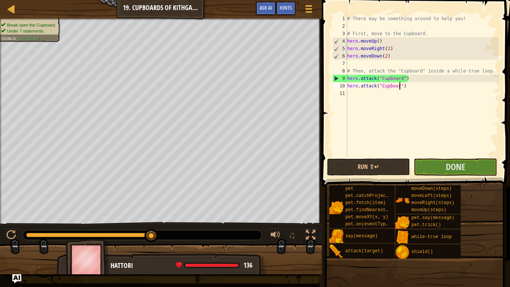
scroll to position [3, 8]
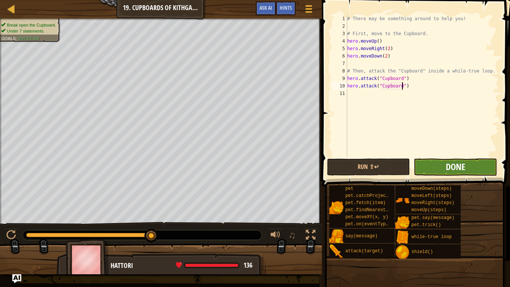
type textarea "hero.attack("Cupboard")"
click at [457, 164] on span "Done" at bounding box center [455, 167] width 19 height 12
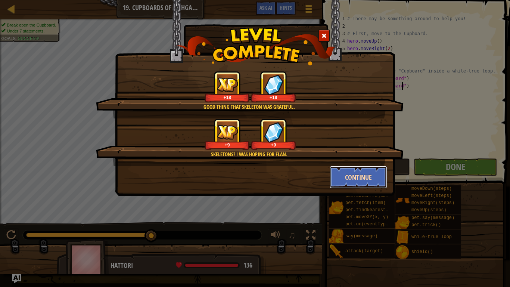
click at [364, 172] on button "Continue" at bounding box center [359, 177] width 58 height 22
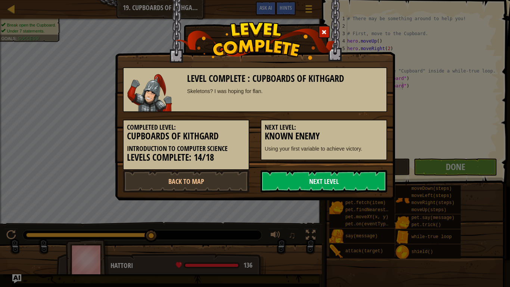
click at [330, 181] on link "Next Level" at bounding box center [324, 181] width 127 height 22
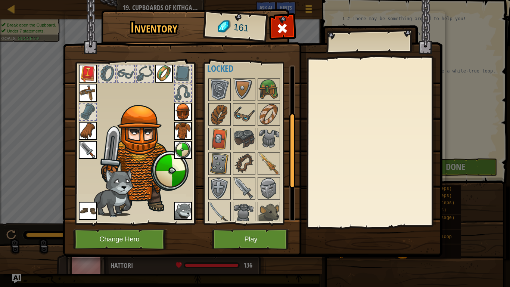
scroll to position [100, 0]
click at [242, 186] on img at bounding box center [244, 187] width 21 height 21
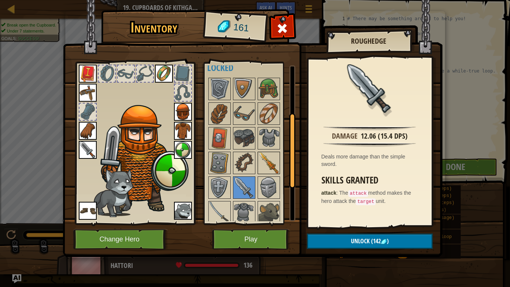
click at [268, 170] on img at bounding box center [268, 162] width 21 height 21
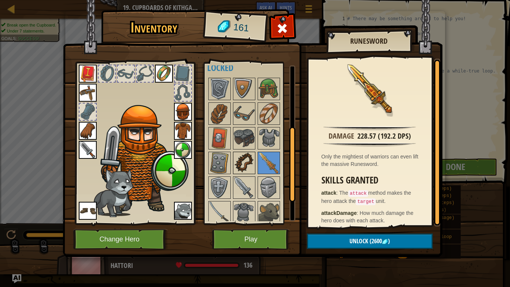
scroll to position [132, 0]
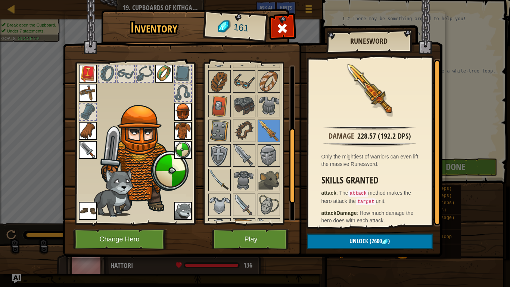
click at [220, 178] on img at bounding box center [219, 180] width 21 height 21
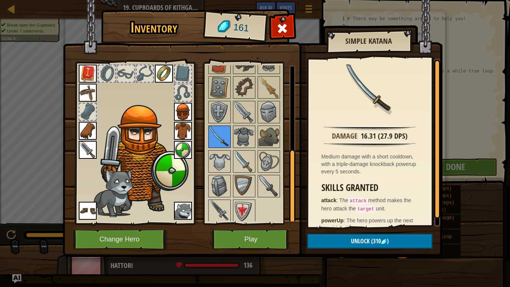
scroll to position [177, 0]
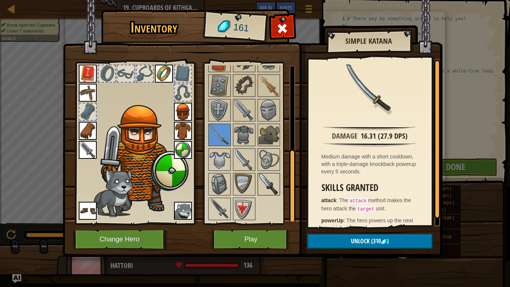
click at [272, 181] on img at bounding box center [268, 184] width 21 height 21
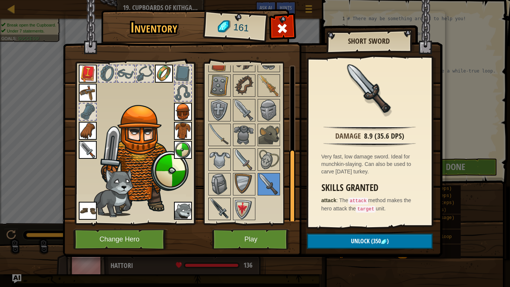
click at [217, 211] on img at bounding box center [219, 208] width 21 height 21
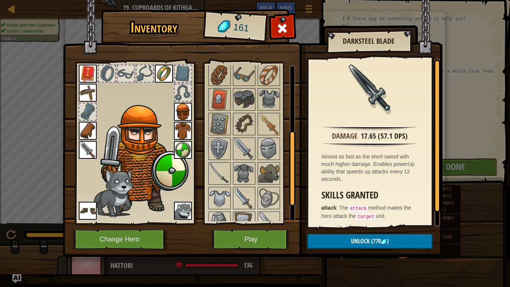
scroll to position [131, 0]
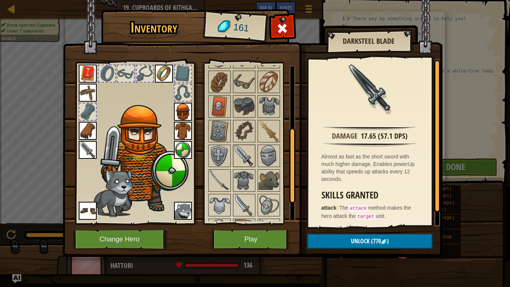
click at [239, 156] on img at bounding box center [244, 155] width 21 height 21
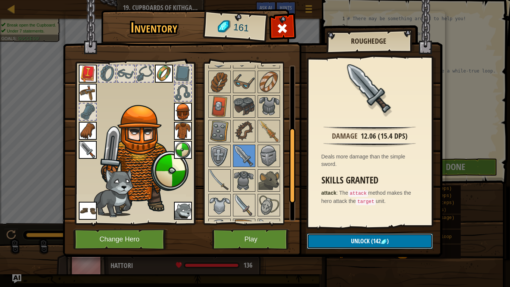
click at [354, 241] on span "Unlock" at bounding box center [360, 241] width 19 height 8
click at [354, 241] on button "Confirm" at bounding box center [370, 240] width 126 height 15
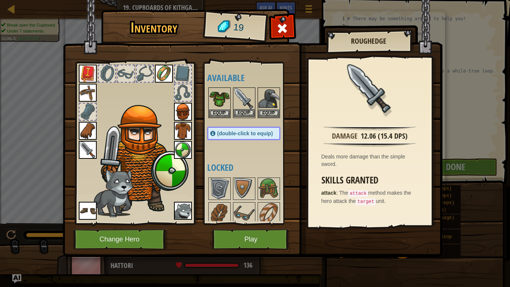
click at [246, 101] on img at bounding box center [244, 98] width 21 height 21
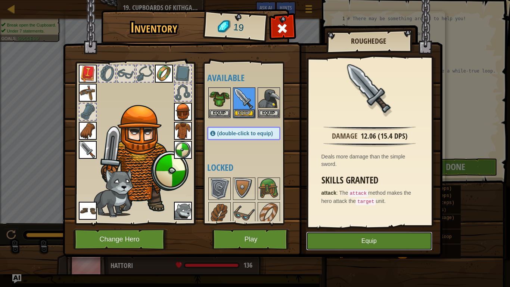
click at [357, 235] on button "Equip" at bounding box center [369, 240] width 126 height 19
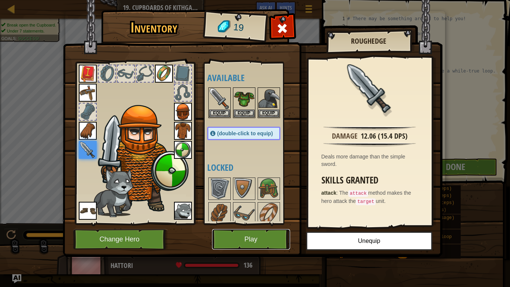
click at [248, 240] on button "Play" at bounding box center [251, 239] width 78 height 21
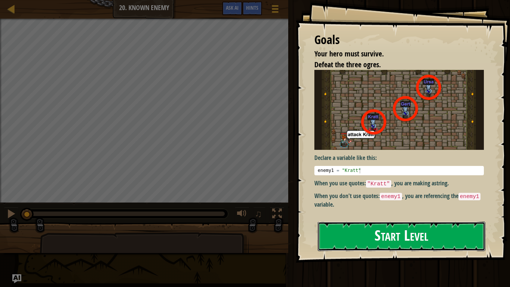
click at [402, 231] on button "Start Level" at bounding box center [402, 235] width 168 height 29
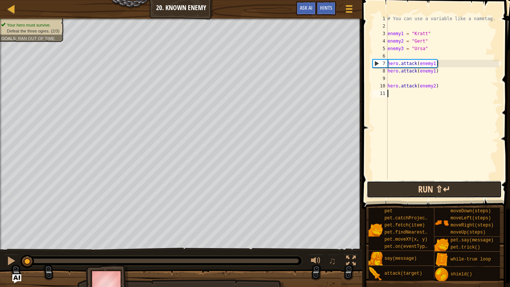
click at [416, 189] on button "Run ⇧↵" at bounding box center [434, 189] width 135 height 17
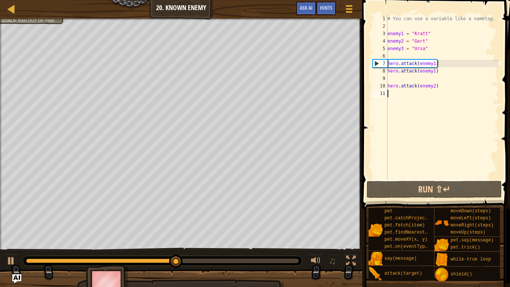
scroll to position [3, 0]
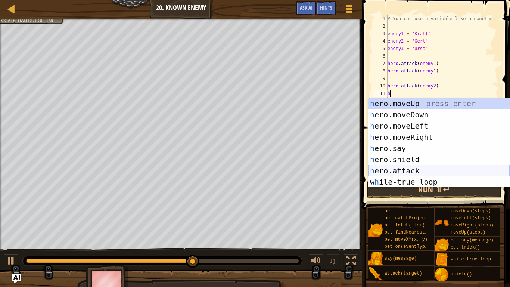
click at [407, 169] on div "h ero.moveUp press enter h ero.moveDown press enter h ero.moveLeft press enter …" at bounding box center [439, 154] width 141 height 112
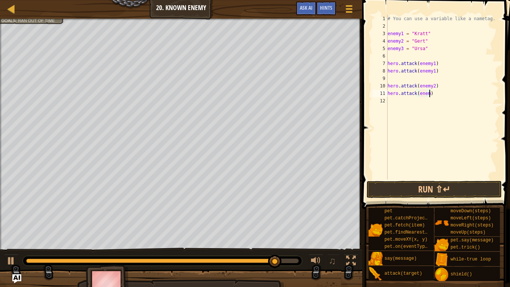
scroll to position [3, 6]
type textarea "hero.attack(enemy3)"
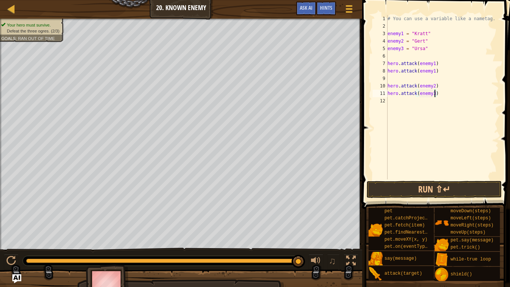
scroll to position [3, 7]
click at [391, 97] on div "# You can use a variable like a nametag. enemy1 = "[PERSON_NAME]" enemy2 = "[PE…" at bounding box center [442, 104] width 113 height 179
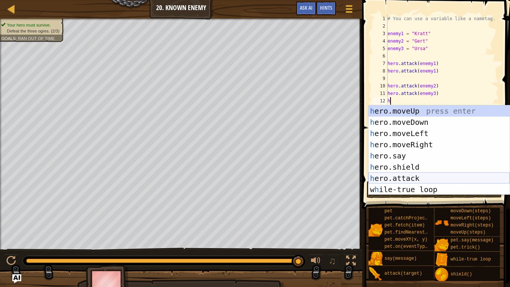
click at [410, 178] on div "h ero.moveUp press enter h ero.moveDown press enter h ero.moveLeft press enter …" at bounding box center [439, 161] width 141 height 112
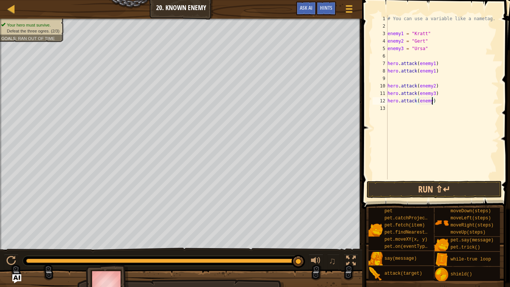
scroll to position [3, 7]
type textarea "hero.attack(enemy3)"
click at [427, 194] on button "Run ⇧↵" at bounding box center [434, 189] width 135 height 17
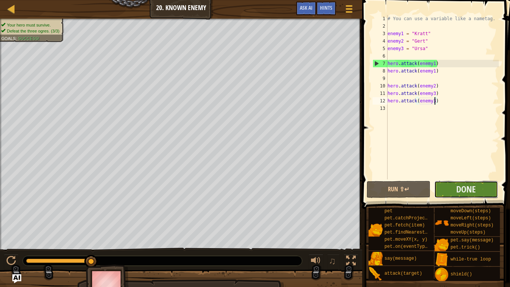
click at [484, 189] on button "Done" at bounding box center [466, 189] width 64 height 17
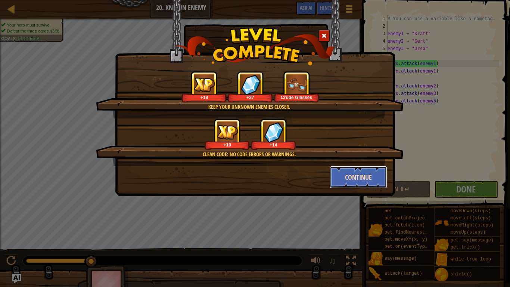
click at [334, 172] on button "Continue" at bounding box center [359, 177] width 58 height 22
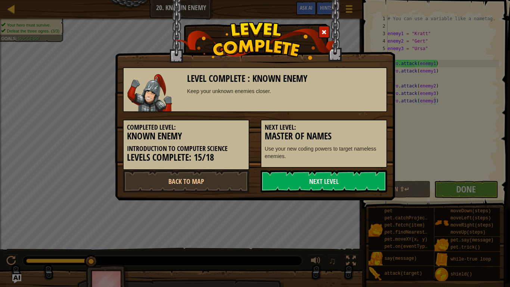
click at [334, 172] on link "Next Level" at bounding box center [324, 181] width 127 height 22
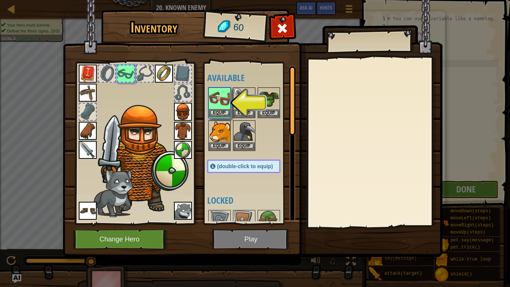
click at [220, 97] on img at bounding box center [219, 98] width 21 height 21
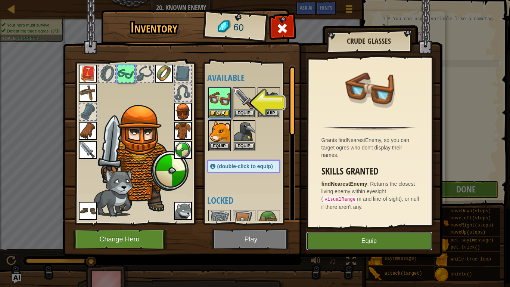
click at [343, 236] on button "Equip" at bounding box center [369, 240] width 126 height 19
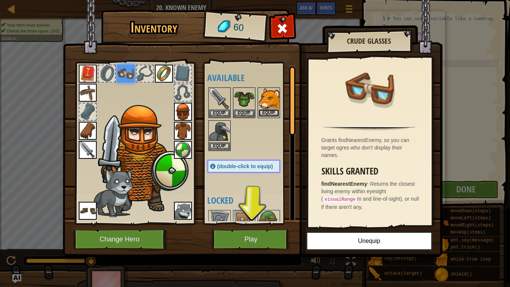
click at [266, 110] on button "Equip" at bounding box center [268, 113] width 21 height 8
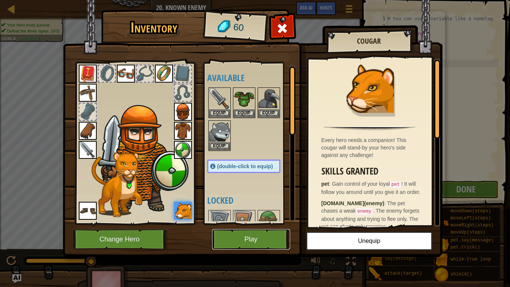
click at [255, 241] on button "Play" at bounding box center [251, 239] width 78 height 21
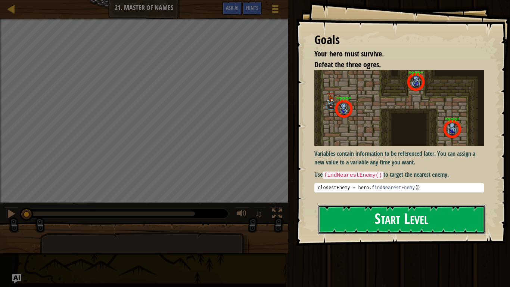
click at [401, 220] on button "Start Level" at bounding box center [402, 219] width 168 height 29
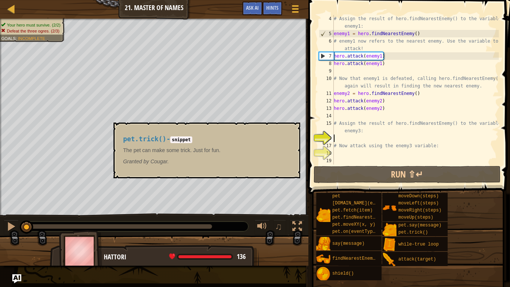
scroll to position [22, 0]
